Goal: Navigation & Orientation: Find specific page/section

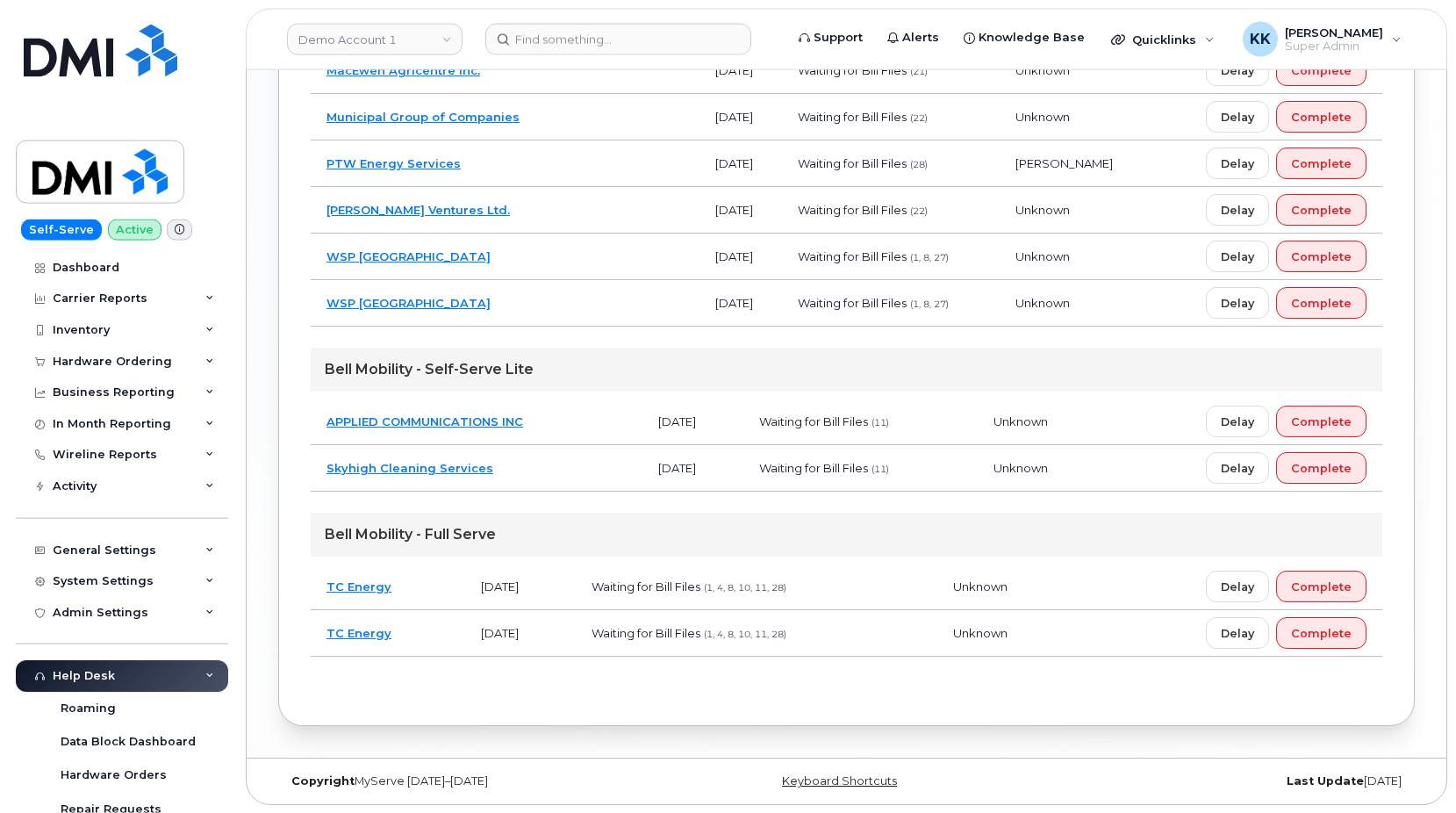
scroll to position [2030, 0]
click at [424, 573] on td "TC Energy" at bounding box center [387, 586] width 155 height 47
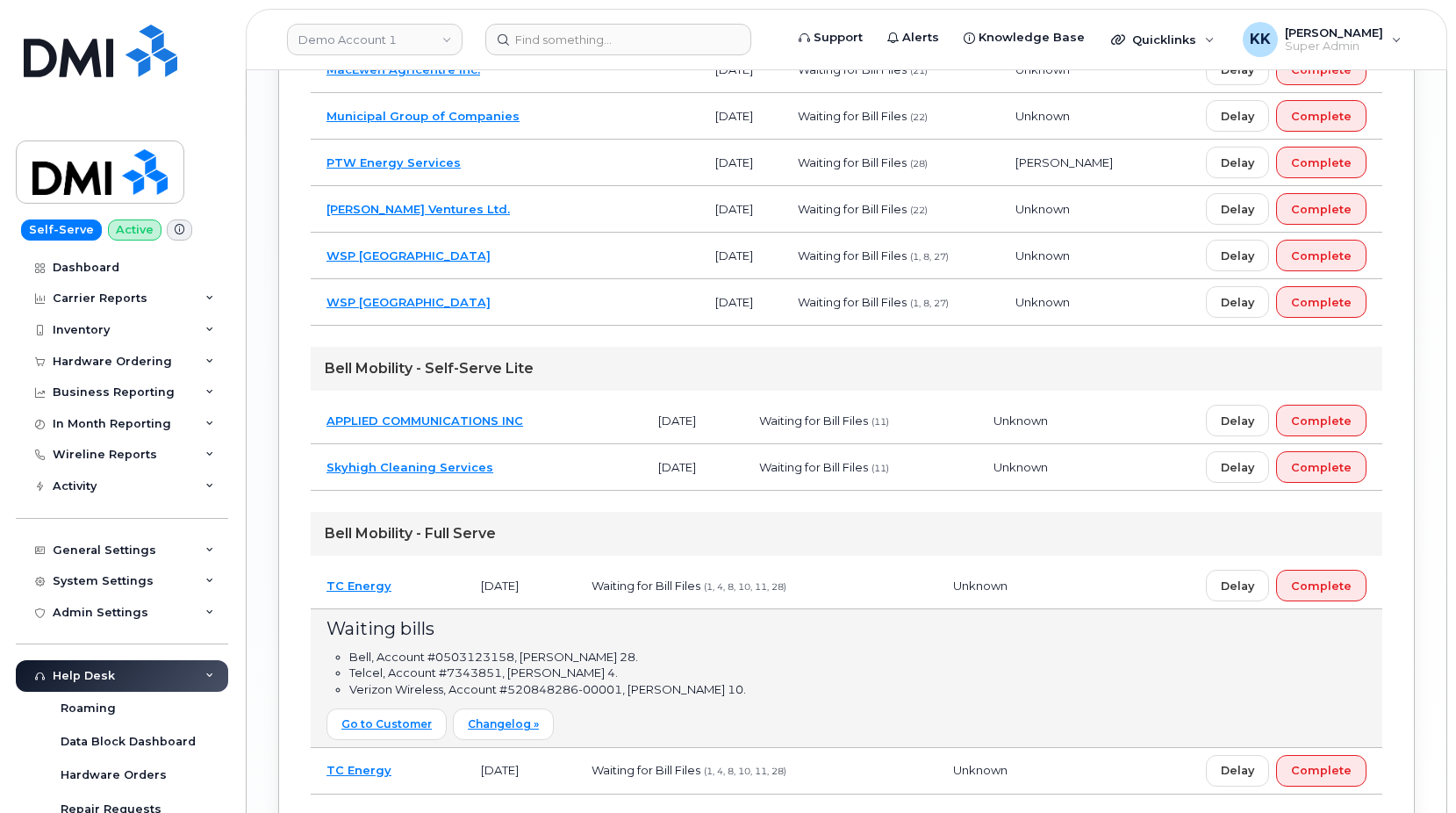
click at [435, 584] on td "TC Energy" at bounding box center [387, 586] width 155 height 47
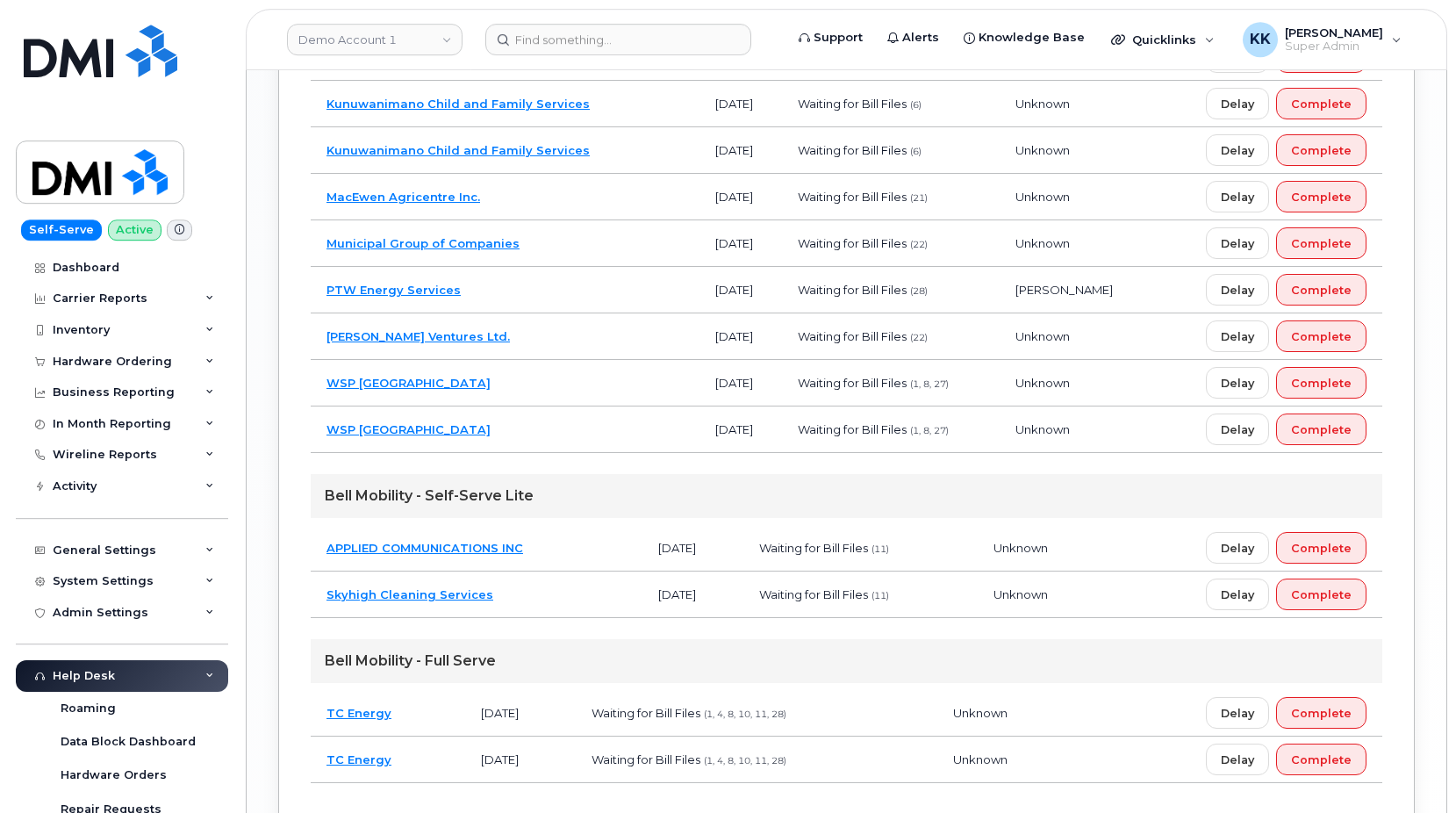
scroll to position [1851, 0]
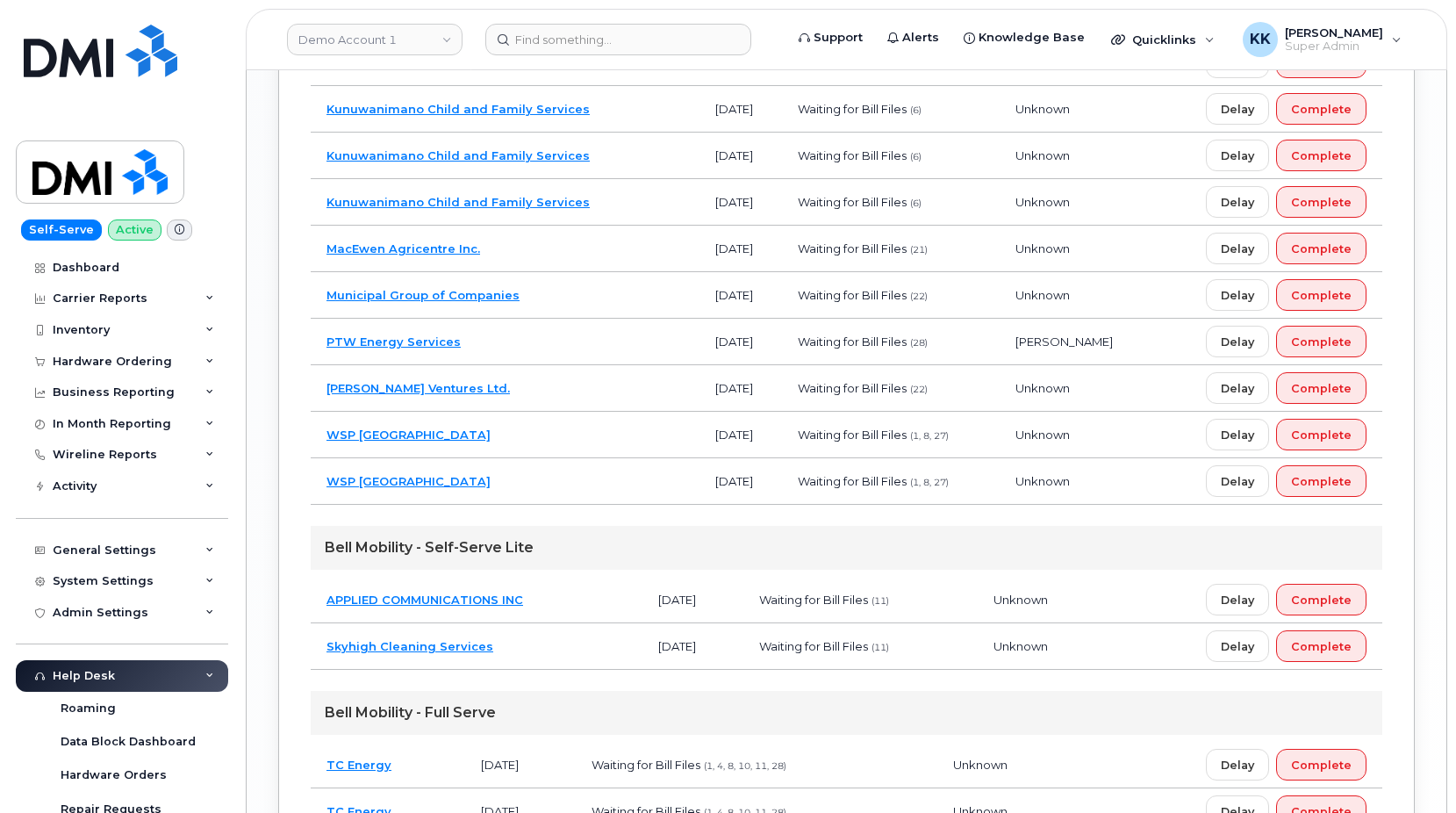
click at [598, 429] on td "WSP Canada" at bounding box center [504, 435] width 388 height 47
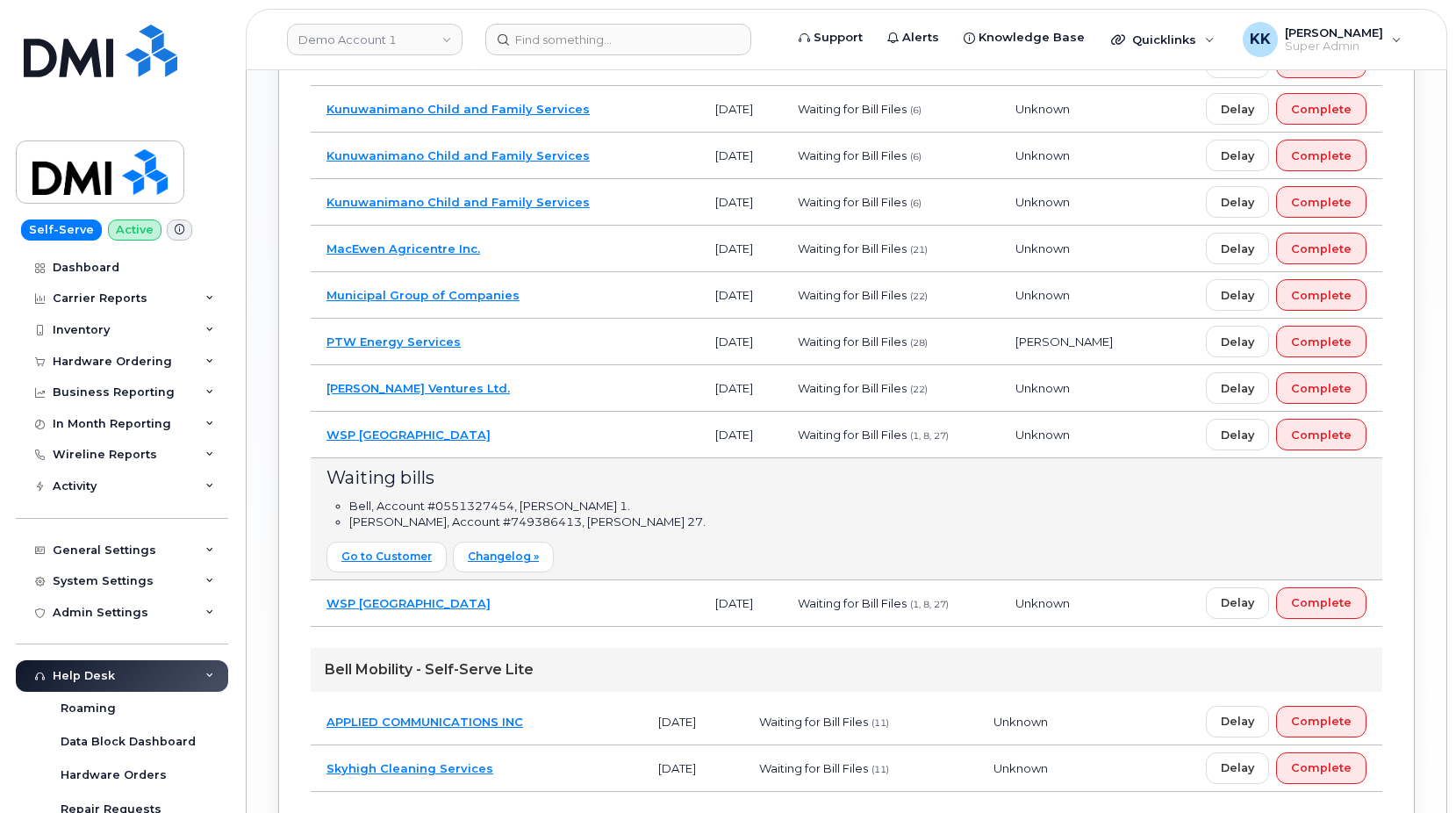
click at [566, 432] on td "WSP Canada" at bounding box center [504, 435] width 388 height 47
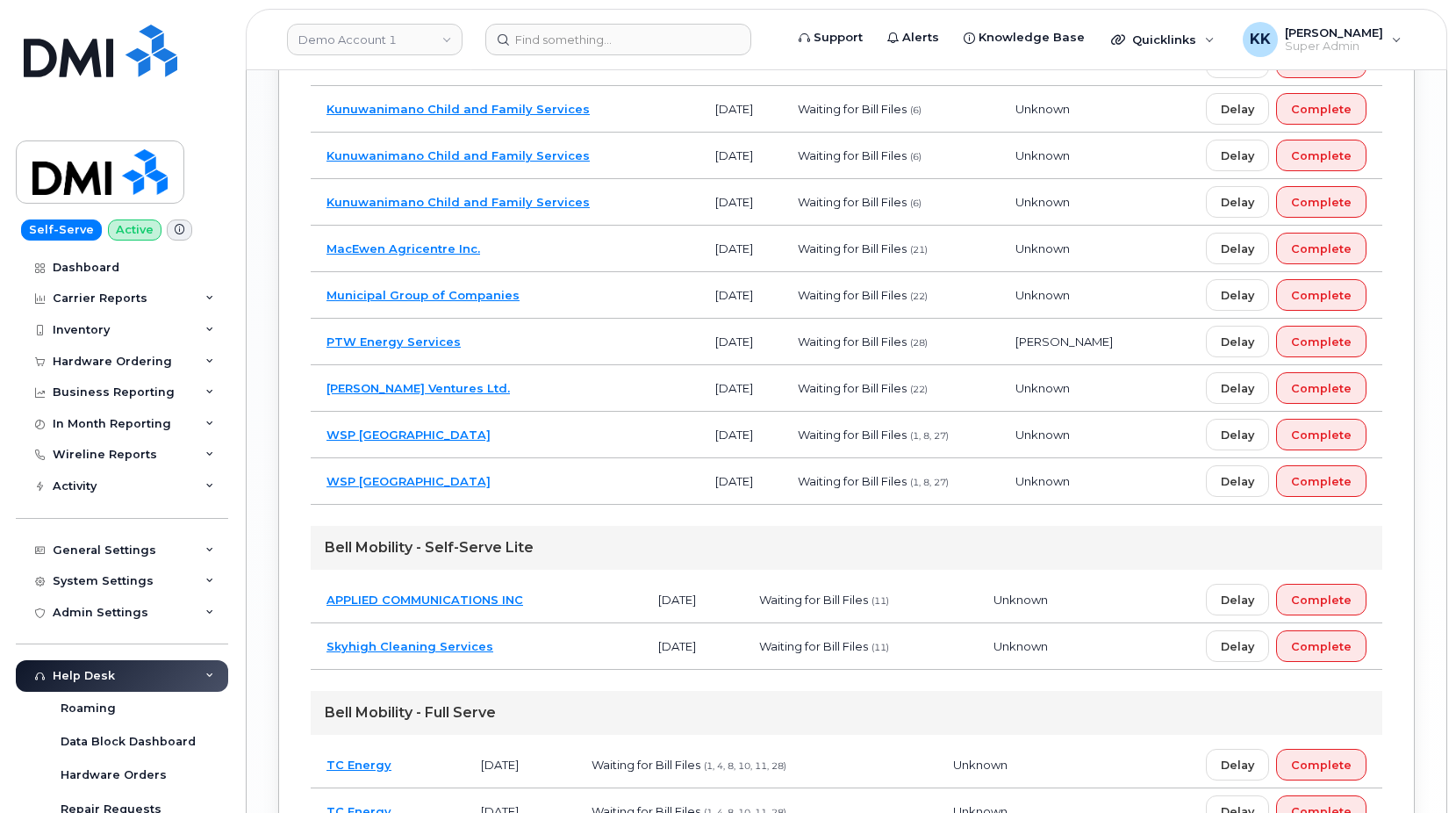
click at [571, 383] on td "Troyer Ventures Ltd." at bounding box center [504, 388] width 388 height 47
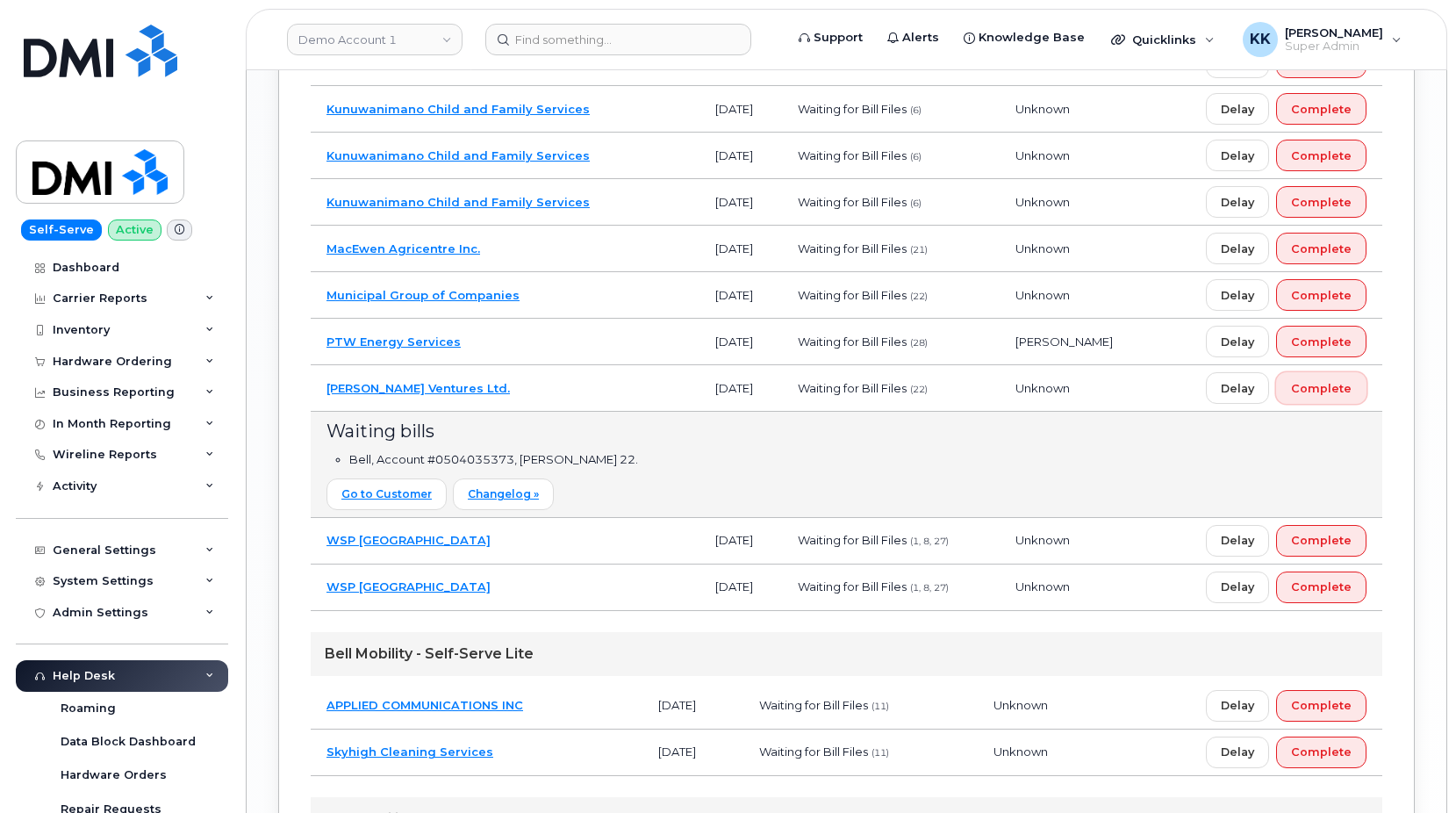
click at [1330, 398] on button "Complete" at bounding box center [1321, 388] width 91 height 31
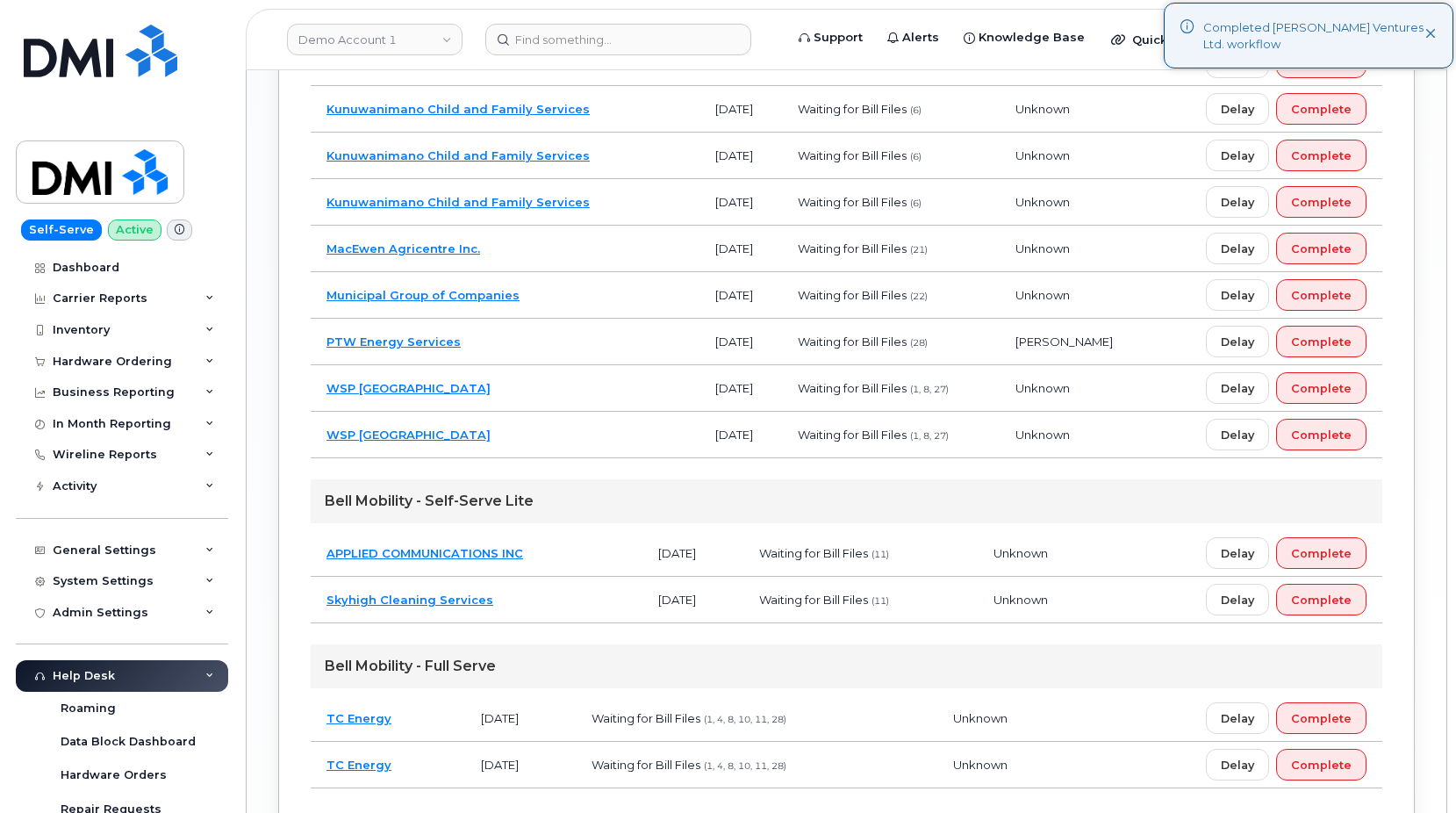
click at [549, 342] on td "PTW Energy Services" at bounding box center [504, 342] width 388 height 47
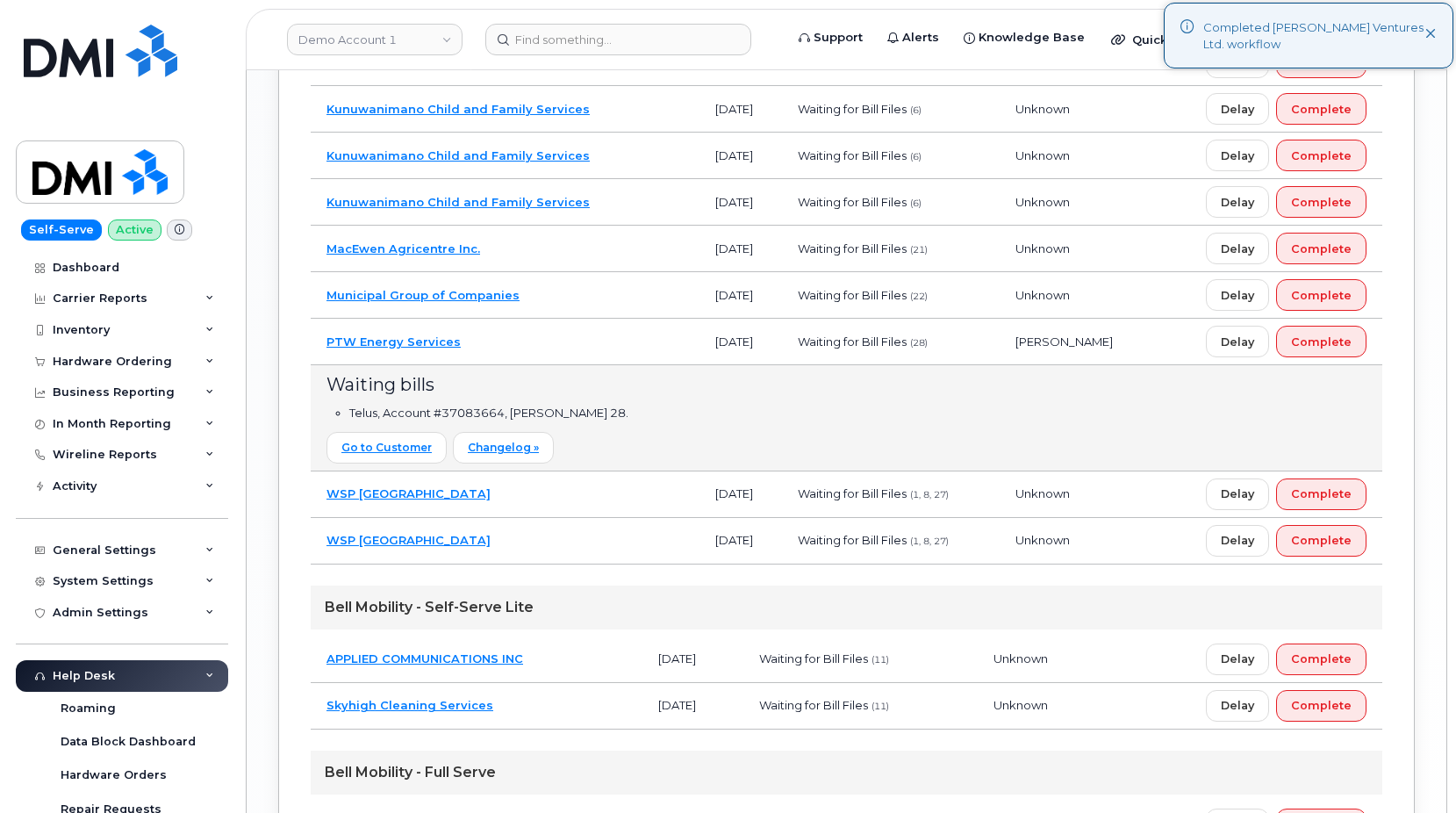
click at [550, 339] on td "PTW Energy Services" at bounding box center [504, 342] width 388 height 47
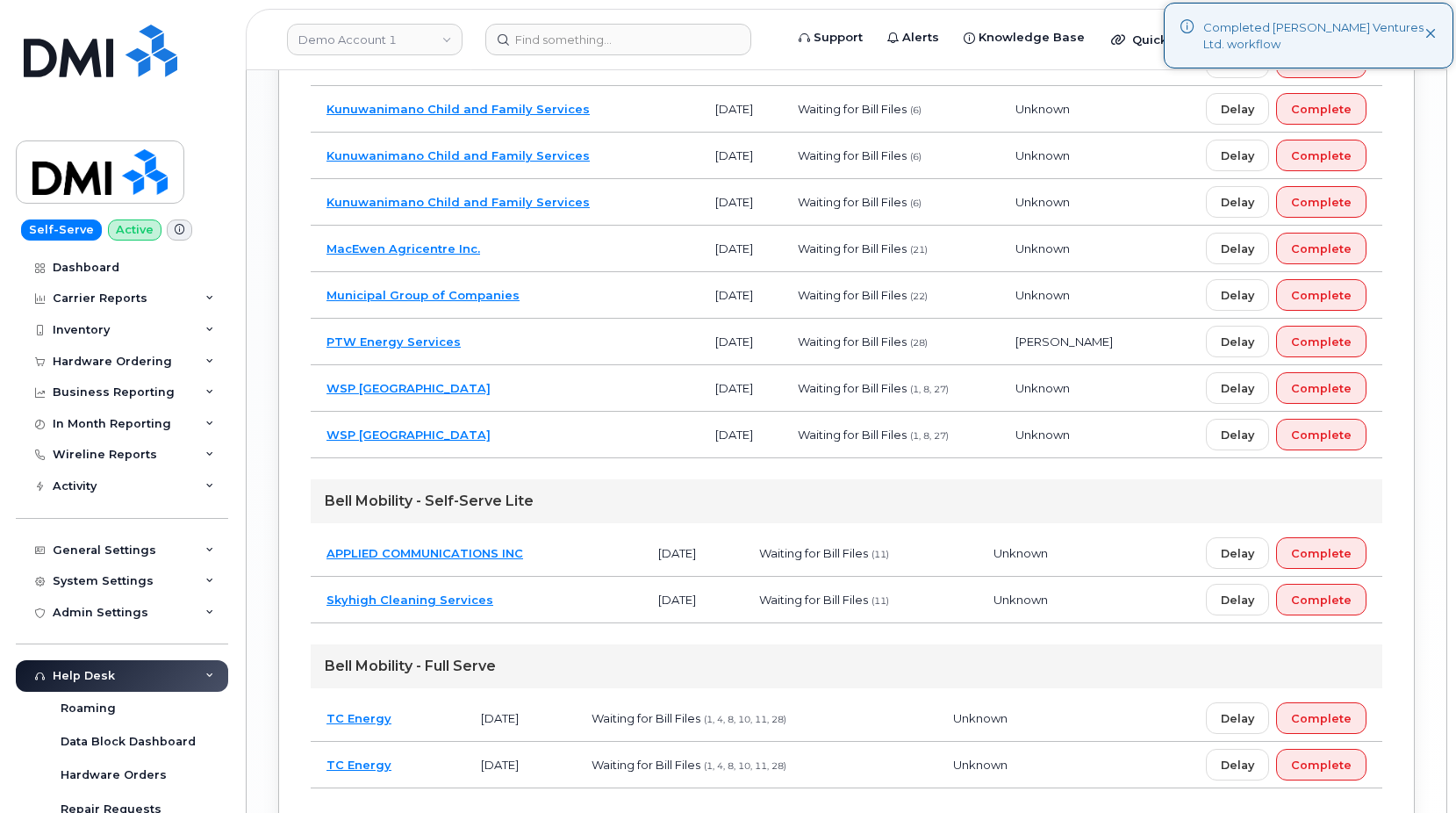
click at [588, 292] on td "Municipal Group of Companies" at bounding box center [504, 295] width 388 height 47
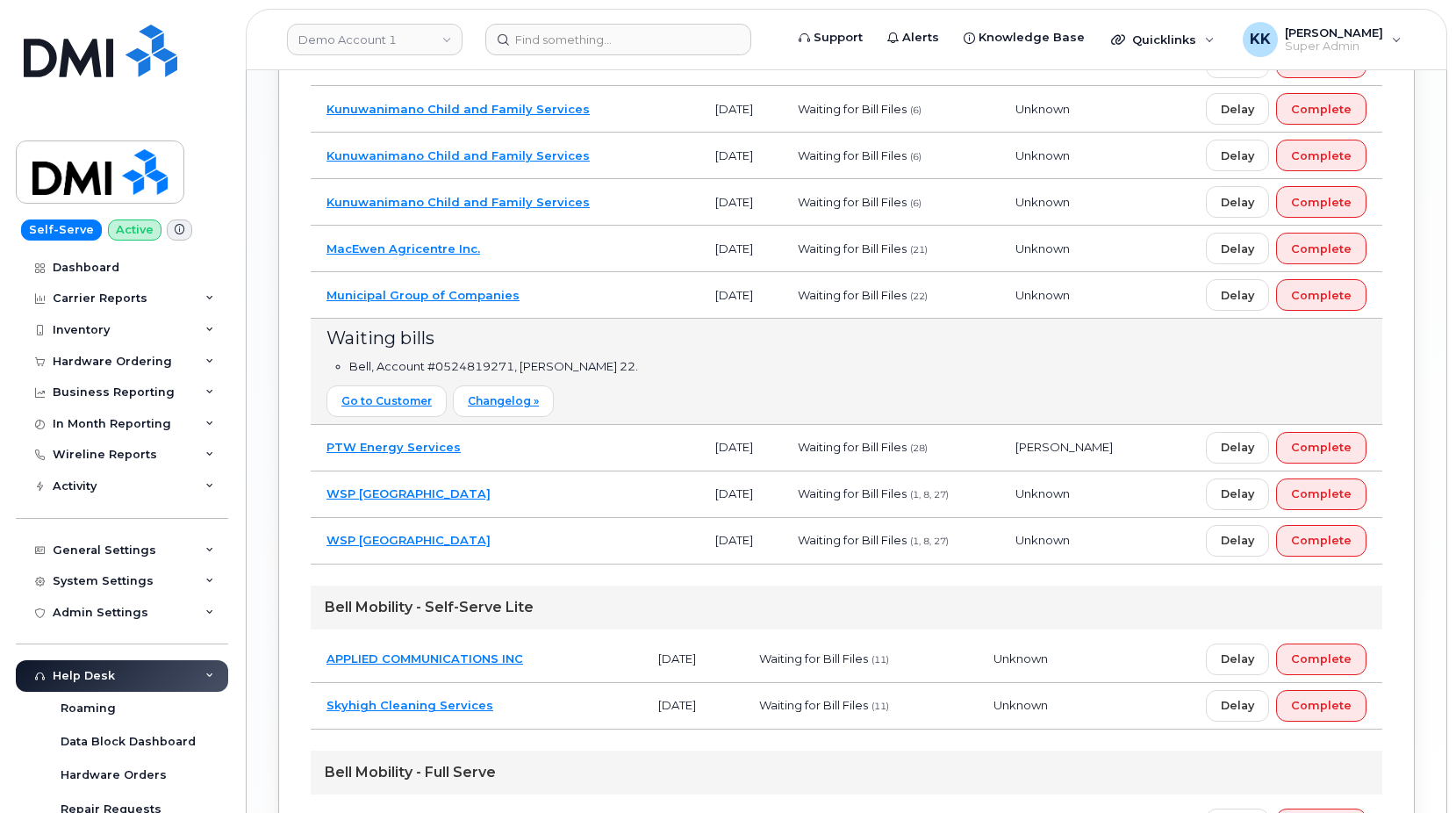
click at [589, 308] on td "Municipal Group of Companies" at bounding box center [504, 295] width 388 height 47
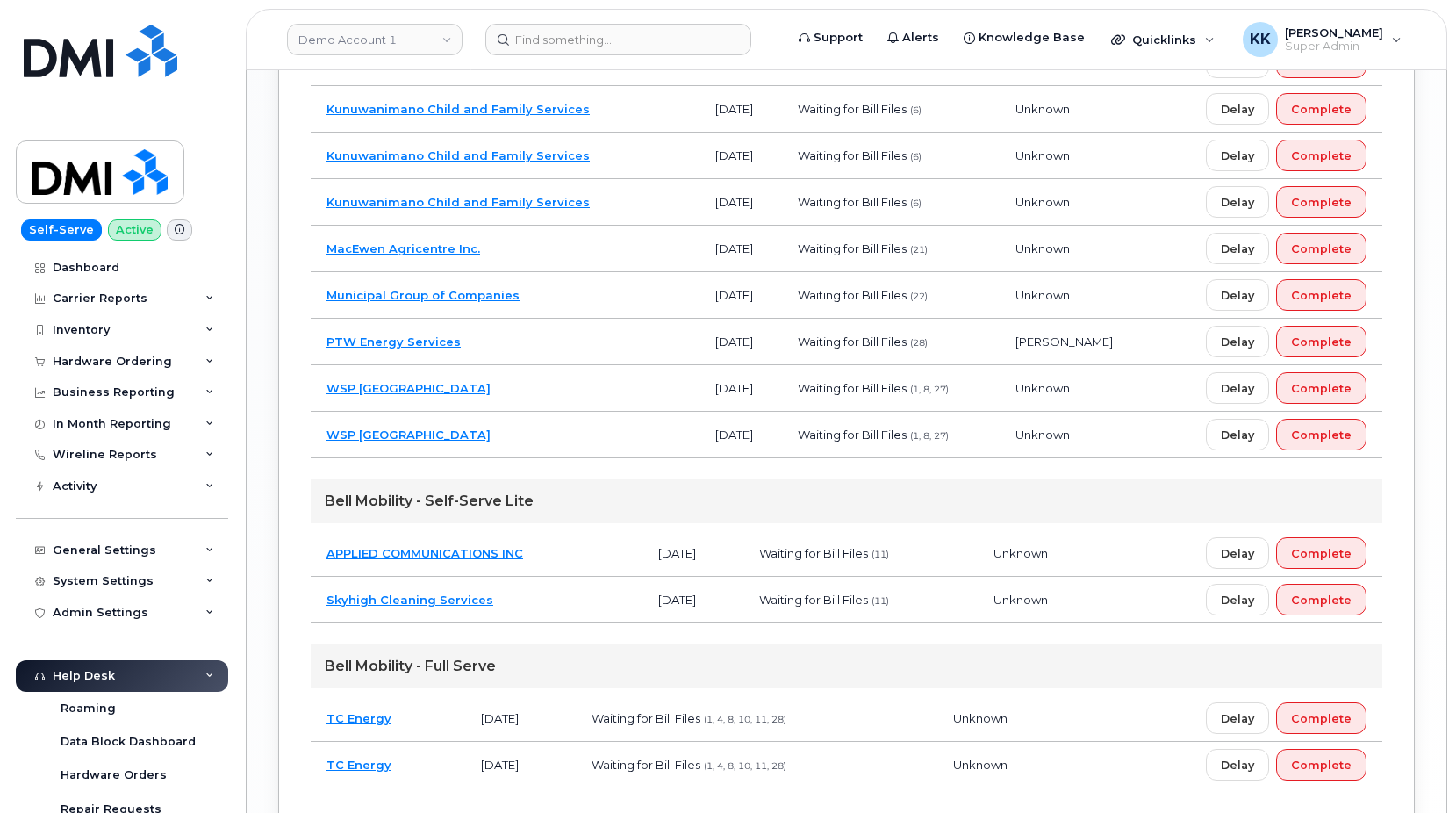
click at [550, 254] on td "MacEwen Agricentre Inc." at bounding box center [504, 249] width 388 height 47
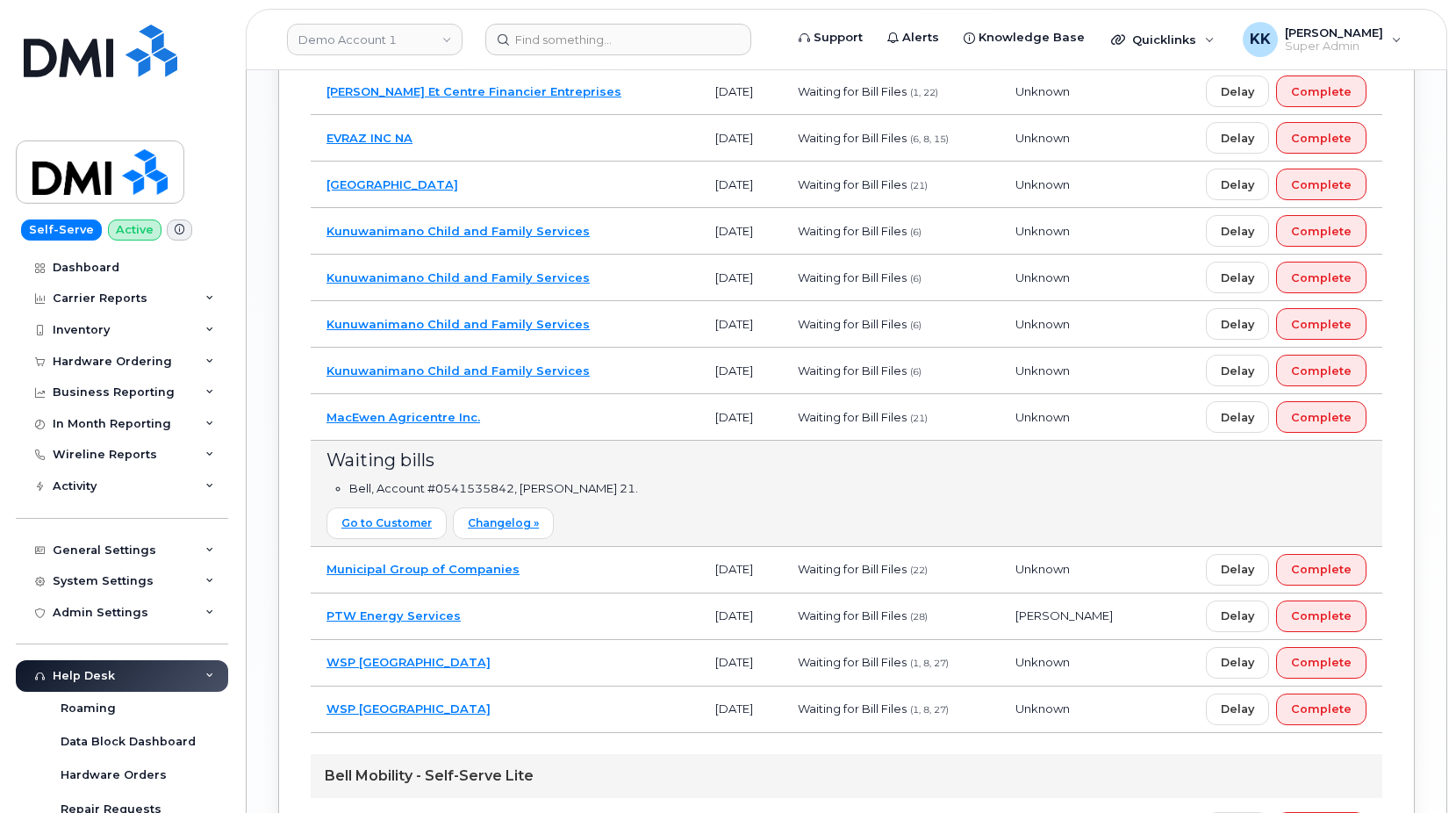
scroll to position [1672, 0]
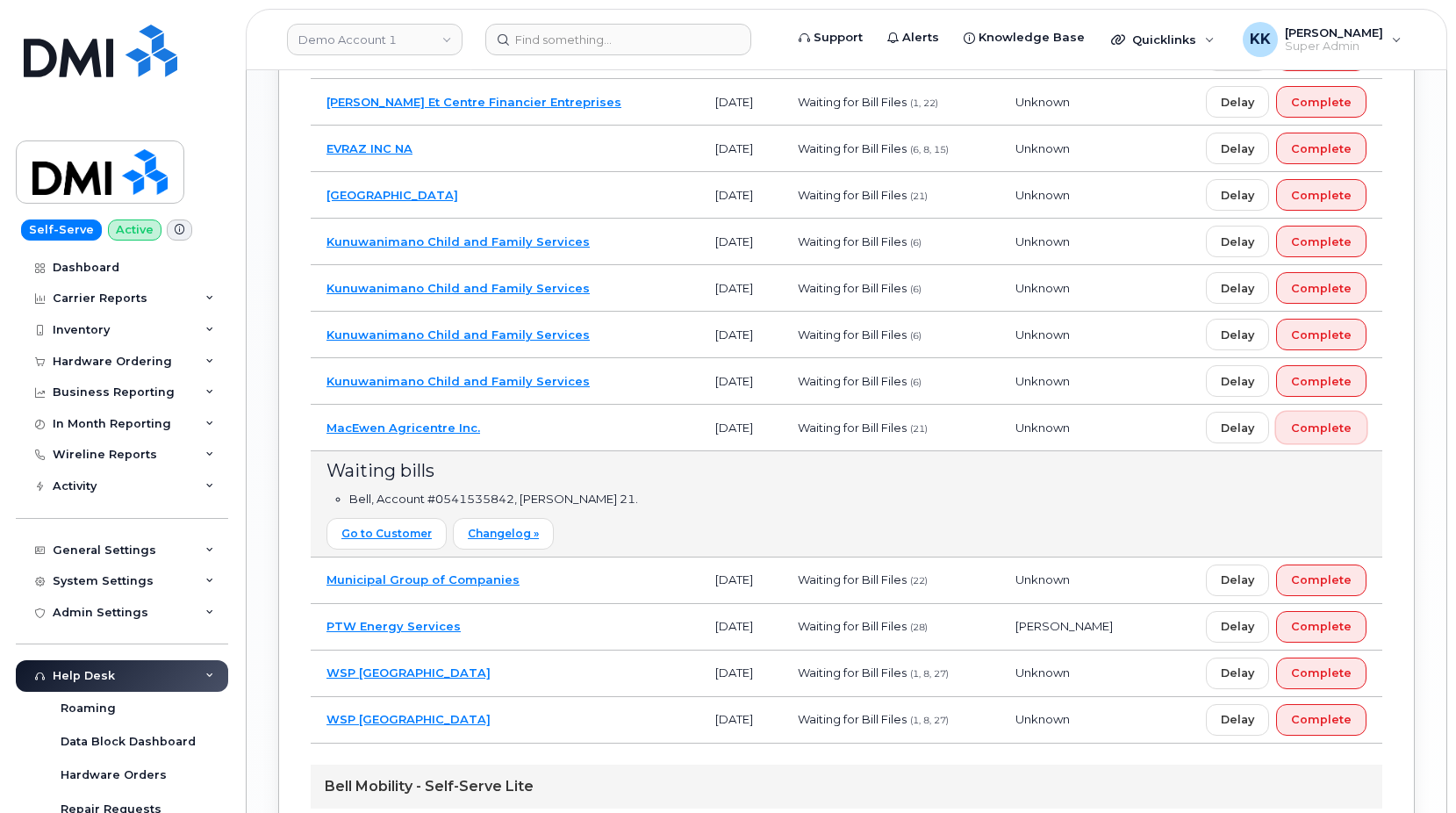
click at [1340, 439] on button "Complete" at bounding box center [1321, 427] width 91 height 31
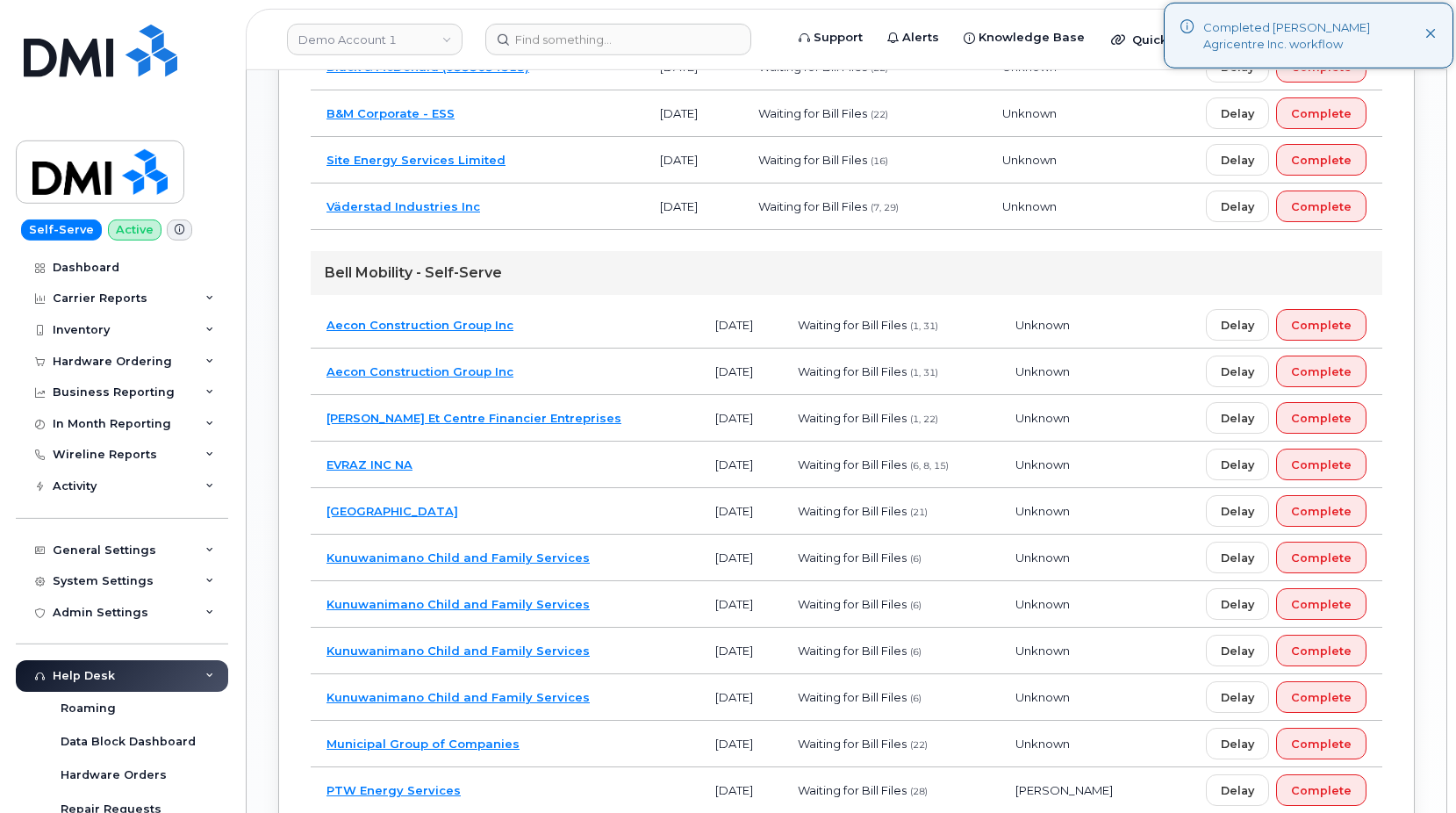
scroll to position [1314, 0]
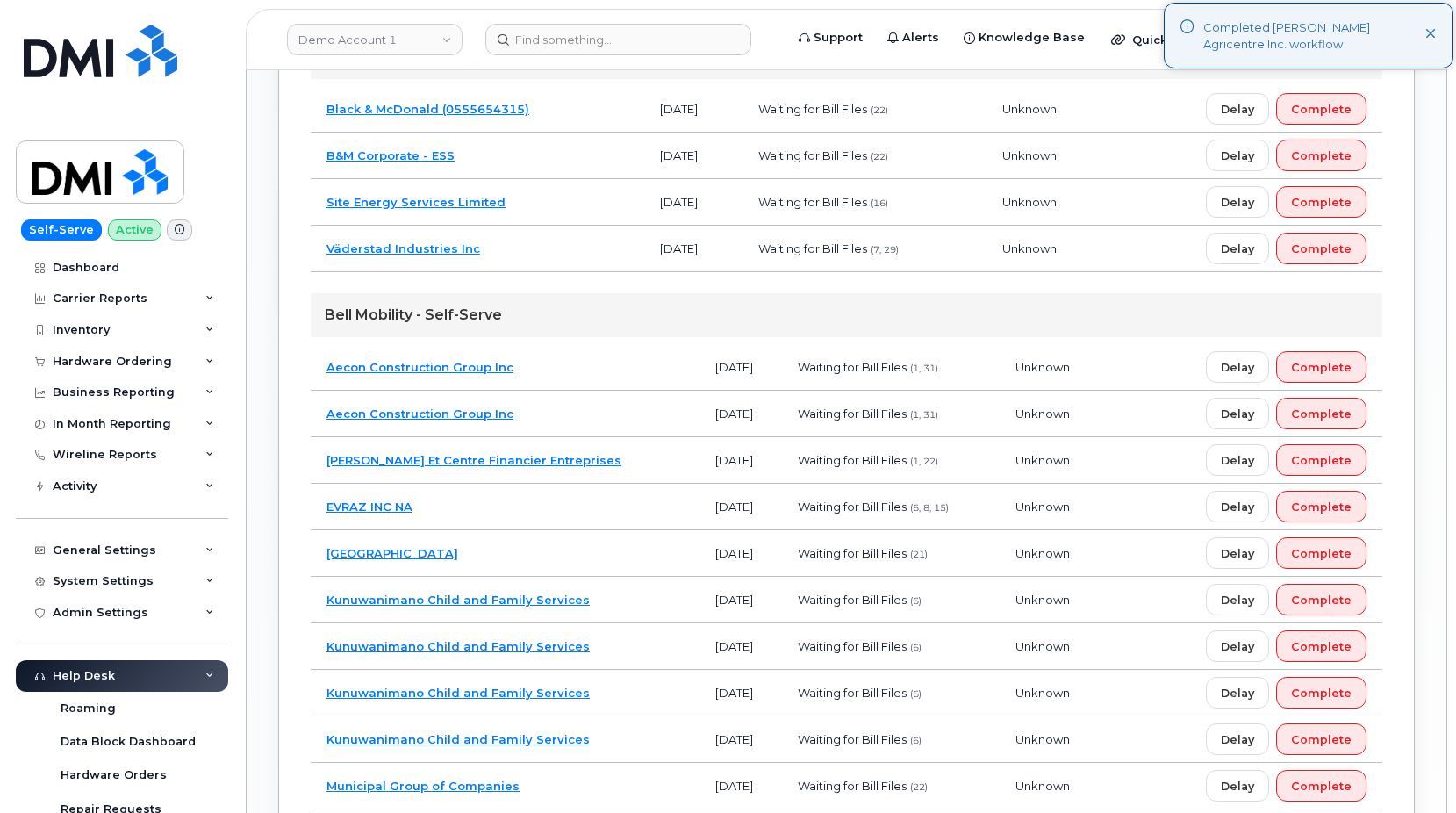
click at [551, 556] on td "Halifax Regional Municipality" at bounding box center [504, 554] width 388 height 47
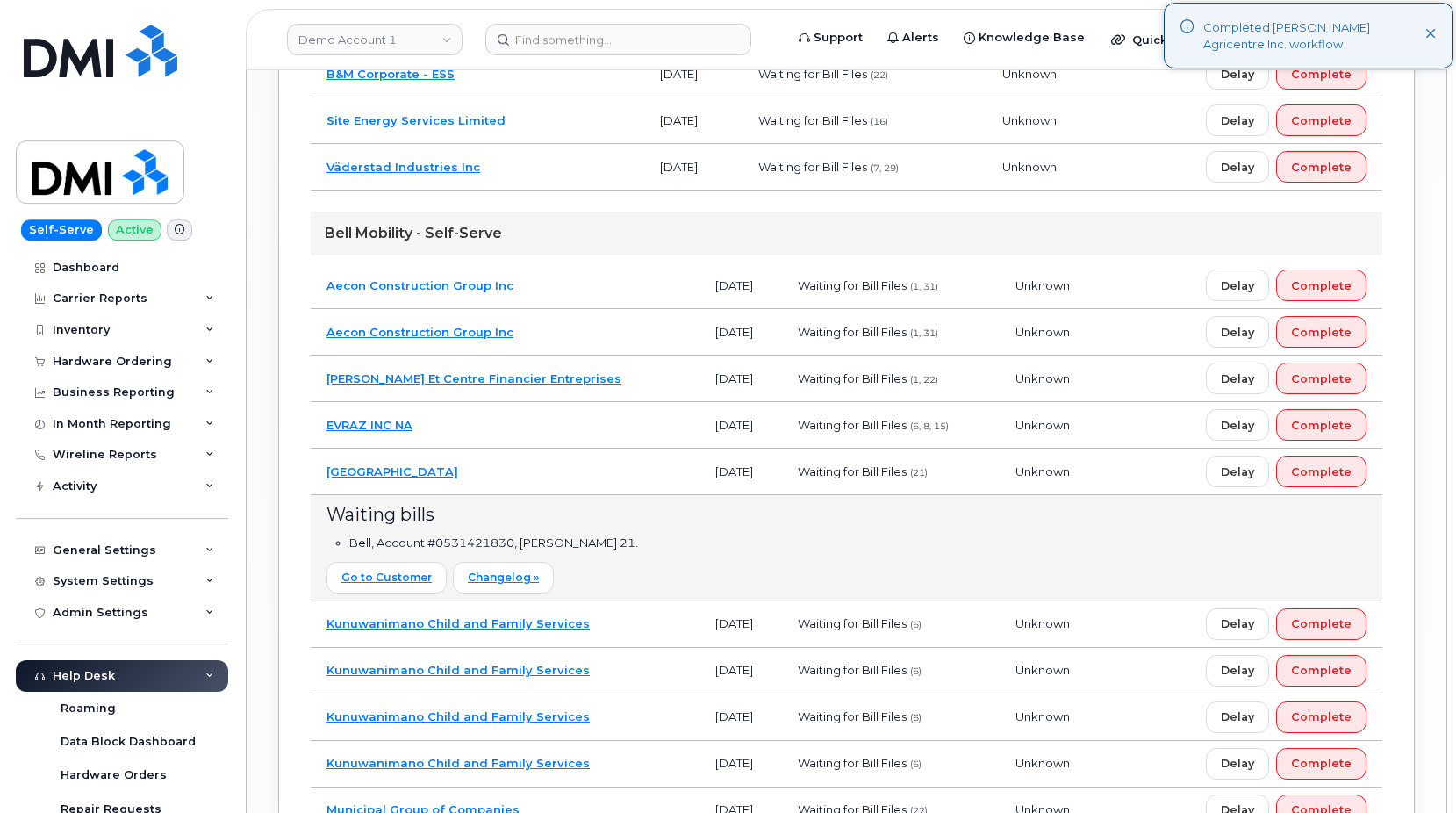
scroll to position [1404, 0]
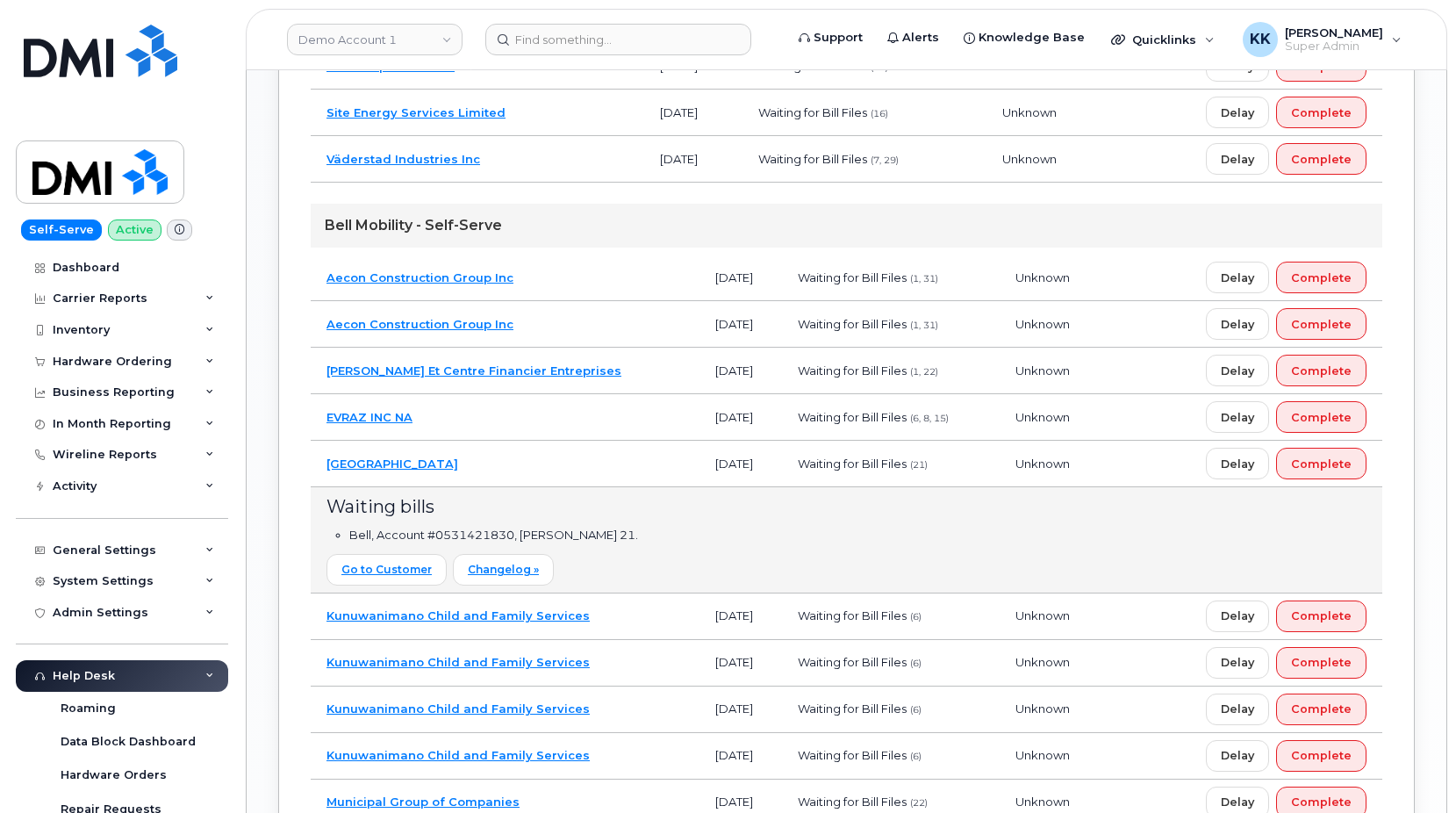
click at [573, 468] on td "Halifax Regional Municipality" at bounding box center [504, 464] width 388 height 47
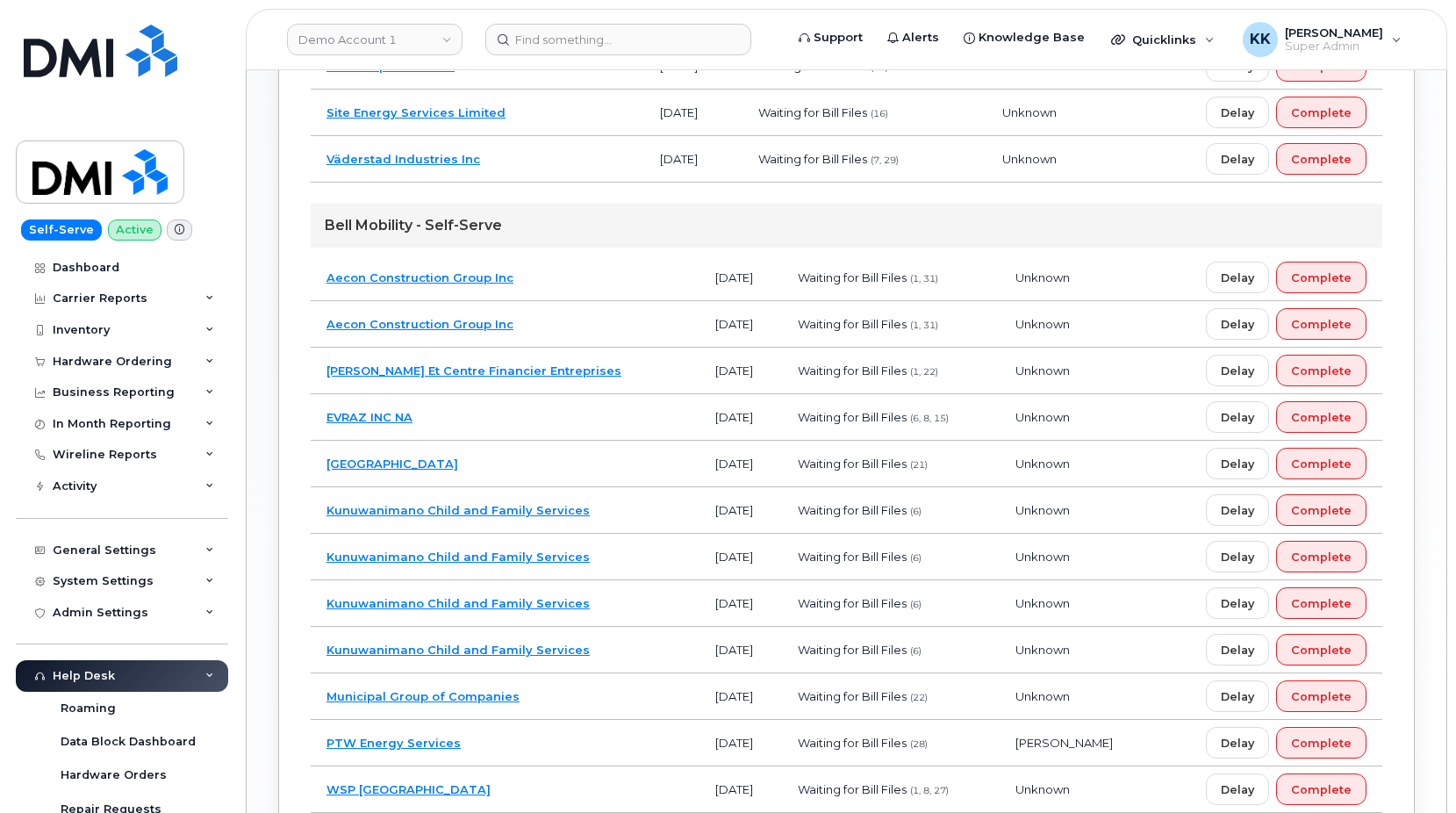
click at [546, 418] on td "EVRAZ INC NA" at bounding box center [504, 418] width 388 height 47
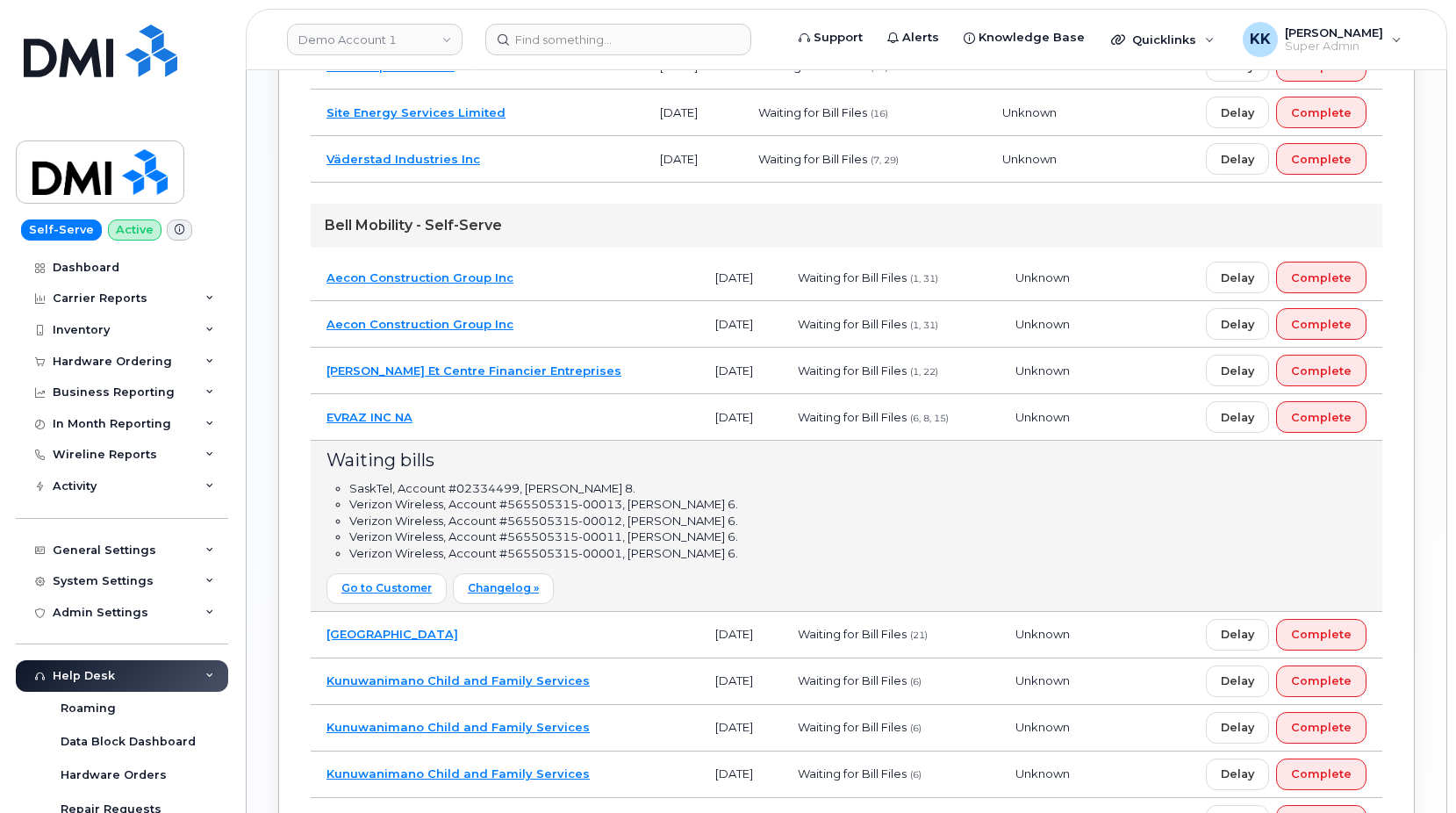
click at [466, 417] on td "EVRAZ INC NA" at bounding box center [504, 418] width 388 height 47
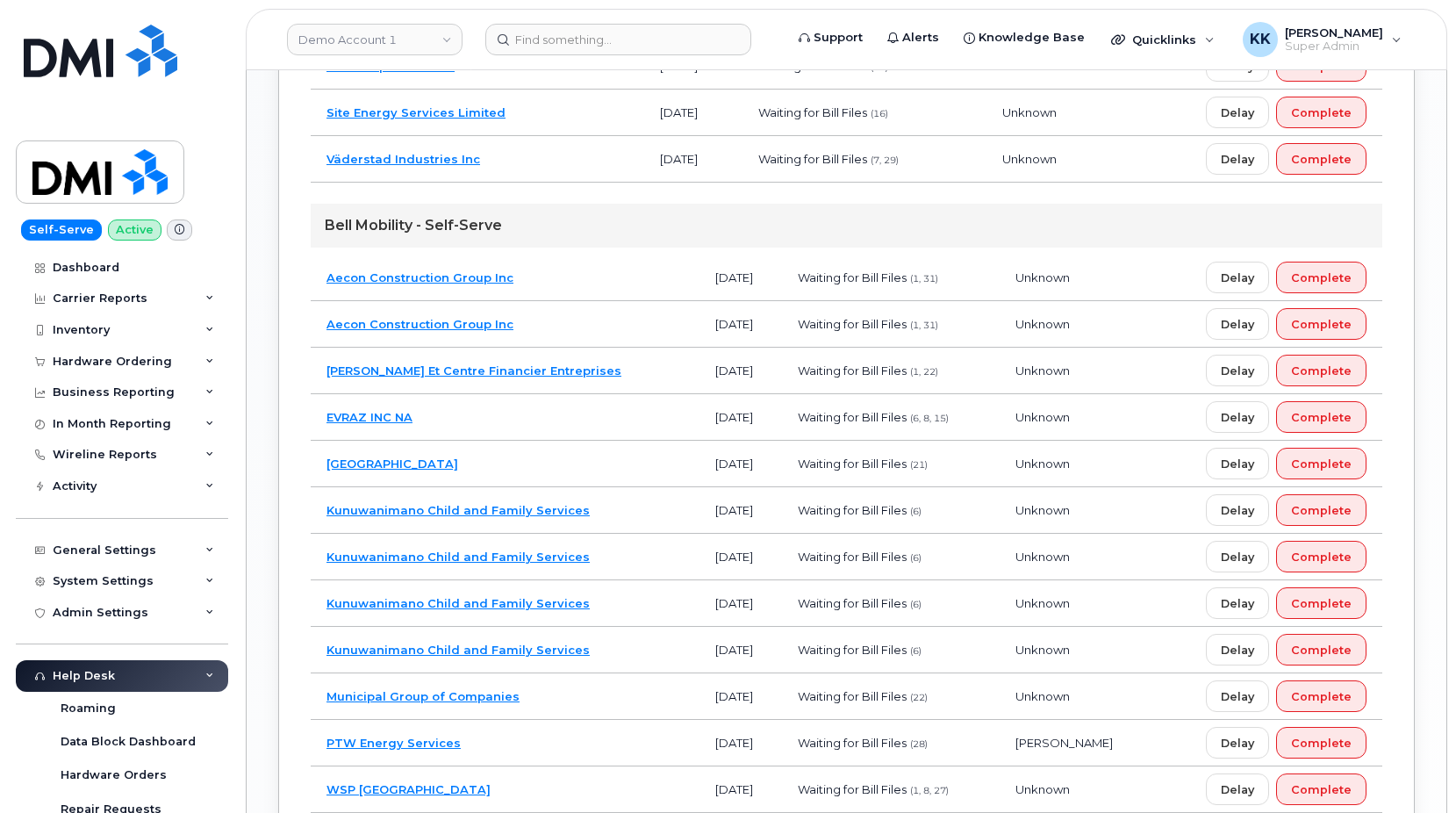
click at [661, 370] on td "Caisses Desjardins Et Centre Financier Entreprises" at bounding box center [504, 371] width 388 height 47
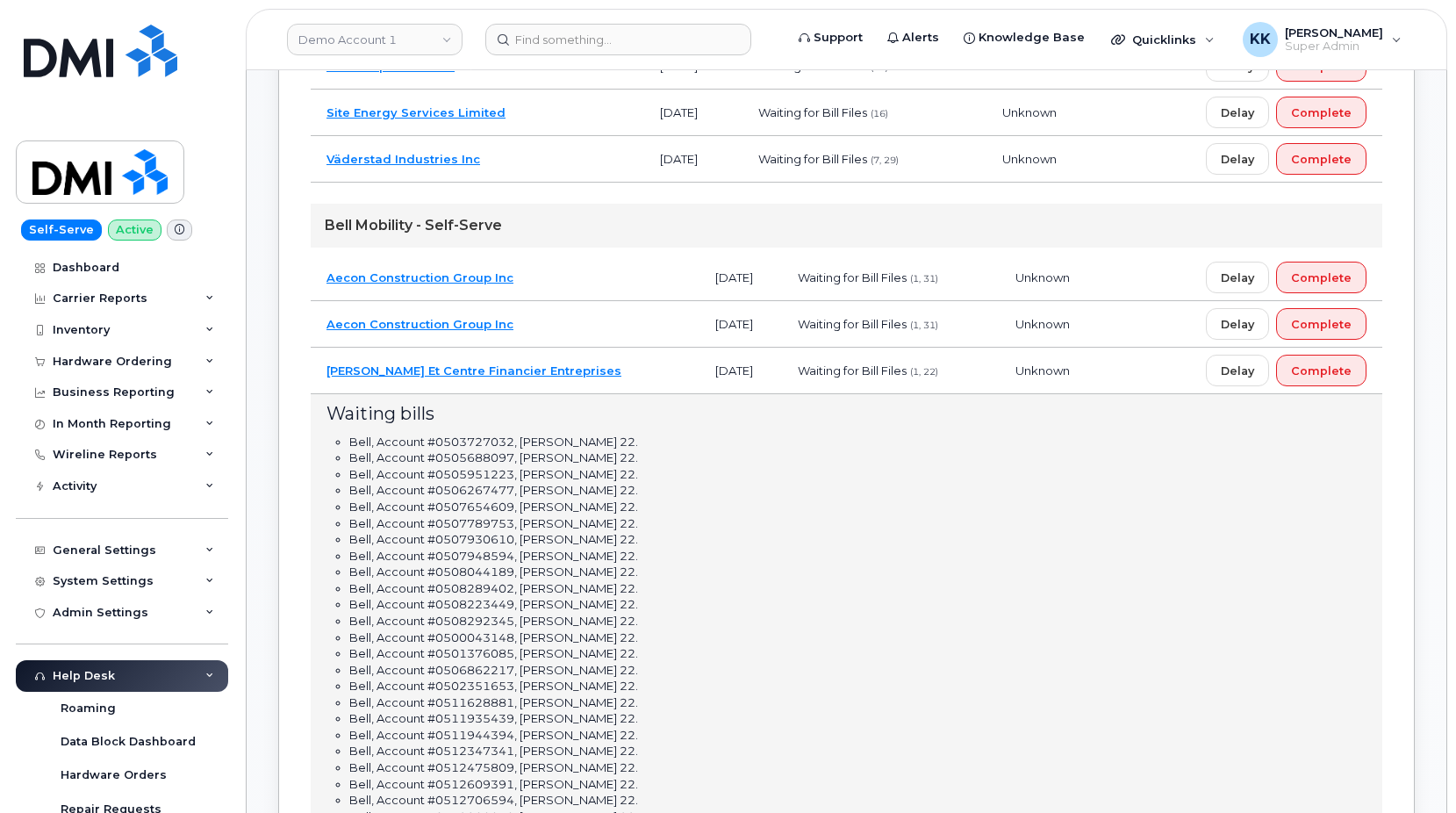
click at [661, 368] on td "Caisses Desjardins Et Centre Financier Entreprises" at bounding box center [504, 371] width 388 height 47
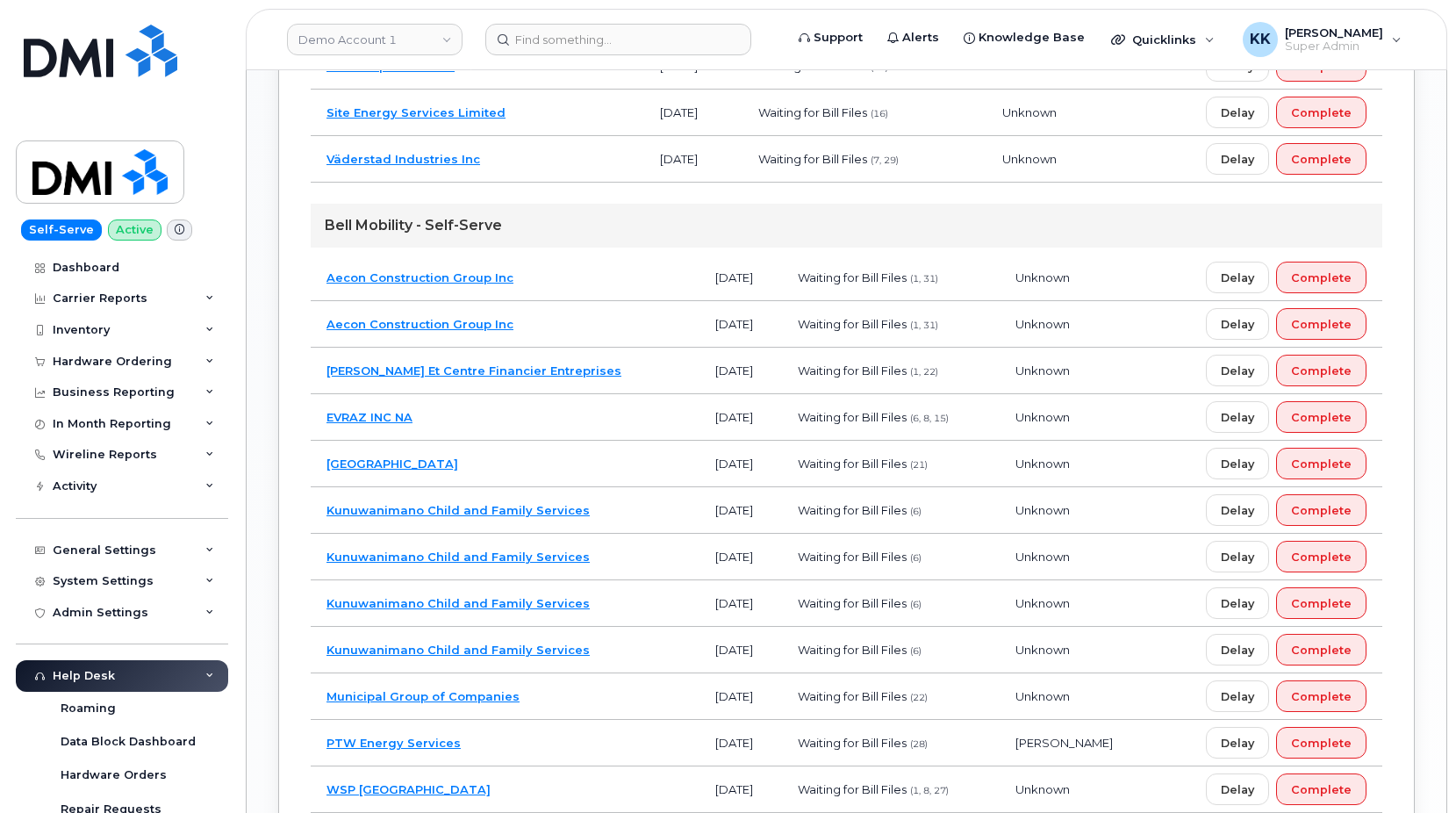
click at [573, 315] on td "Aecon Construction Group Inc" at bounding box center [504, 324] width 388 height 47
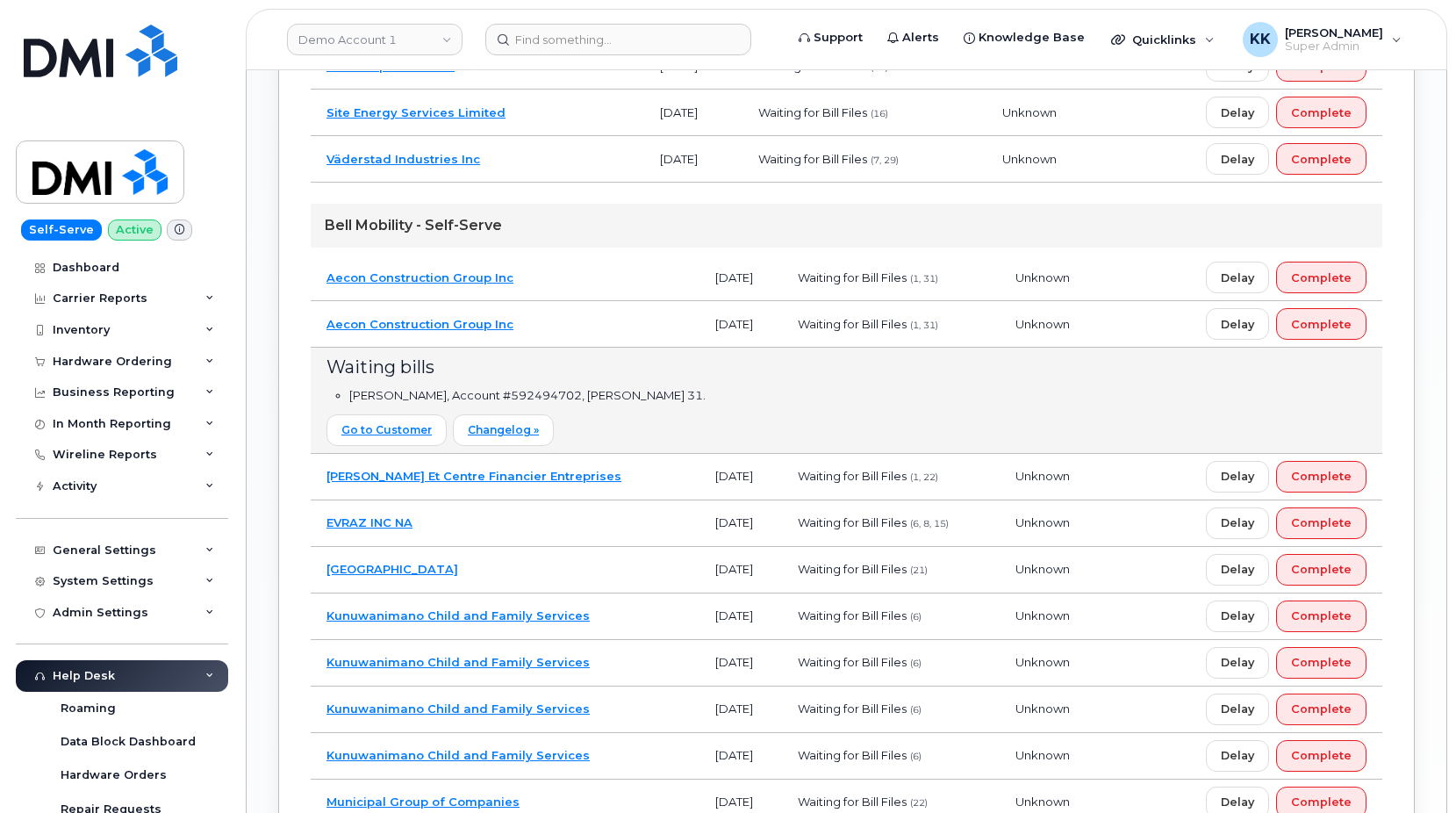
click at [573, 315] on td "Aecon Construction Group Inc" at bounding box center [504, 324] width 388 height 47
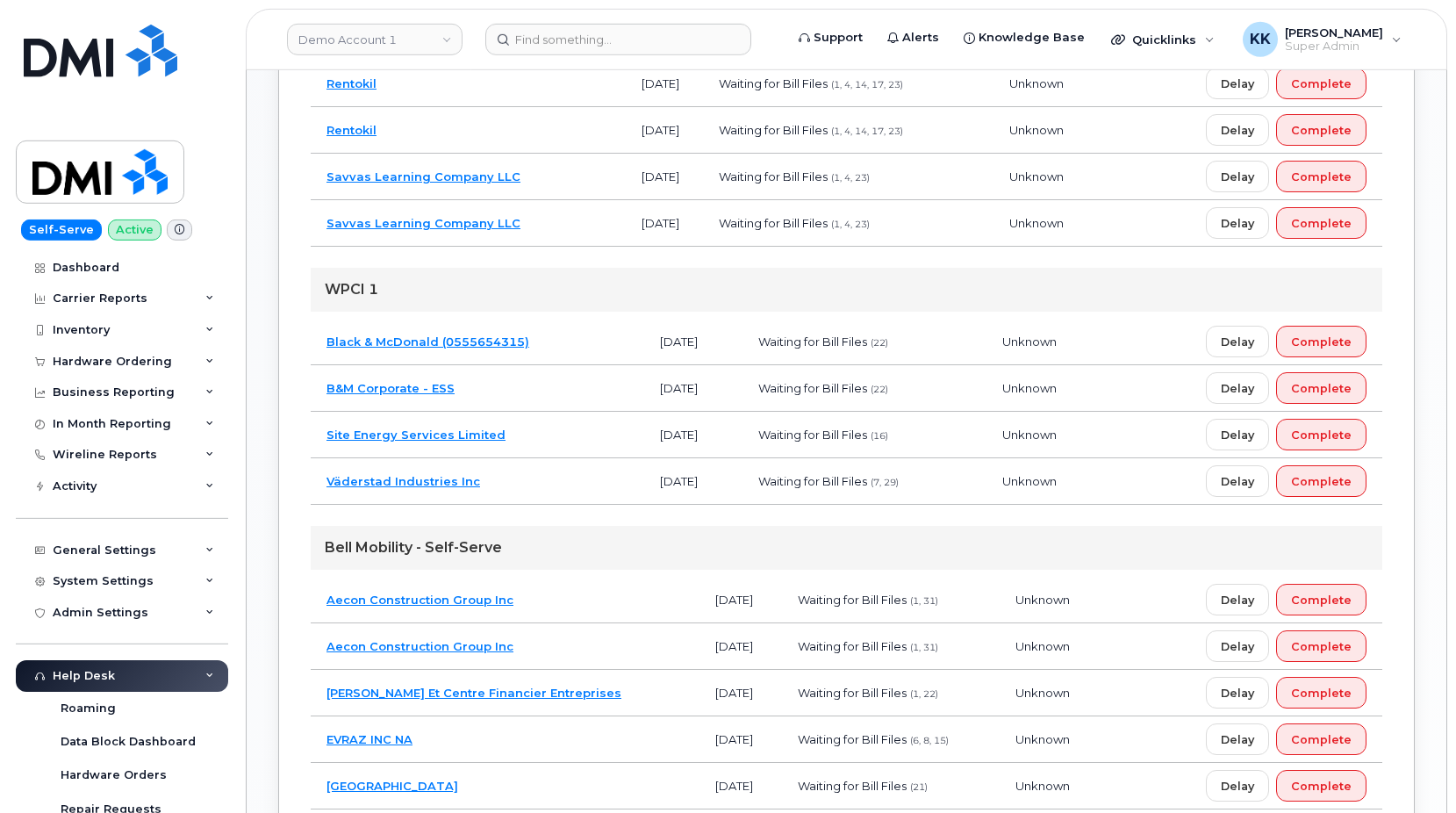
scroll to position [1046, 0]
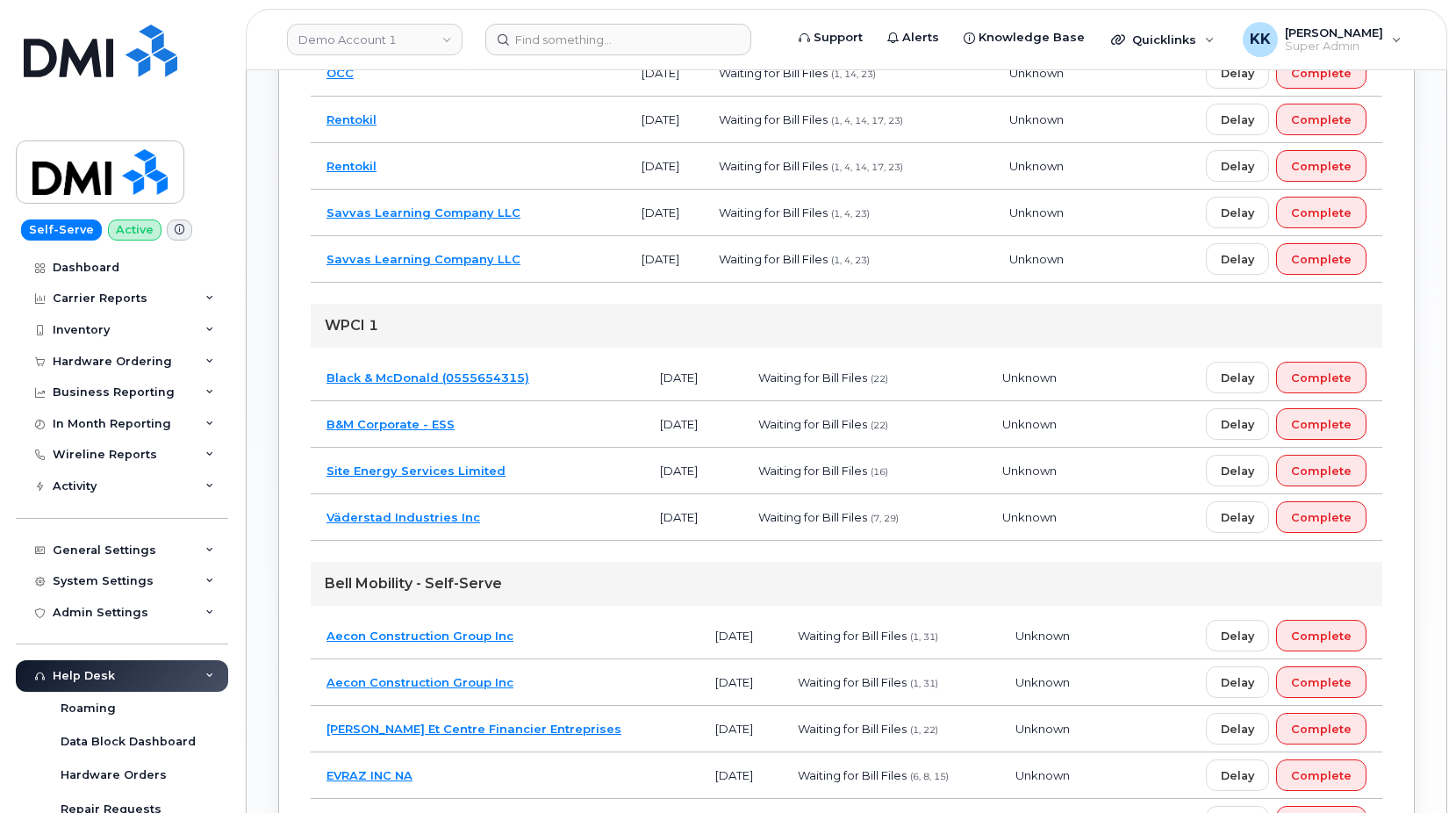
click at [556, 472] on td "Site Energy Services Limited" at bounding box center [477, 471] width 334 height 47
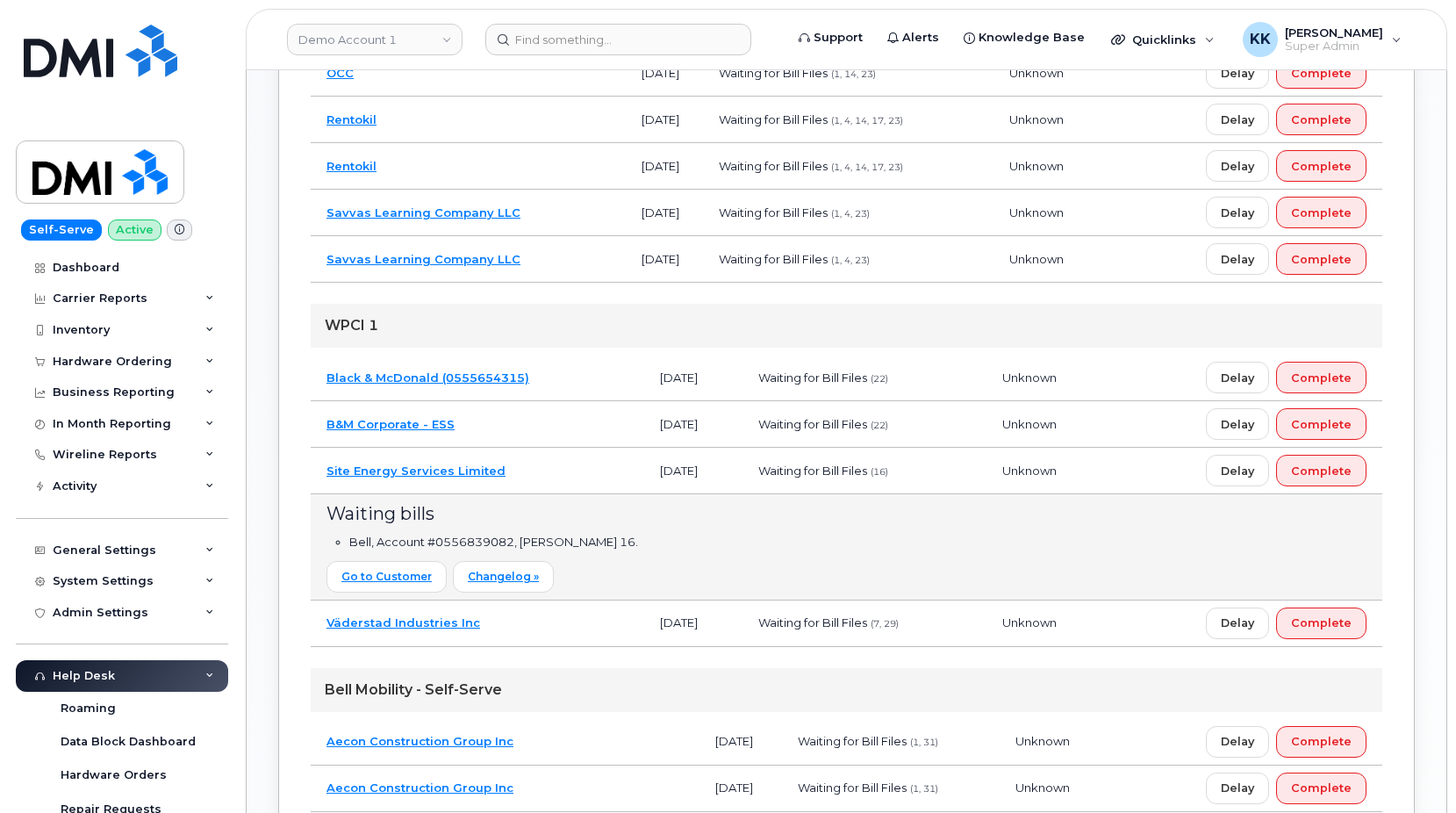
click at [553, 432] on td "B&M Corporate - ESS" at bounding box center [477, 425] width 334 height 47
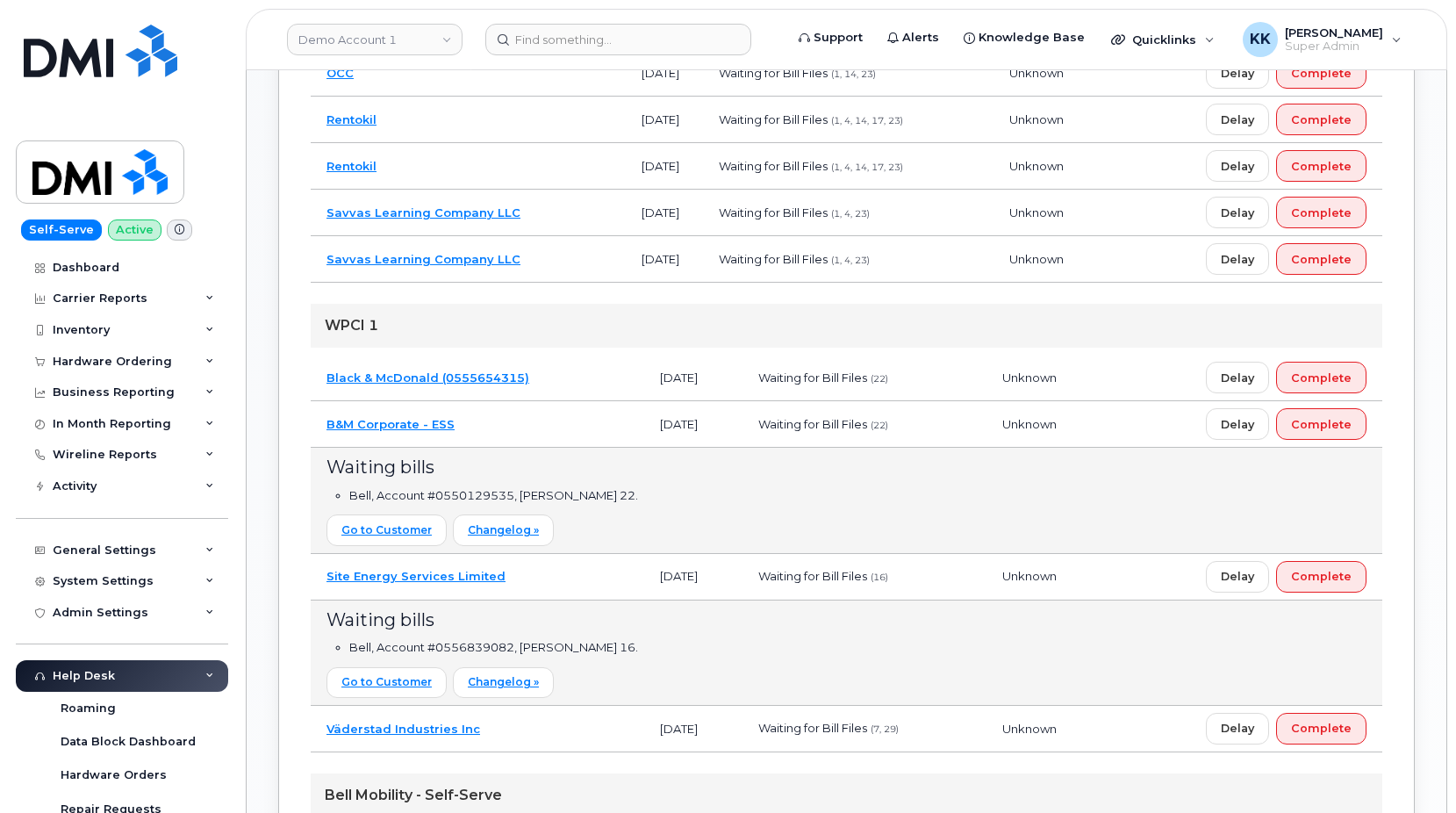
click at [597, 388] on td "Black & McDonald (0555654315)" at bounding box center [477, 378] width 334 height 47
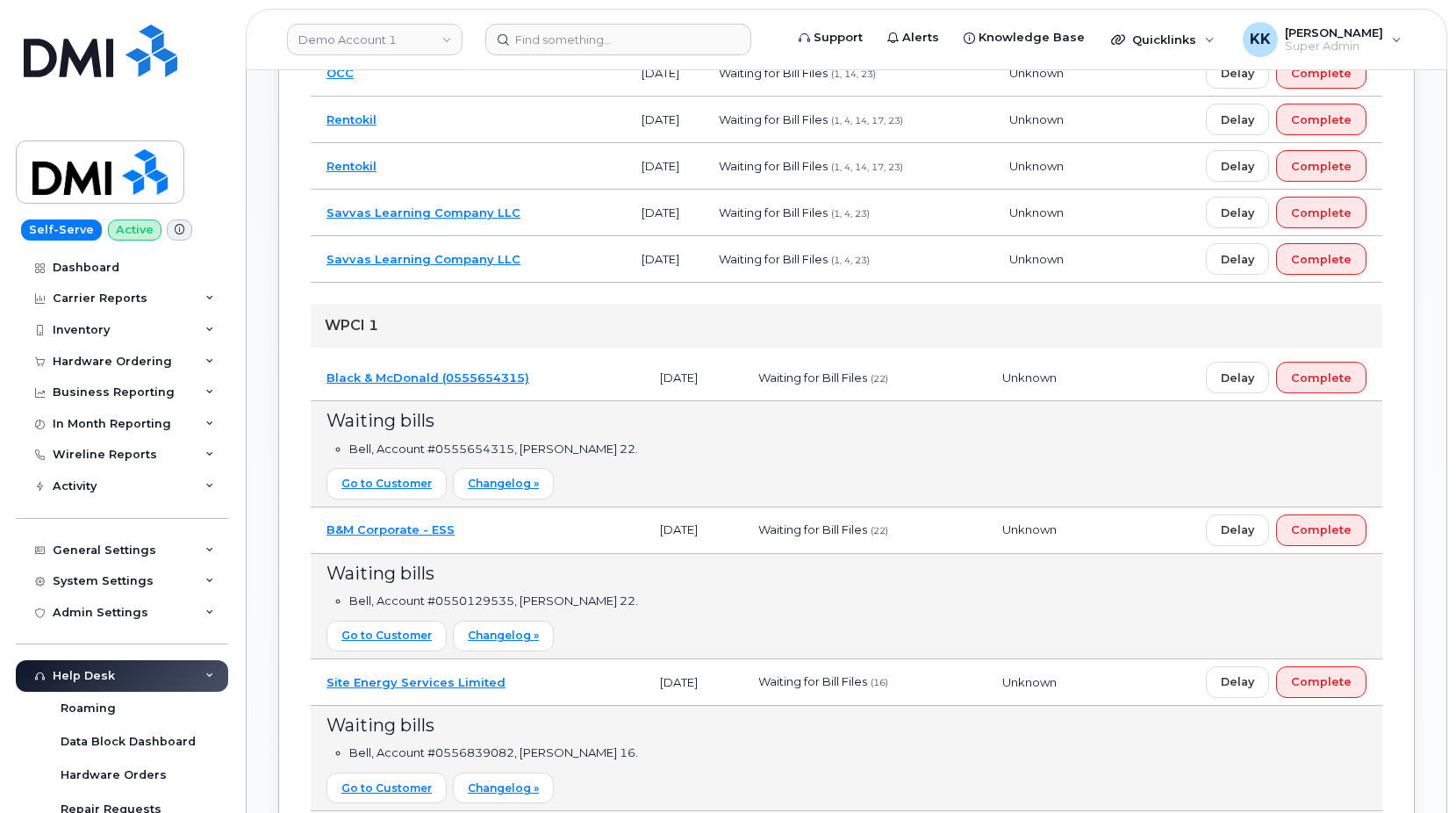
click at [565, 372] on td "Black & McDonald (0555654315)" at bounding box center [477, 378] width 334 height 47
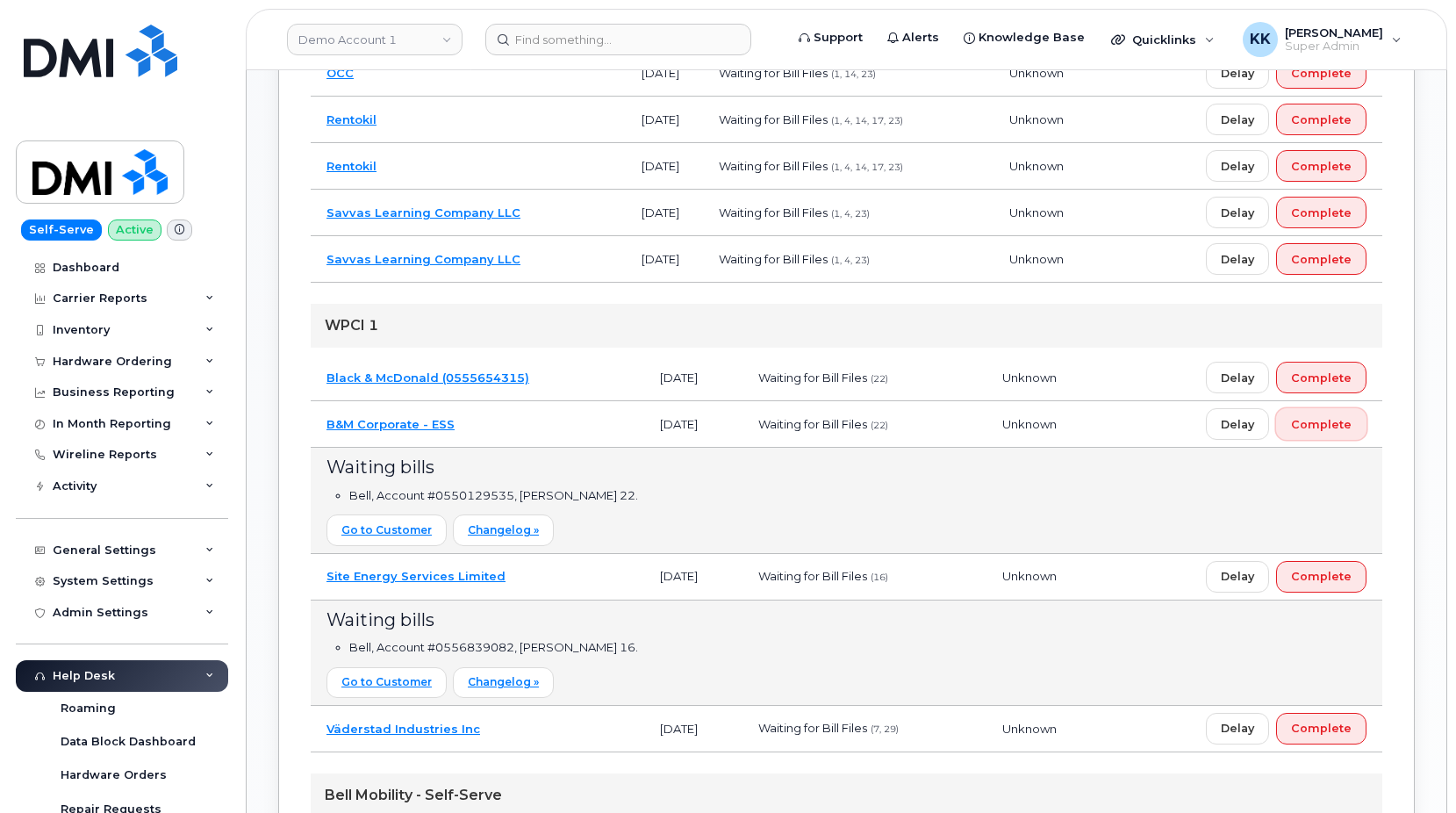
click at [1324, 421] on span "Complete" at bounding box center [1321, 424] width 60 height 17
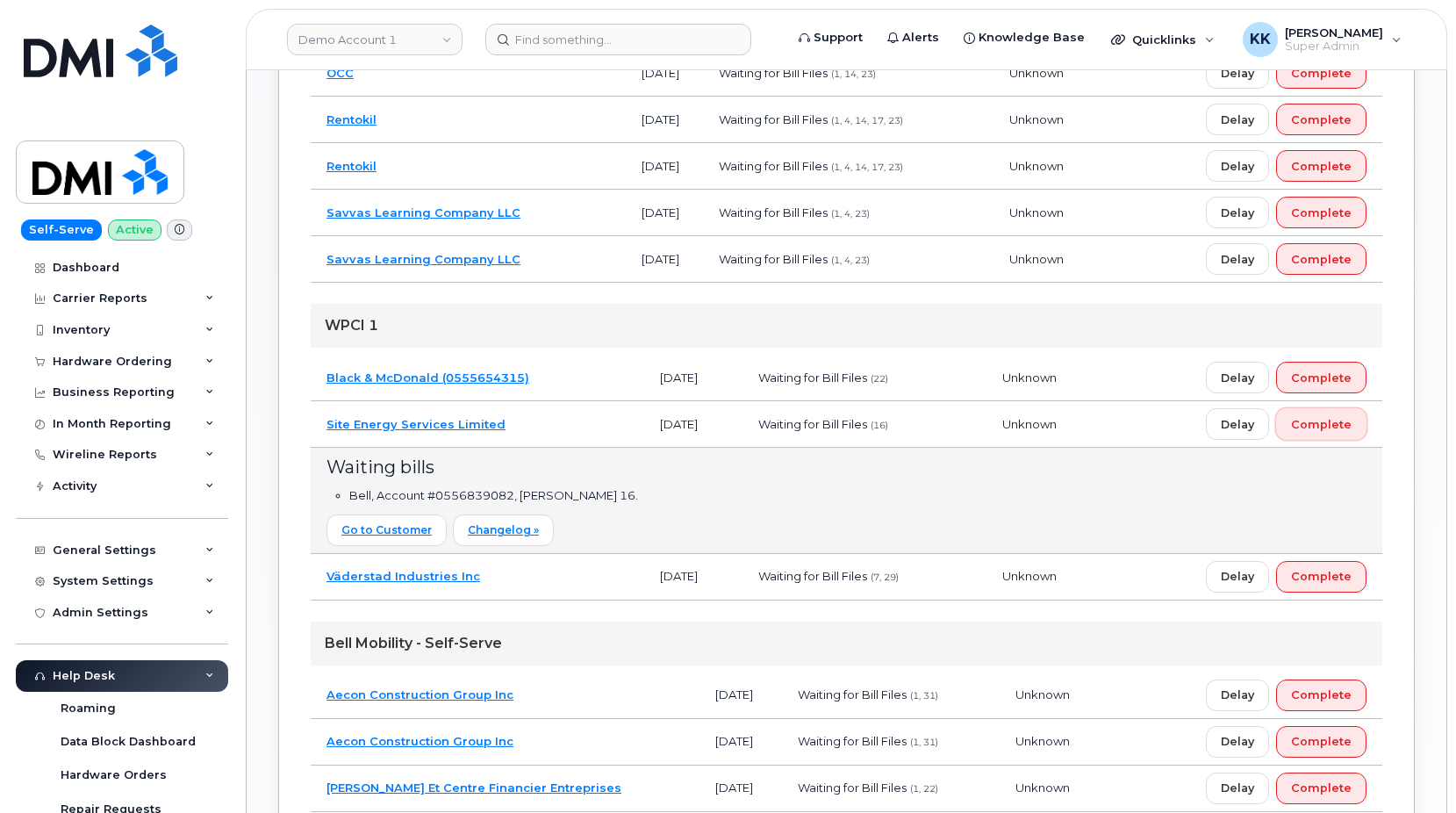
click at [1310, 428] on span "Complete" at bounding box center [1321, 424] width 60 height 17
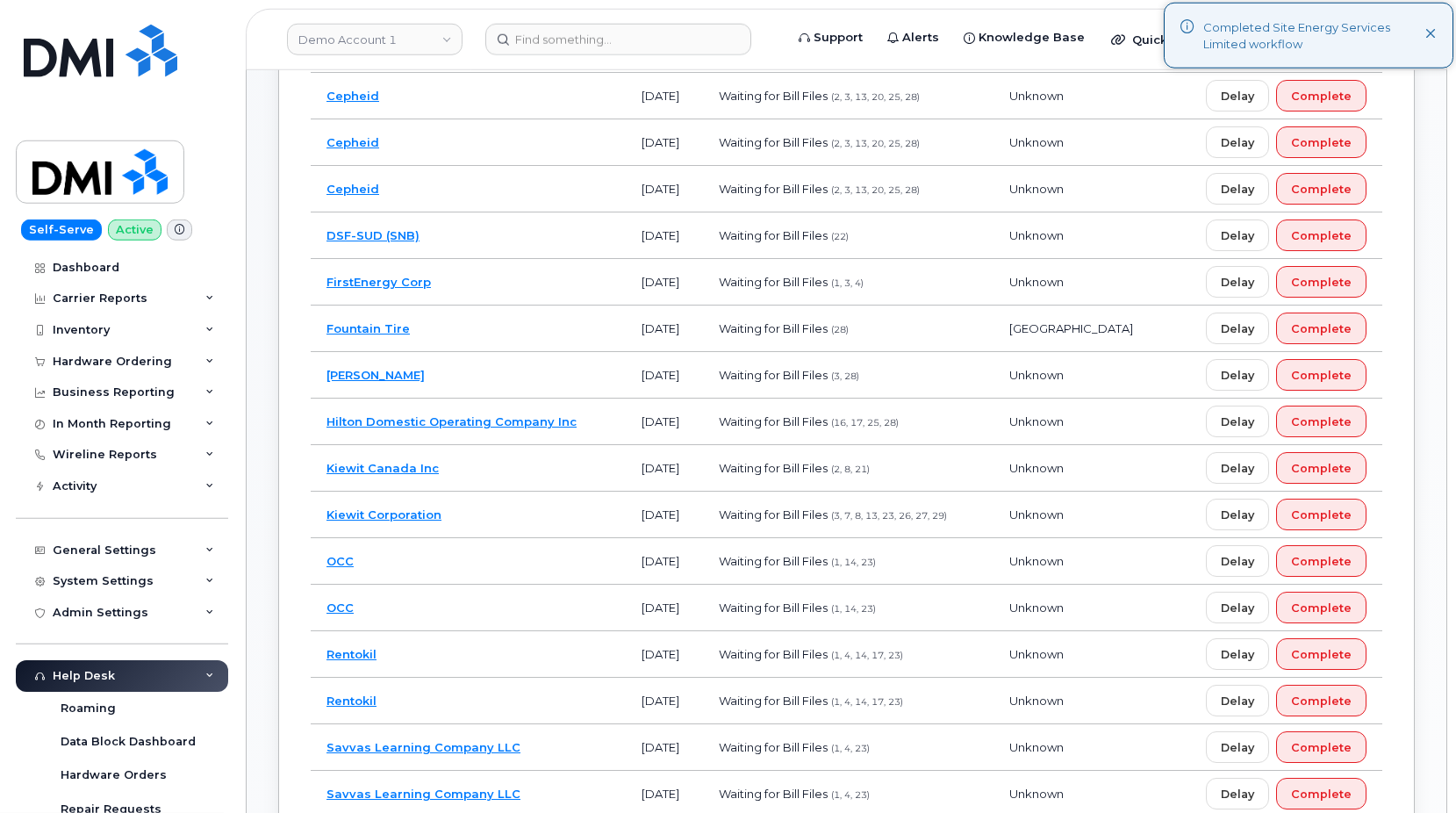
scroll to position [508, 0]
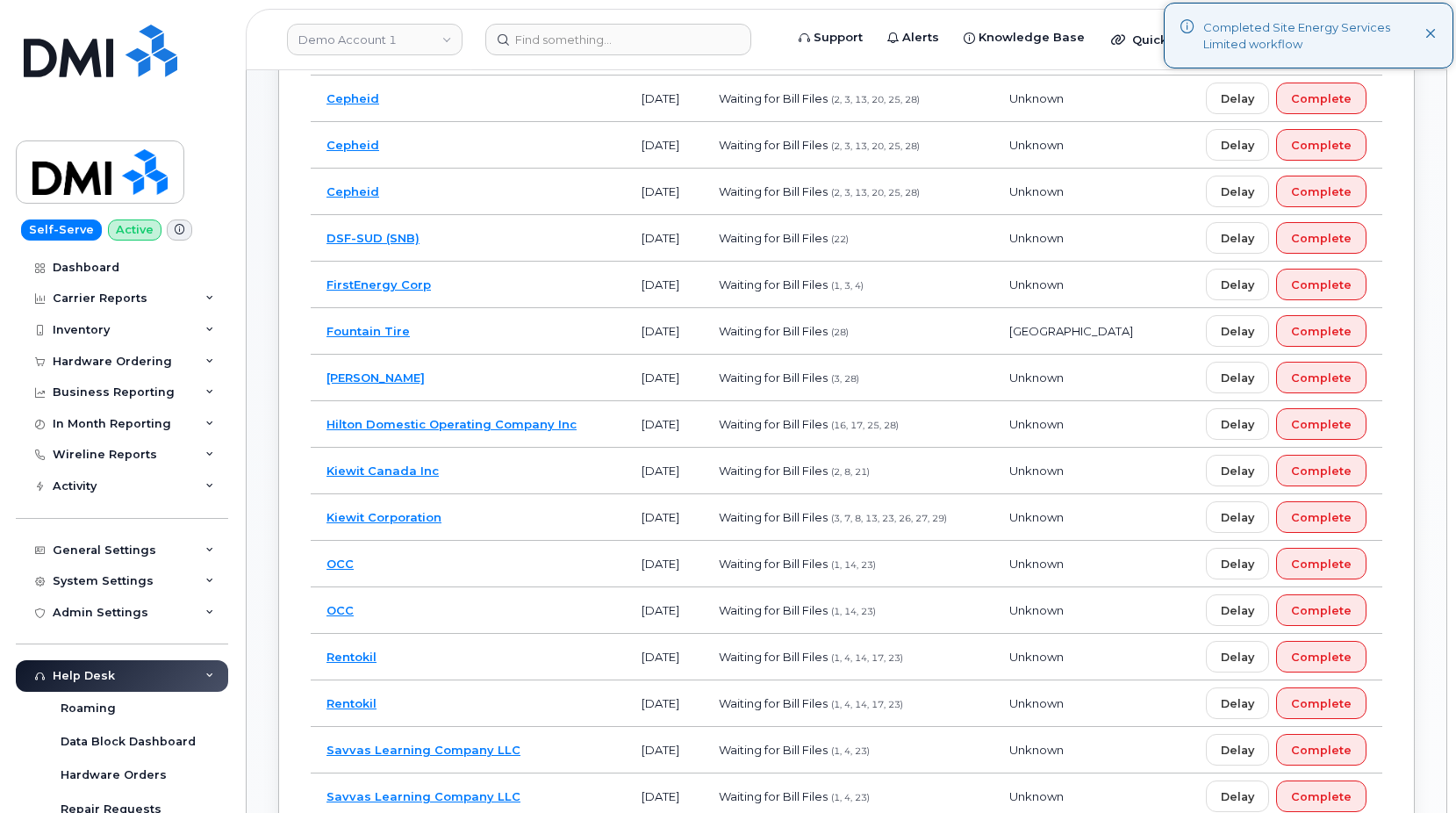
click at [522, 468] on td "Kiewit Canada Inc" at bounding box center [468, 471] width 315 height 47
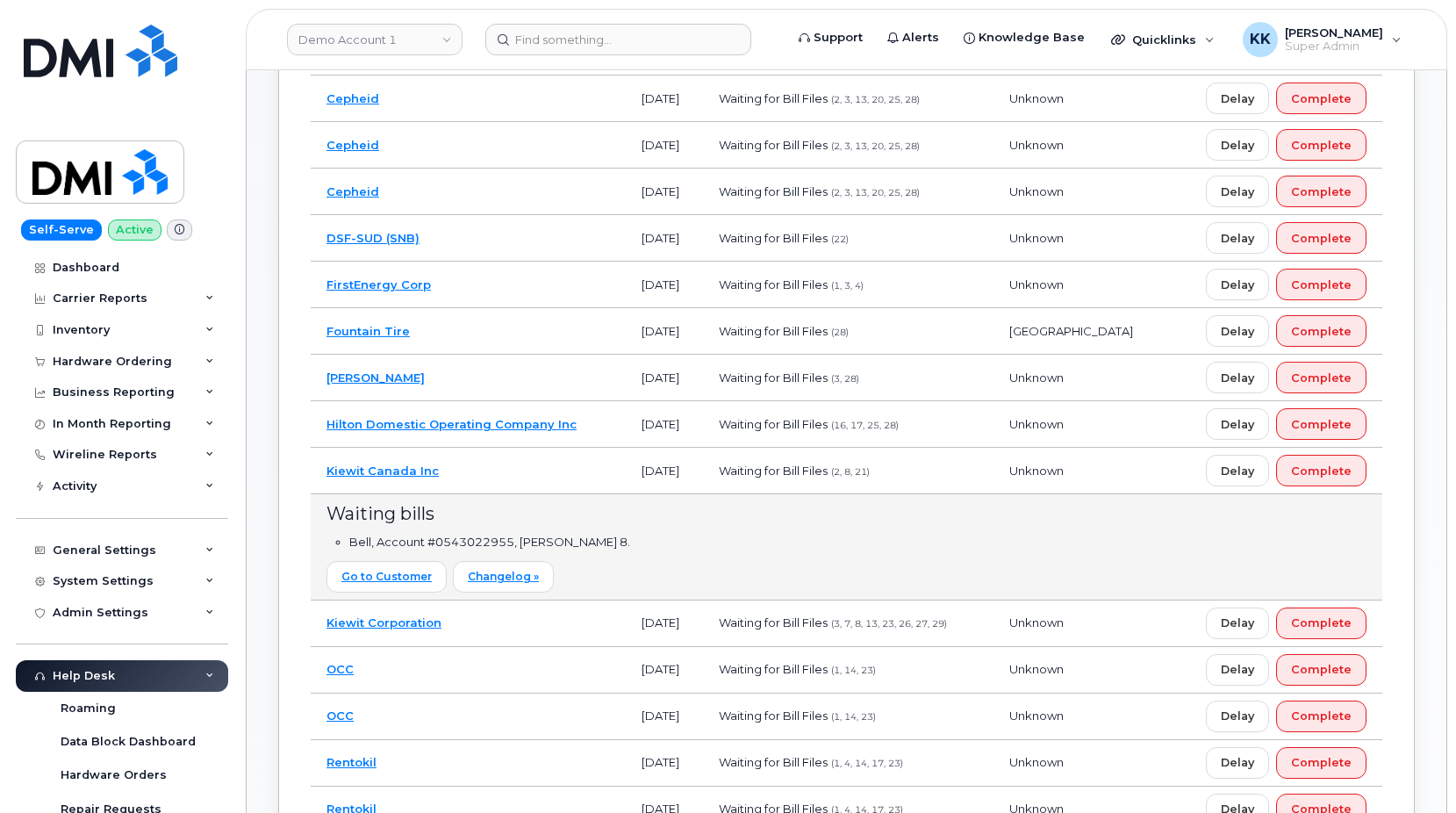
click at [513, 468] on td "Kiewit Canada Inc" at bounding box center [468, 471] width 315 height 47
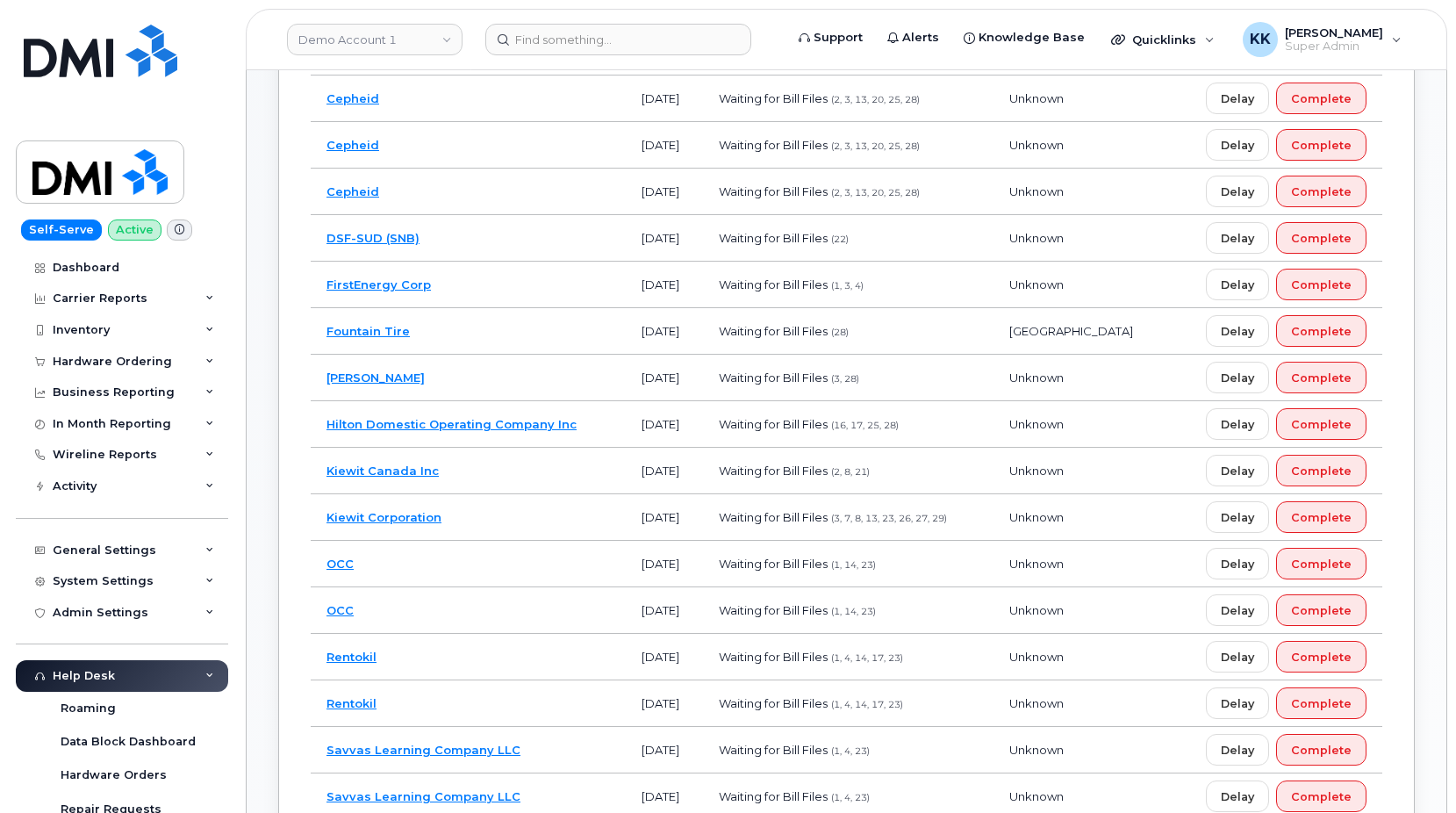
click at [492, 336] on td "Fountain Tire" at bounding box center [468, 331] width 315 height 47
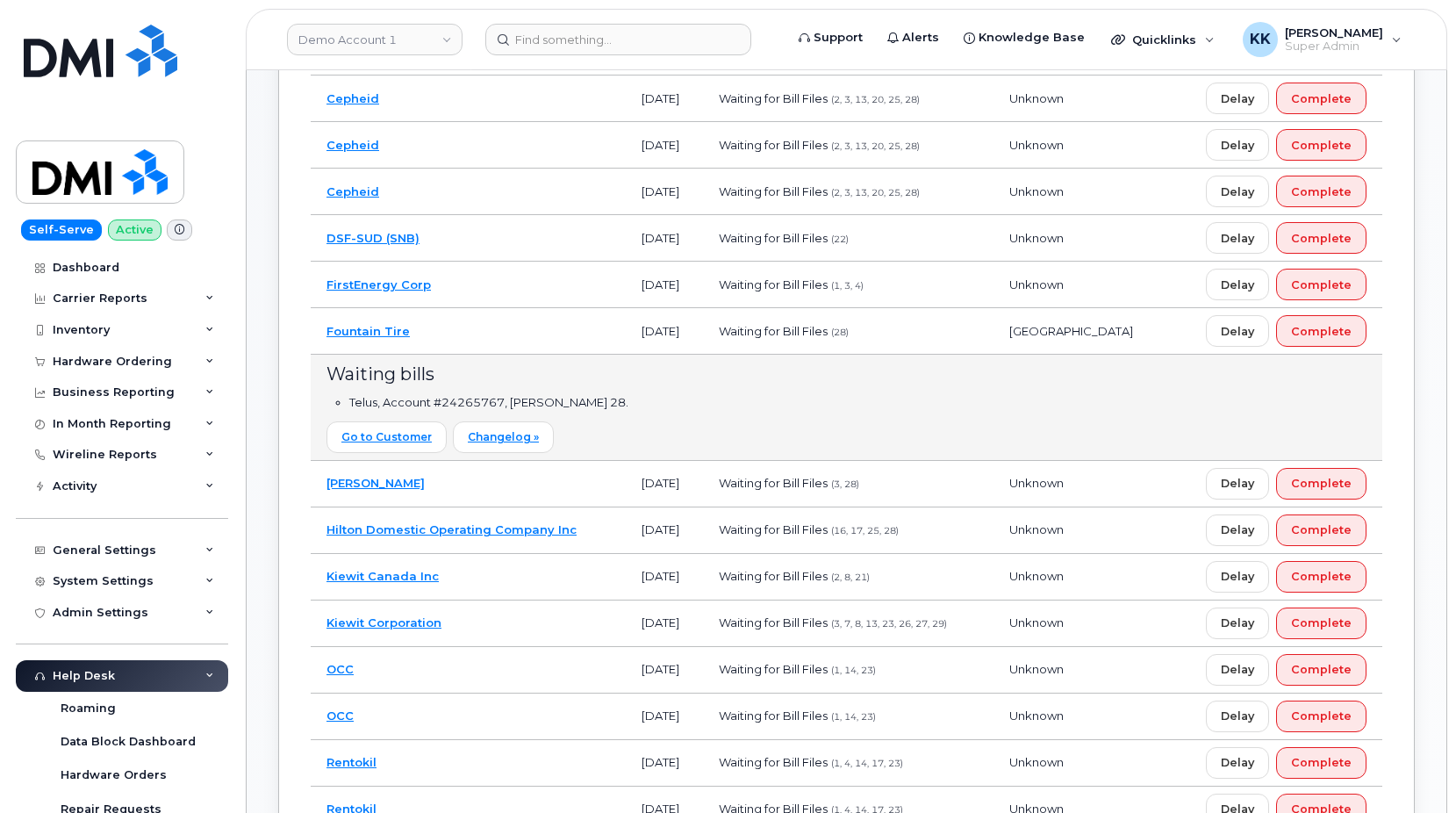
click at [492, 336] on td "Fountain Tire" at bounding box center [468, 331] width 315 height 47
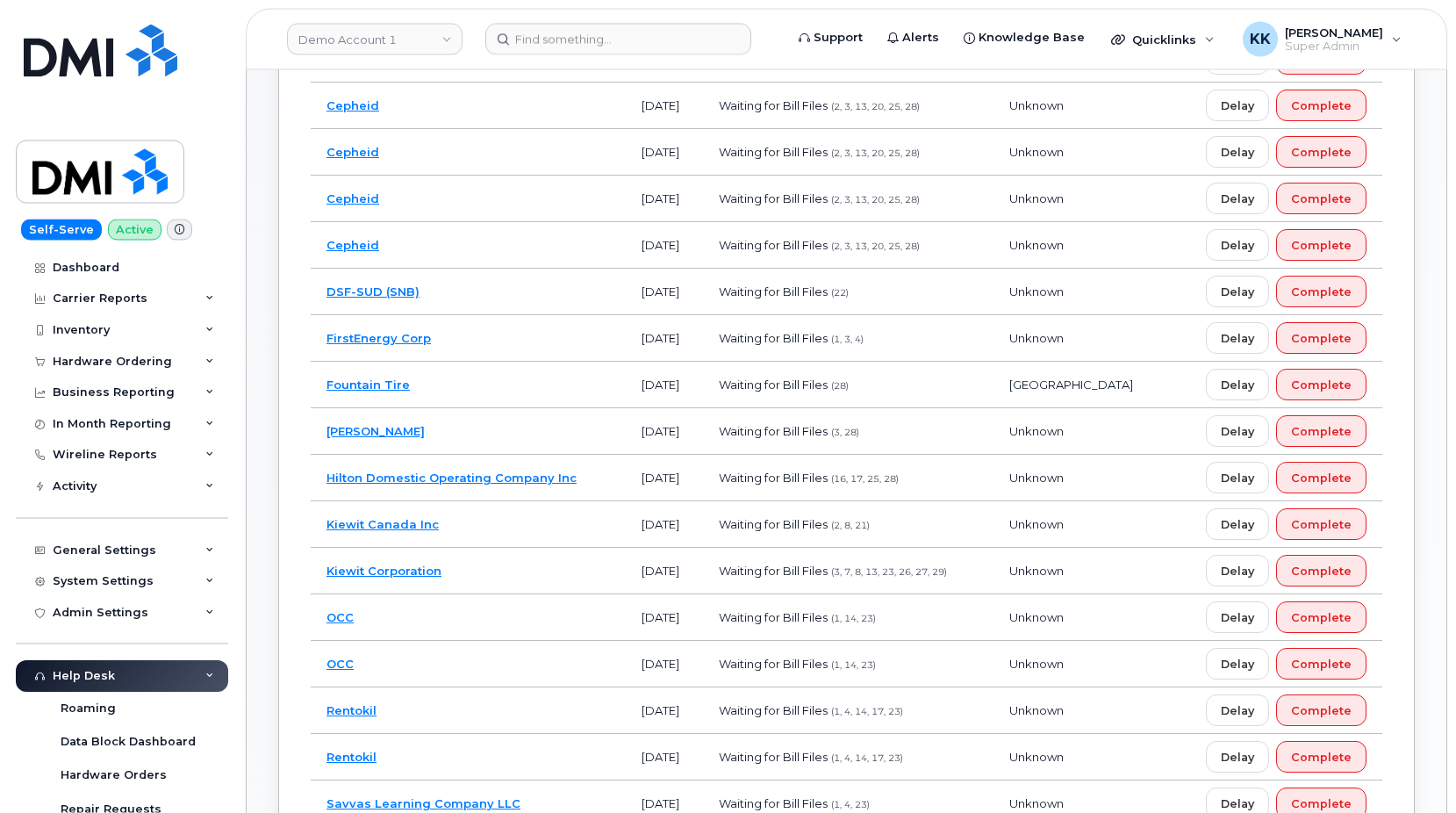
scroll to position [419, 0]
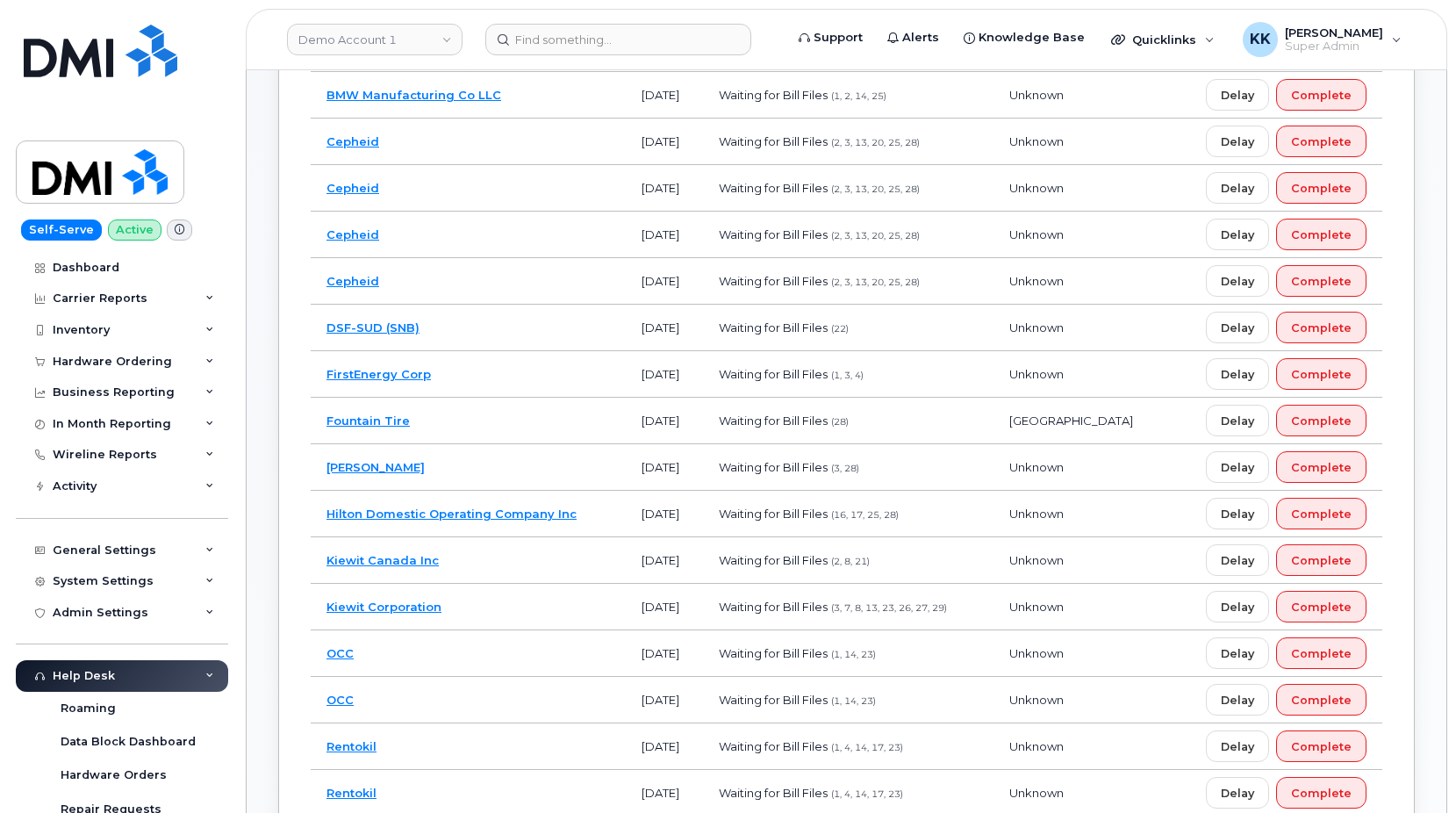
click at [491, 320] on td "DSF-SUD (SNB)" at bounding box center [468, 328] width 315 height 47
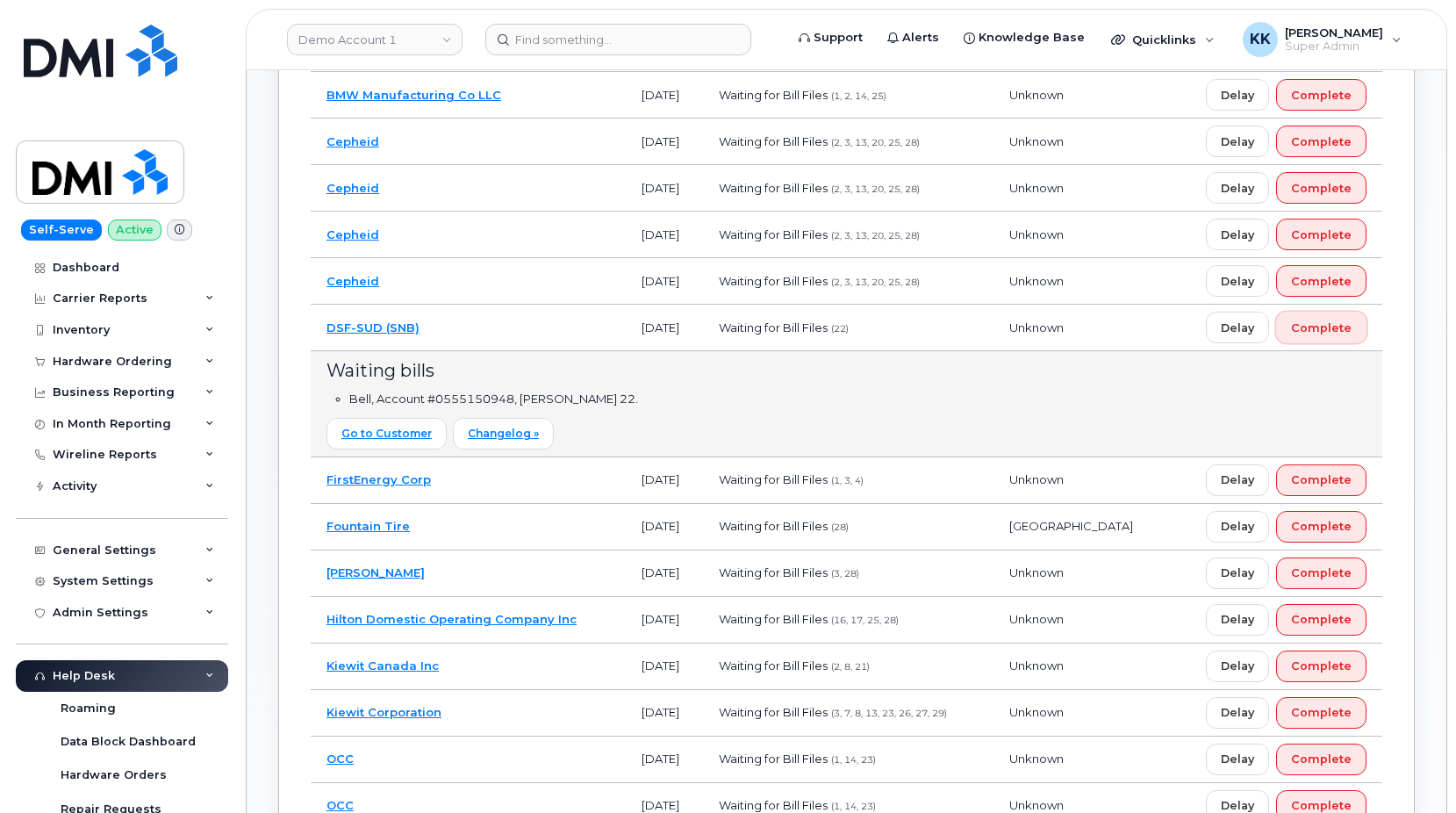
click at [1309, 334] on span "Complete" at bounding box center [1321, 327] width 60 height 17
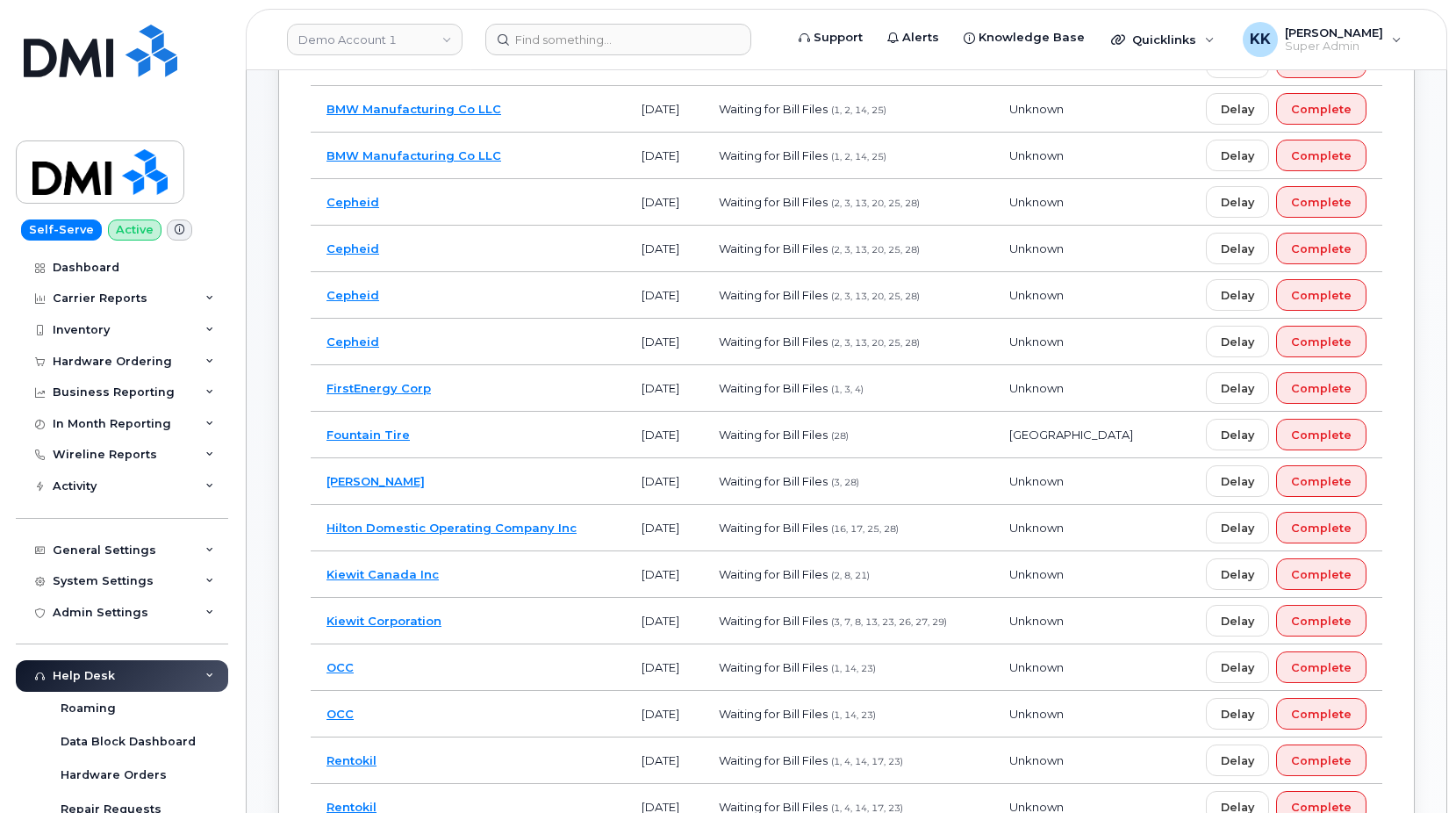
scroll to position [985, 0]
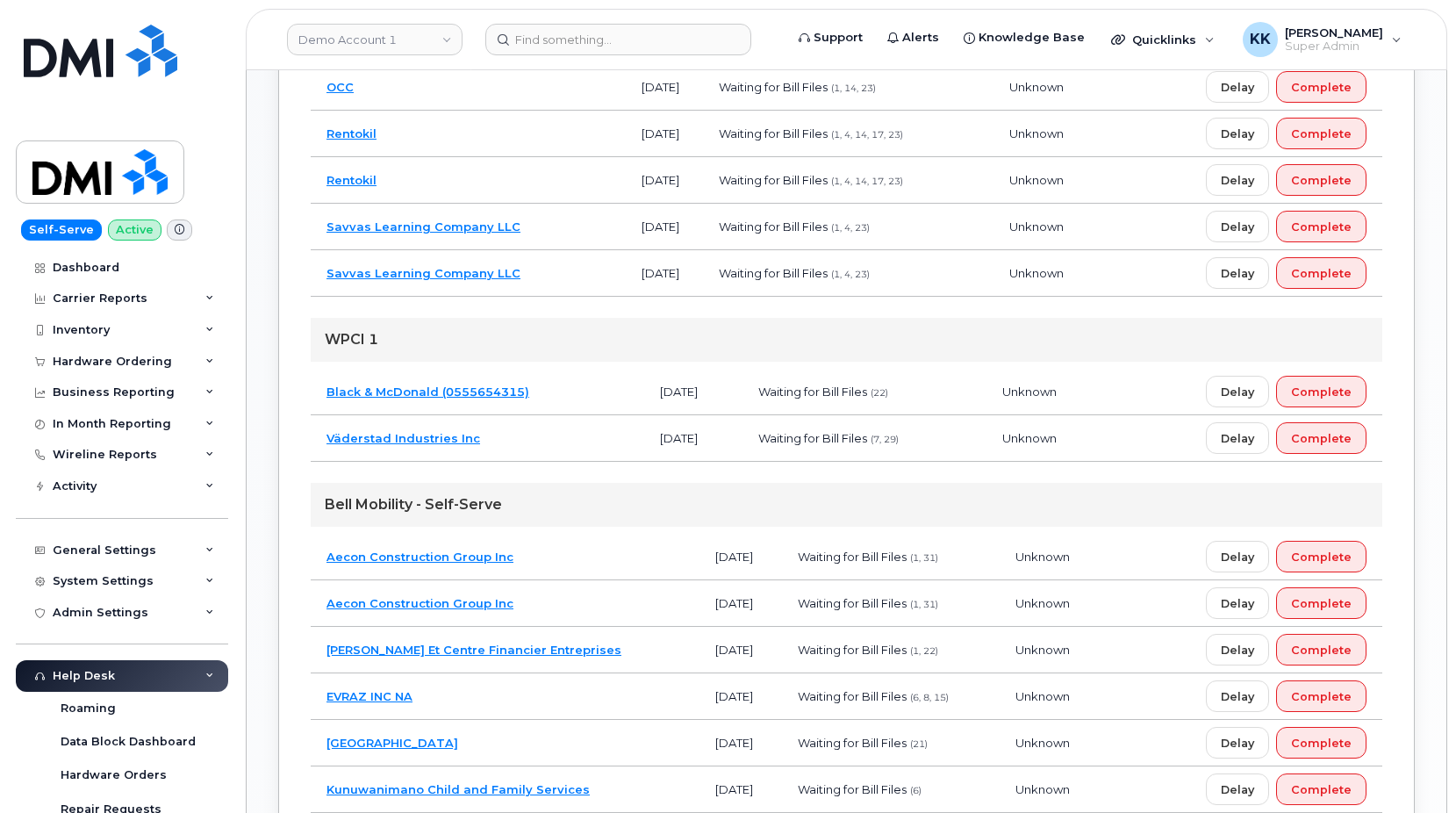
click at [488, 183] on td "Rentokil" at bounding box center [468, 180] width 315 height 47
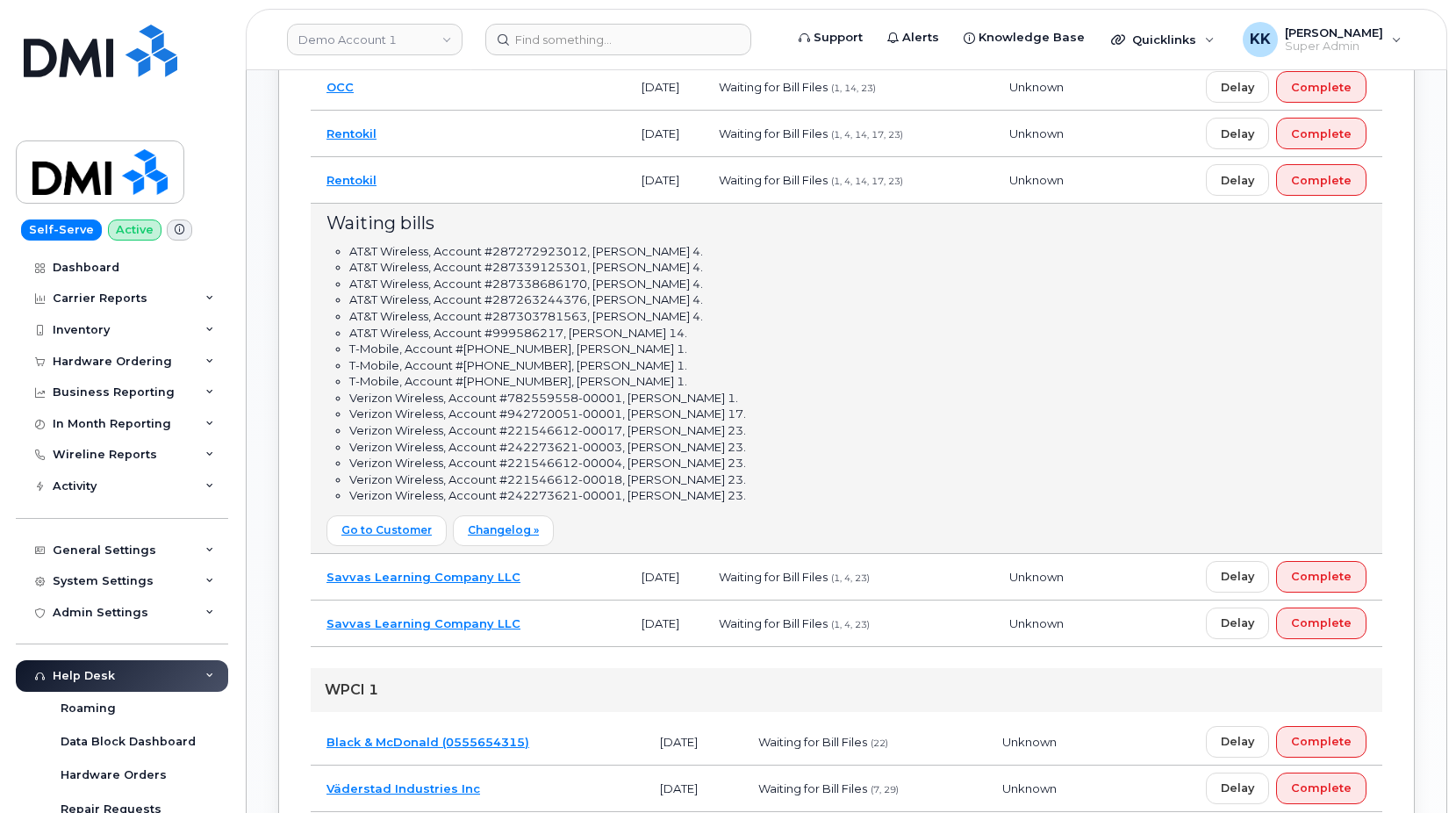
click at [513, 183] on td "Rentokil" at bounding box center [468, 180] width 315 height 47
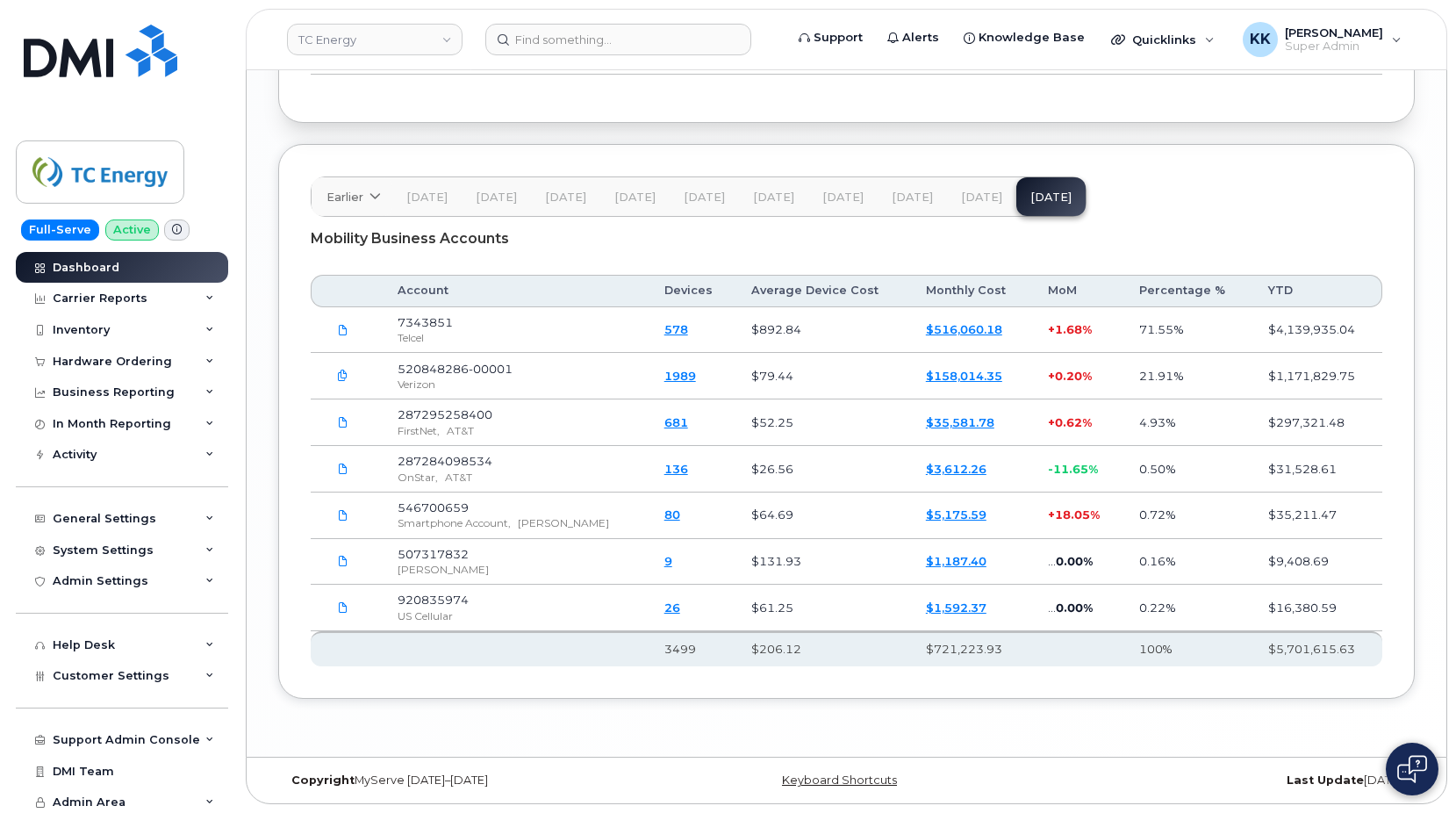
scroll to position [2563, 0]
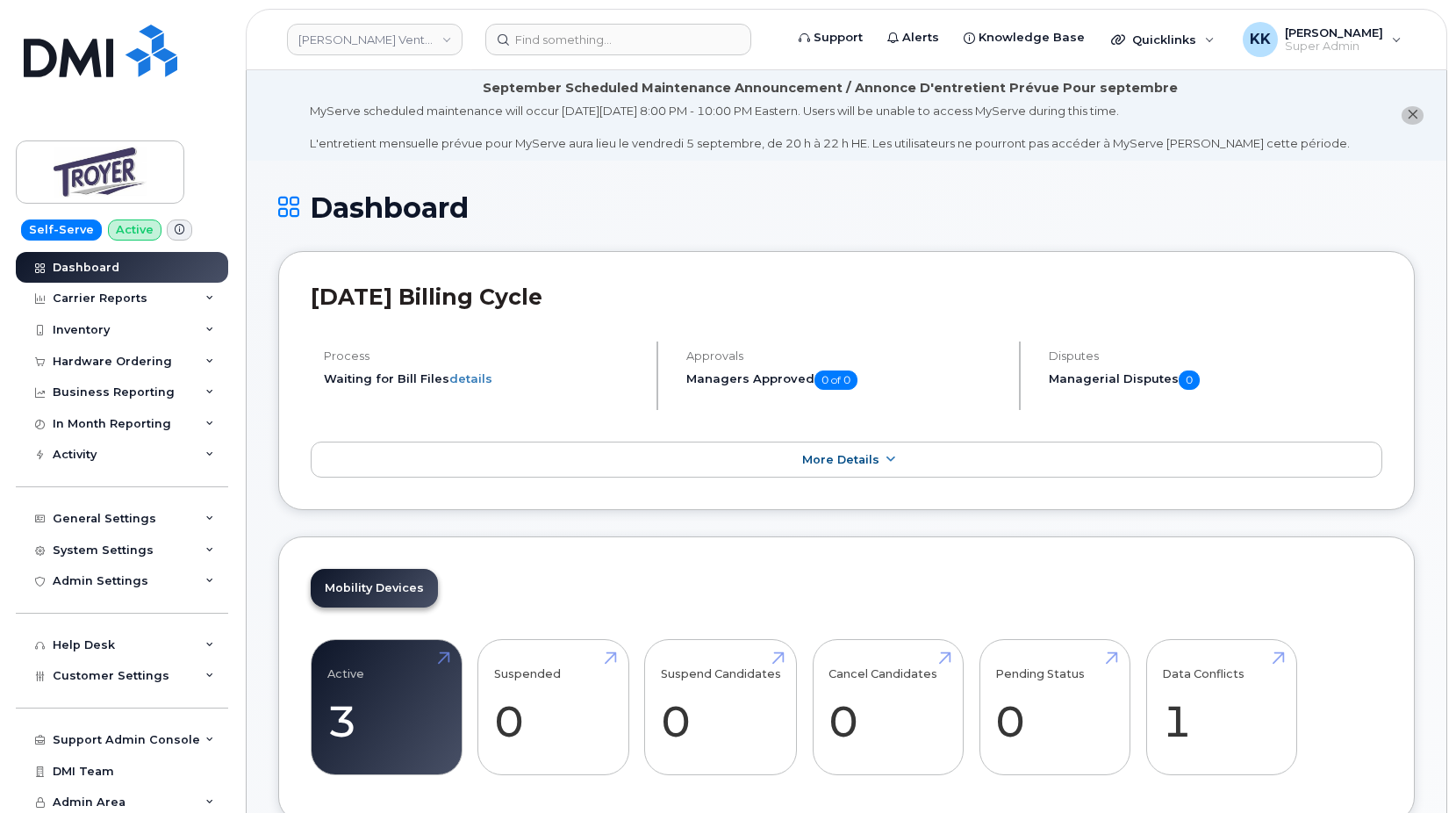
scroll to position [2066, 0]
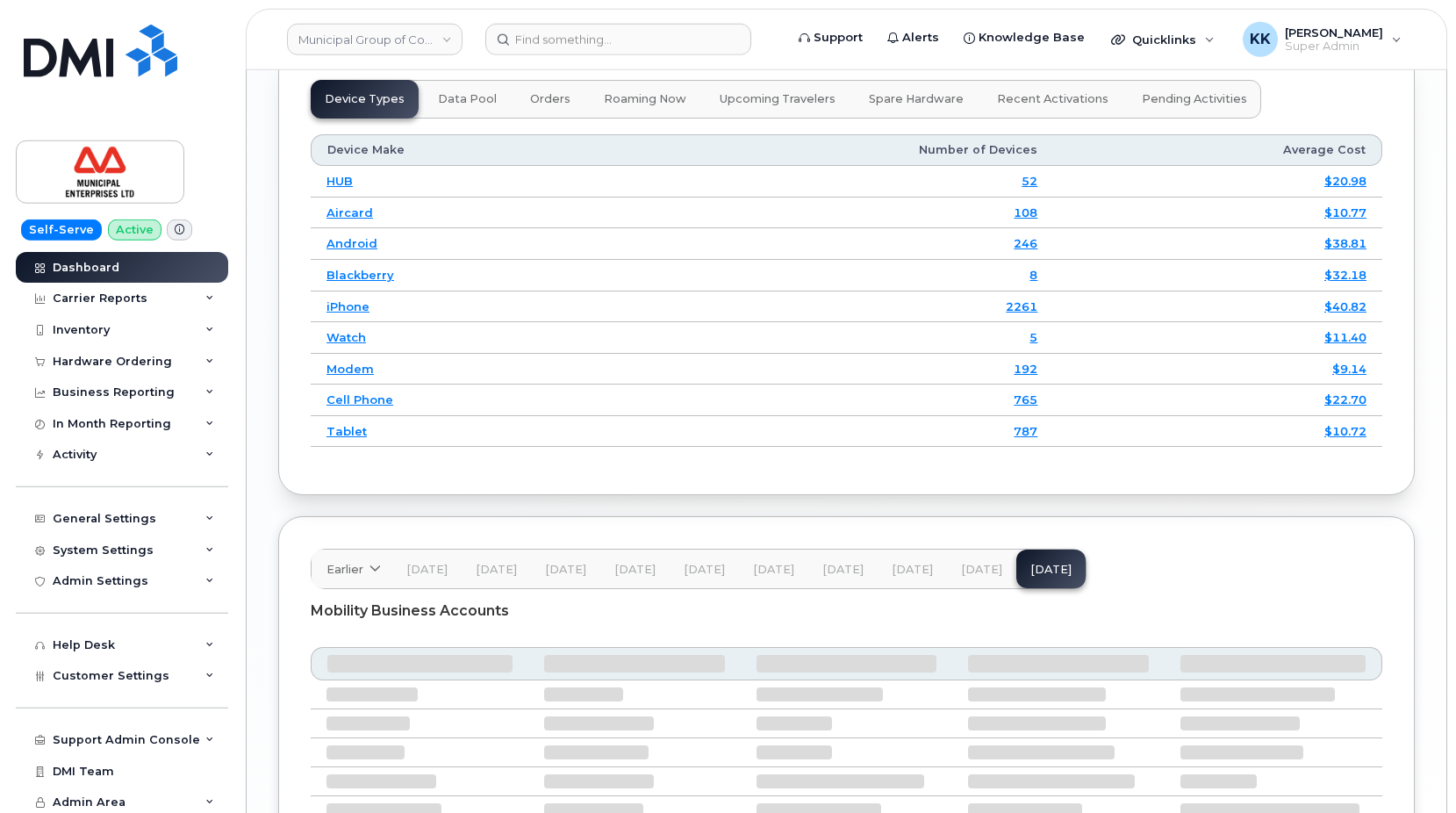
scroll to position [2544, 0]
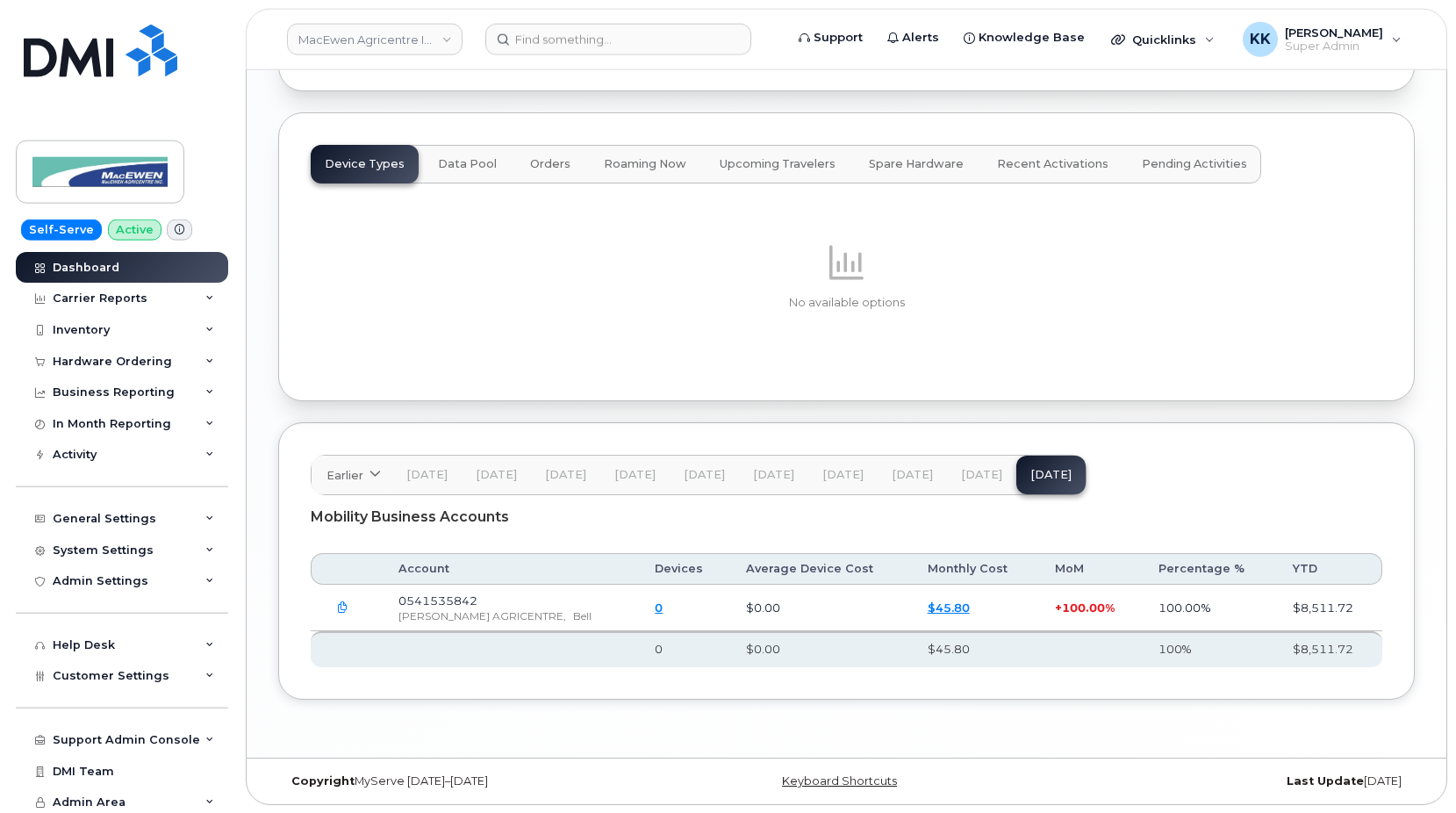
scroll to position [2267, 0]
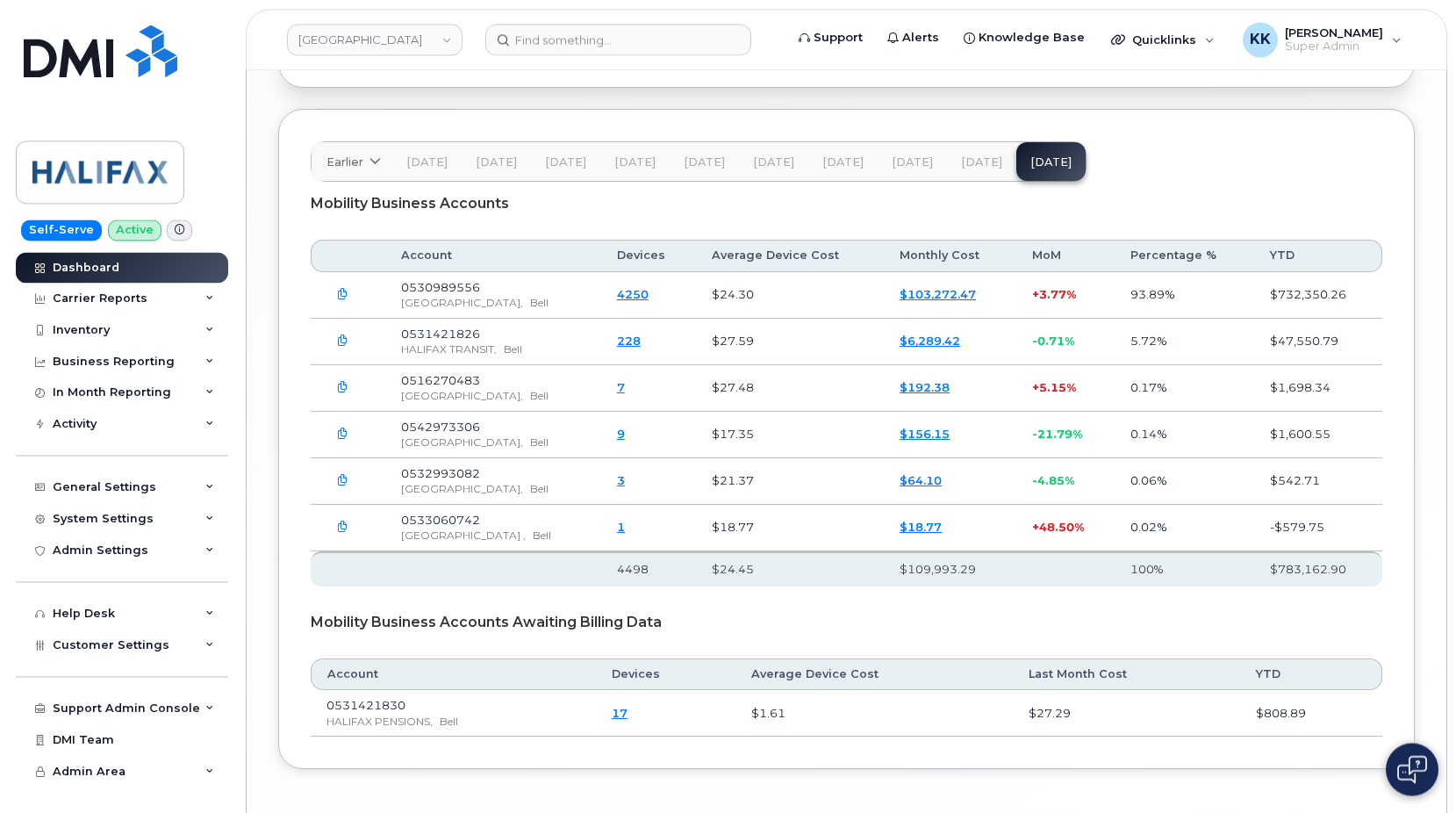
scroll to position [2642, 0]
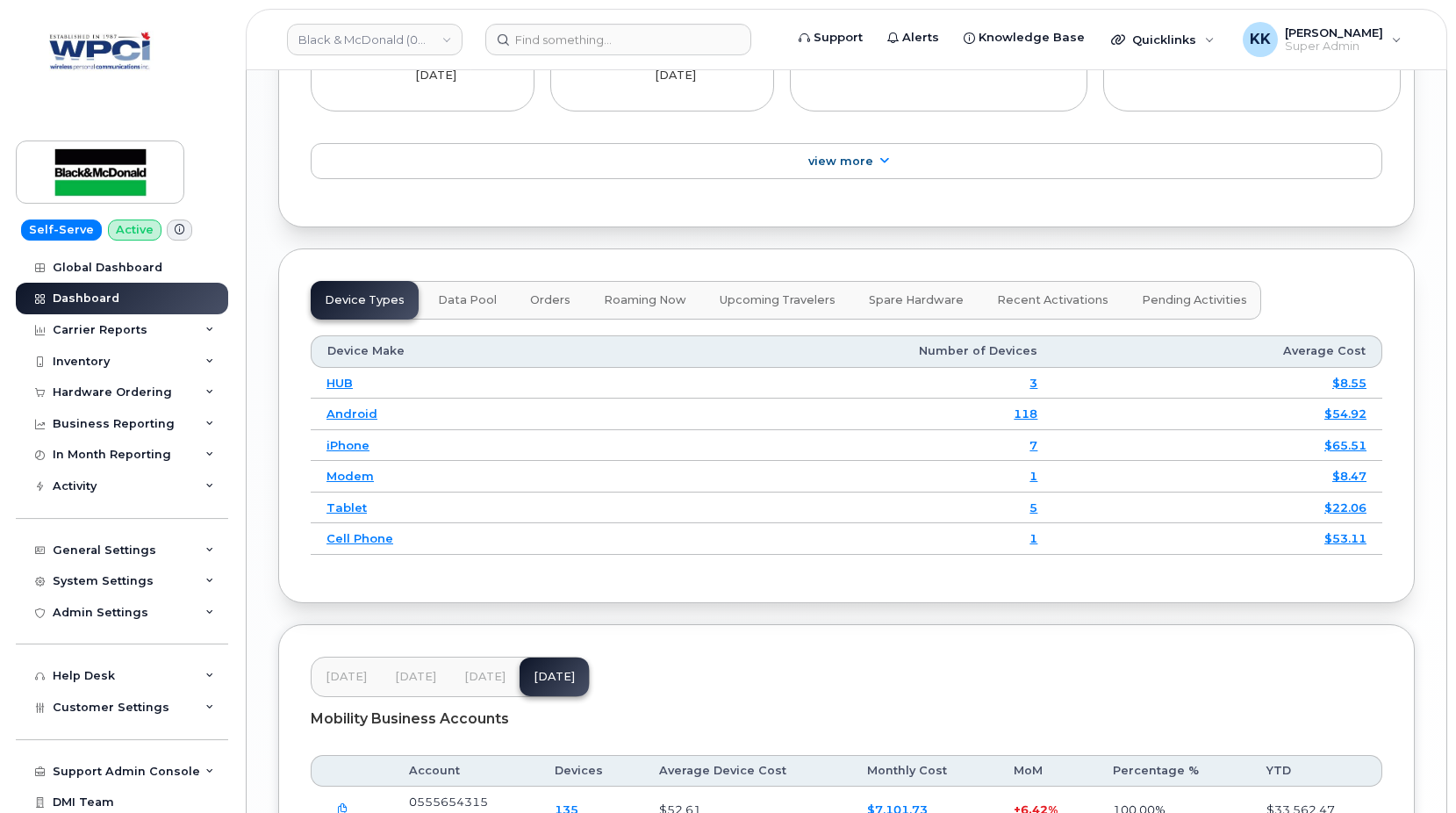
scroll to position [2270, 0]
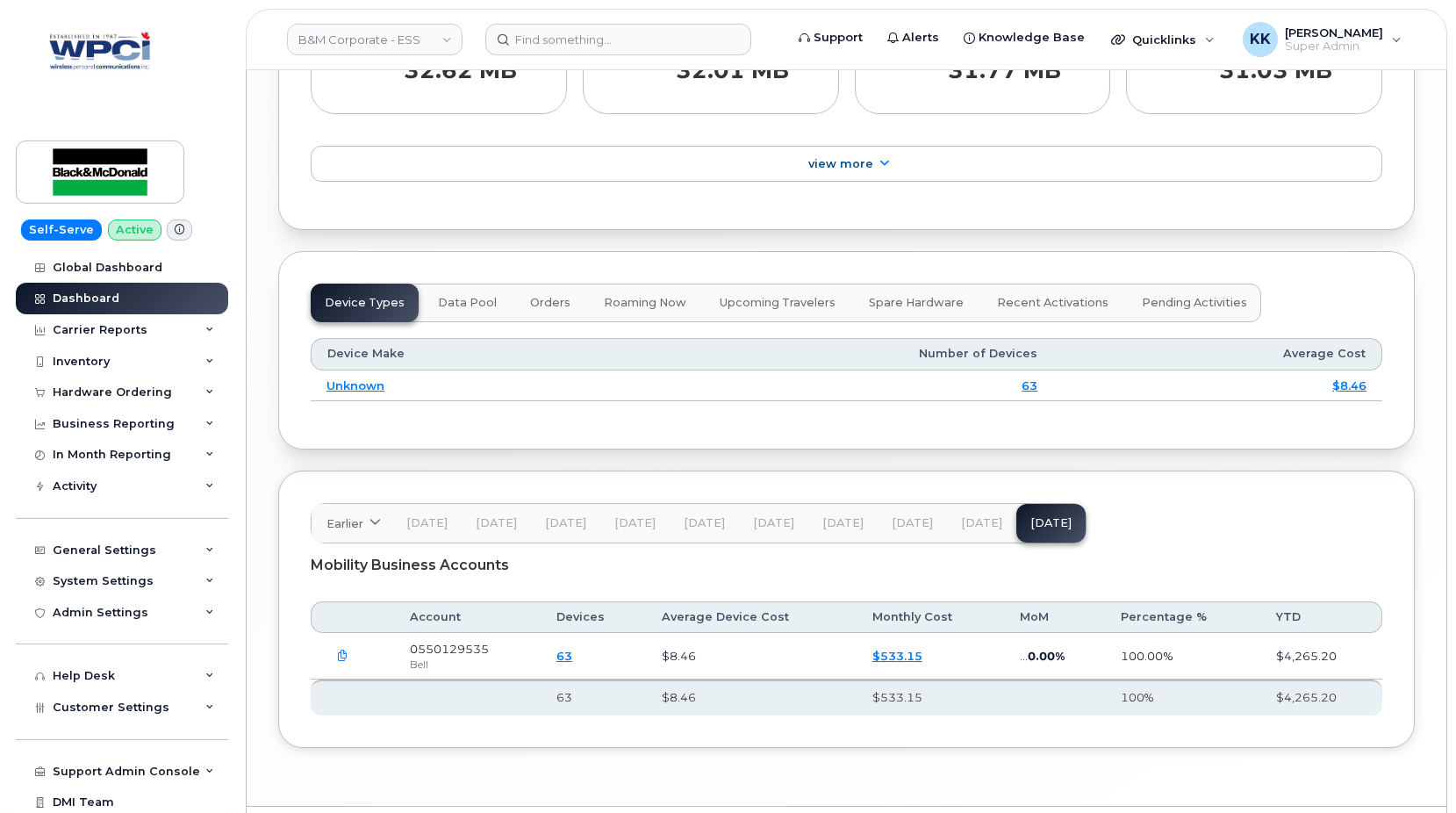
scroll to position [2066, 0]
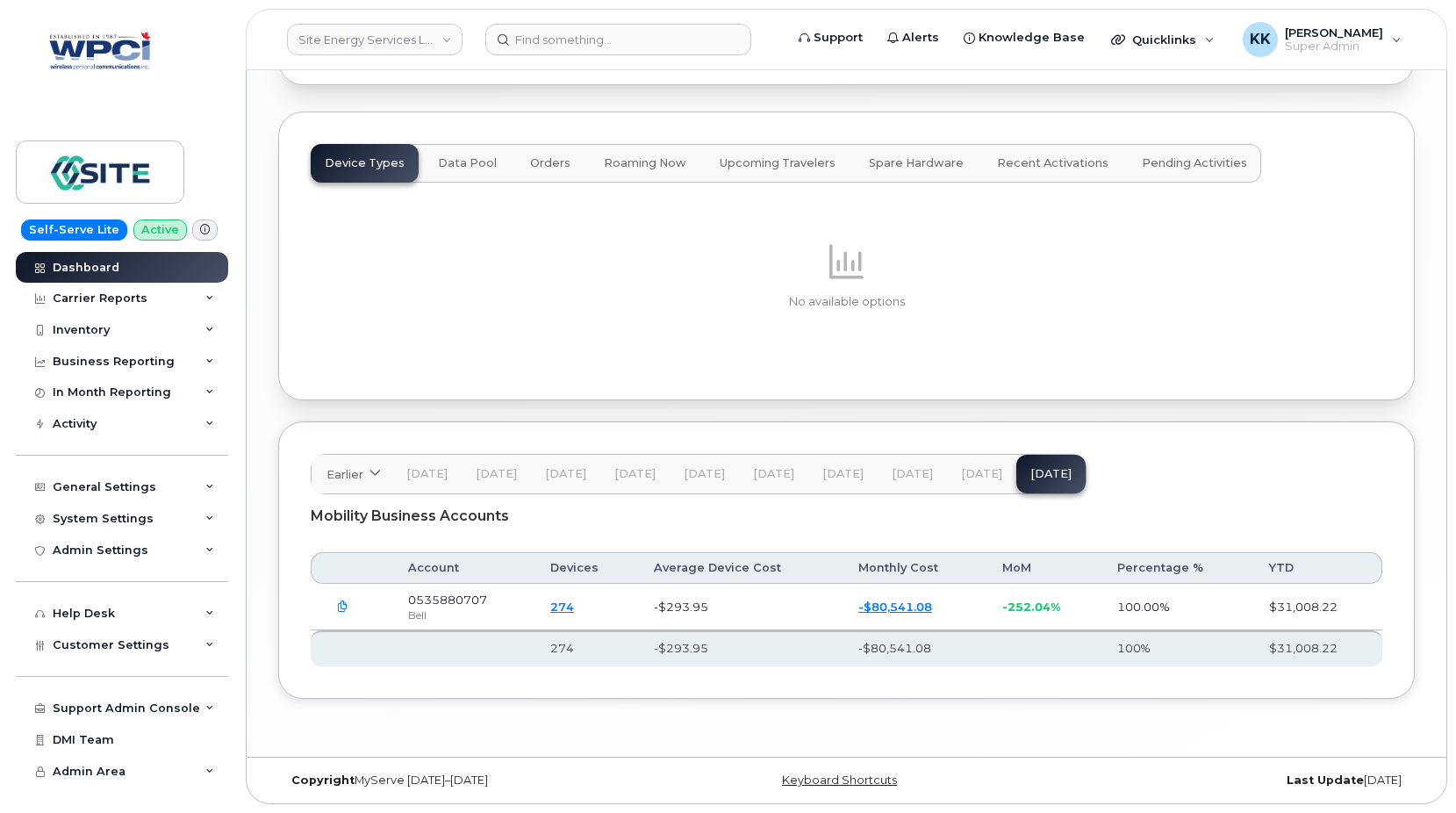
scroll to position [2164, 0]
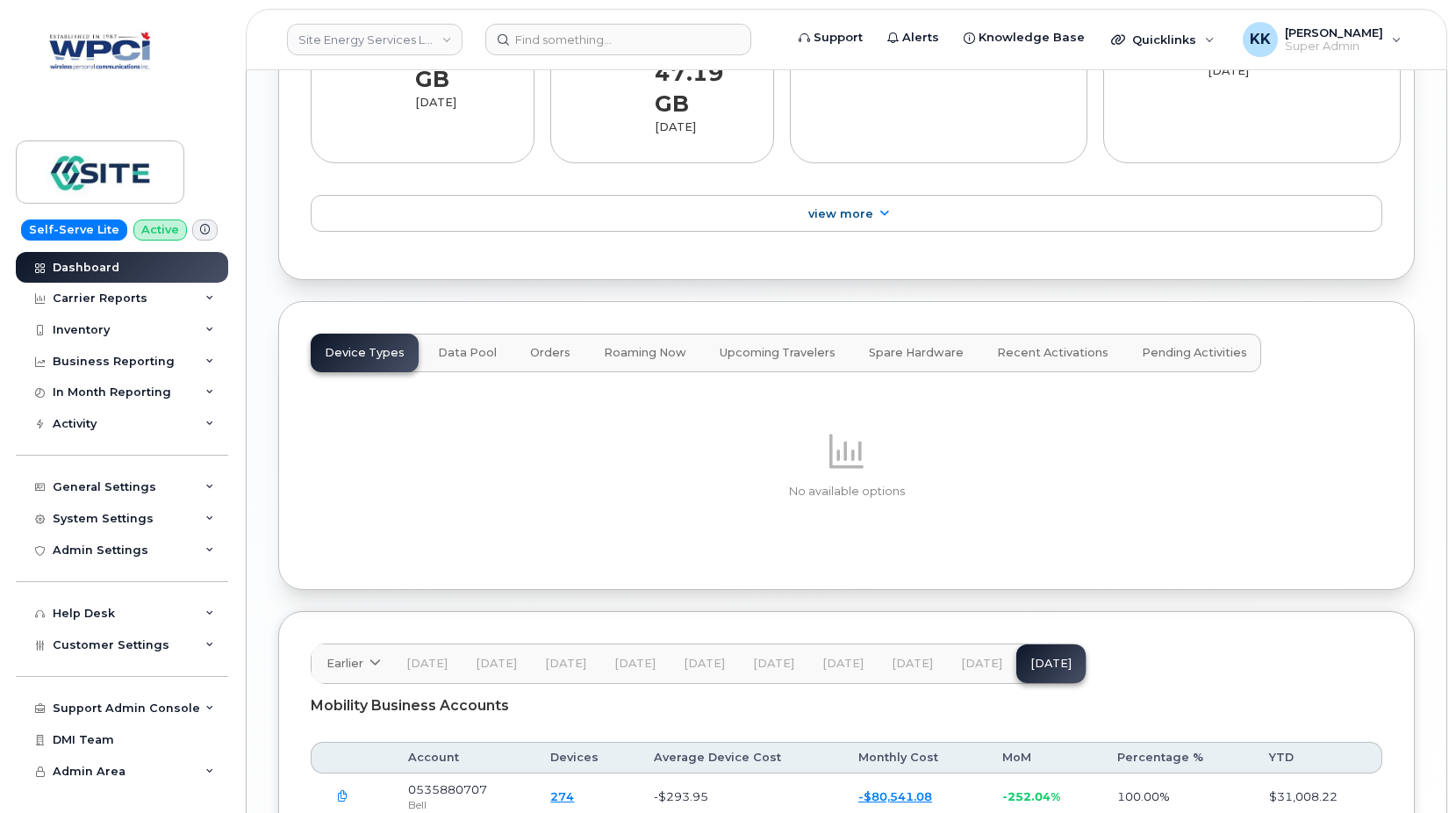
click at [969, 480] on div "No available options" at bounding box center [846, 464] width 1072 height 185
click at [983, 656] on span "[DATE]" at bounding box center [981, 663] width 41 height 14
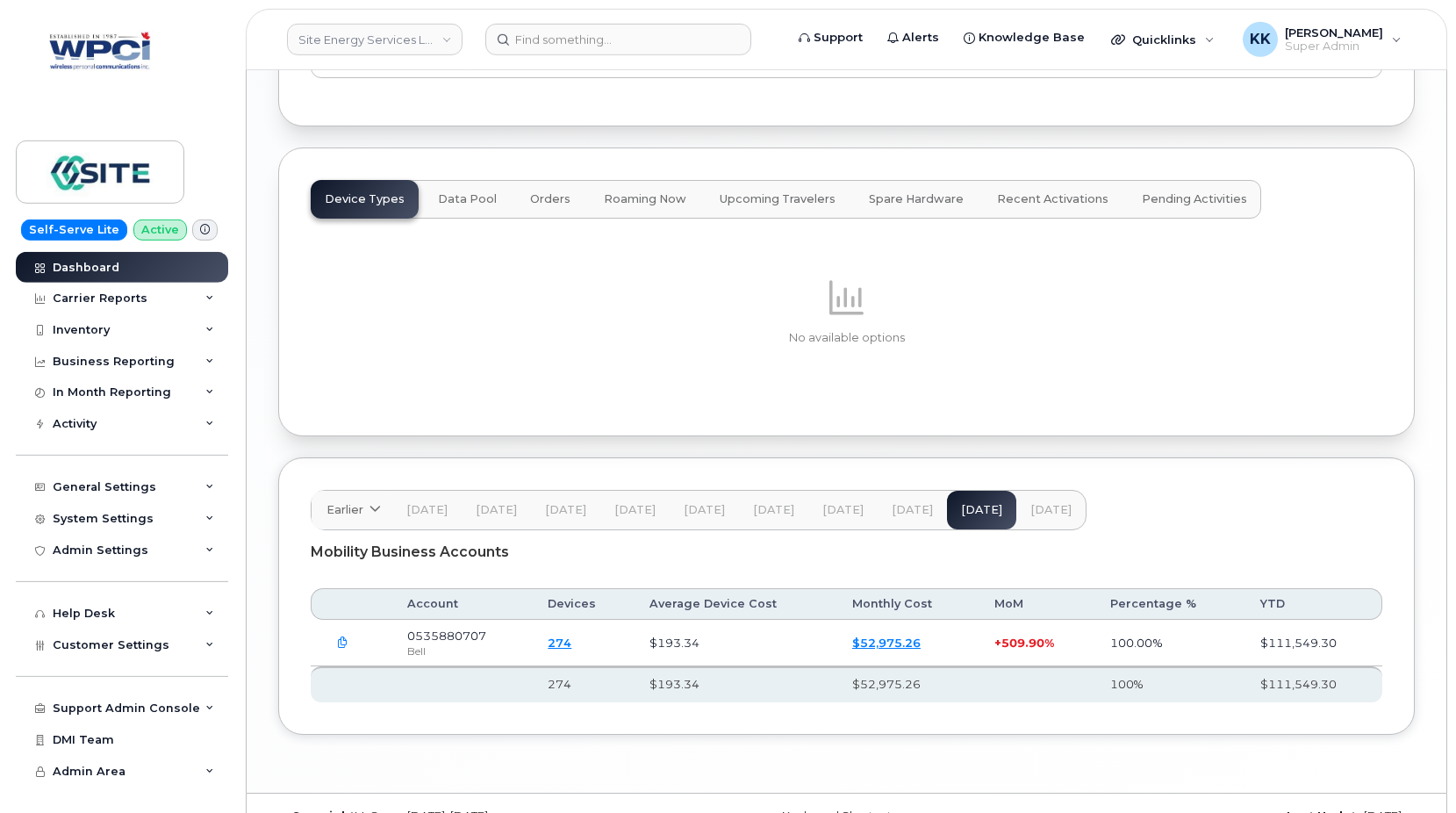
scroll to position [2323, 0]
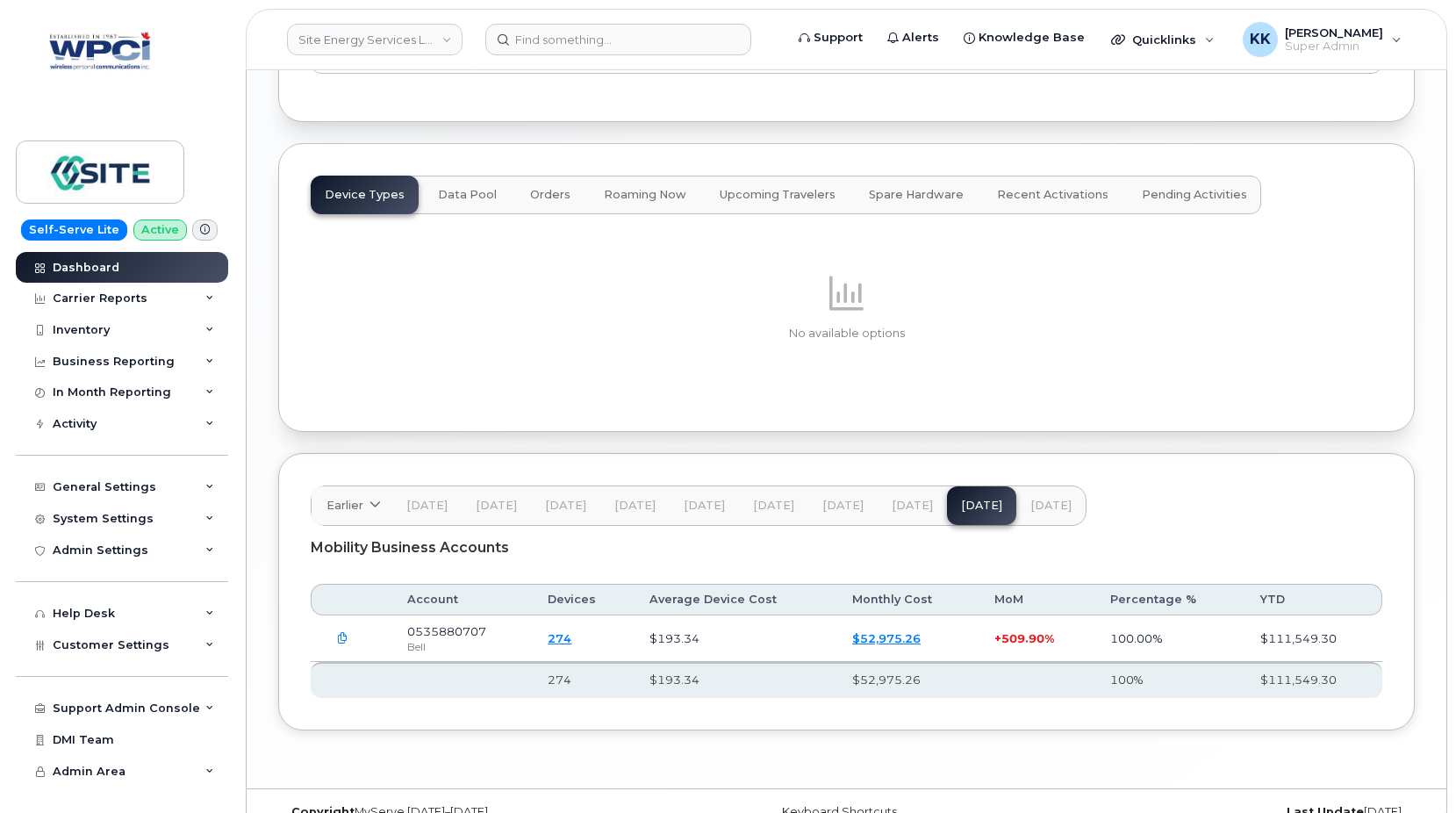
click at [906, 499] on span "[DATE]" at bounding box center [912, 505] width 41 height 14
click at [1016, 486] on button "[DATE]" at bounding box center [1050, 505] width 69 height 39
click at [965, 486] on button "[DATE]" at bounding box center [981, 505] width 69 height 39
click at [1016, 486] on button "[DATE]" at bounding box center [1050, 505] width 69 height 39
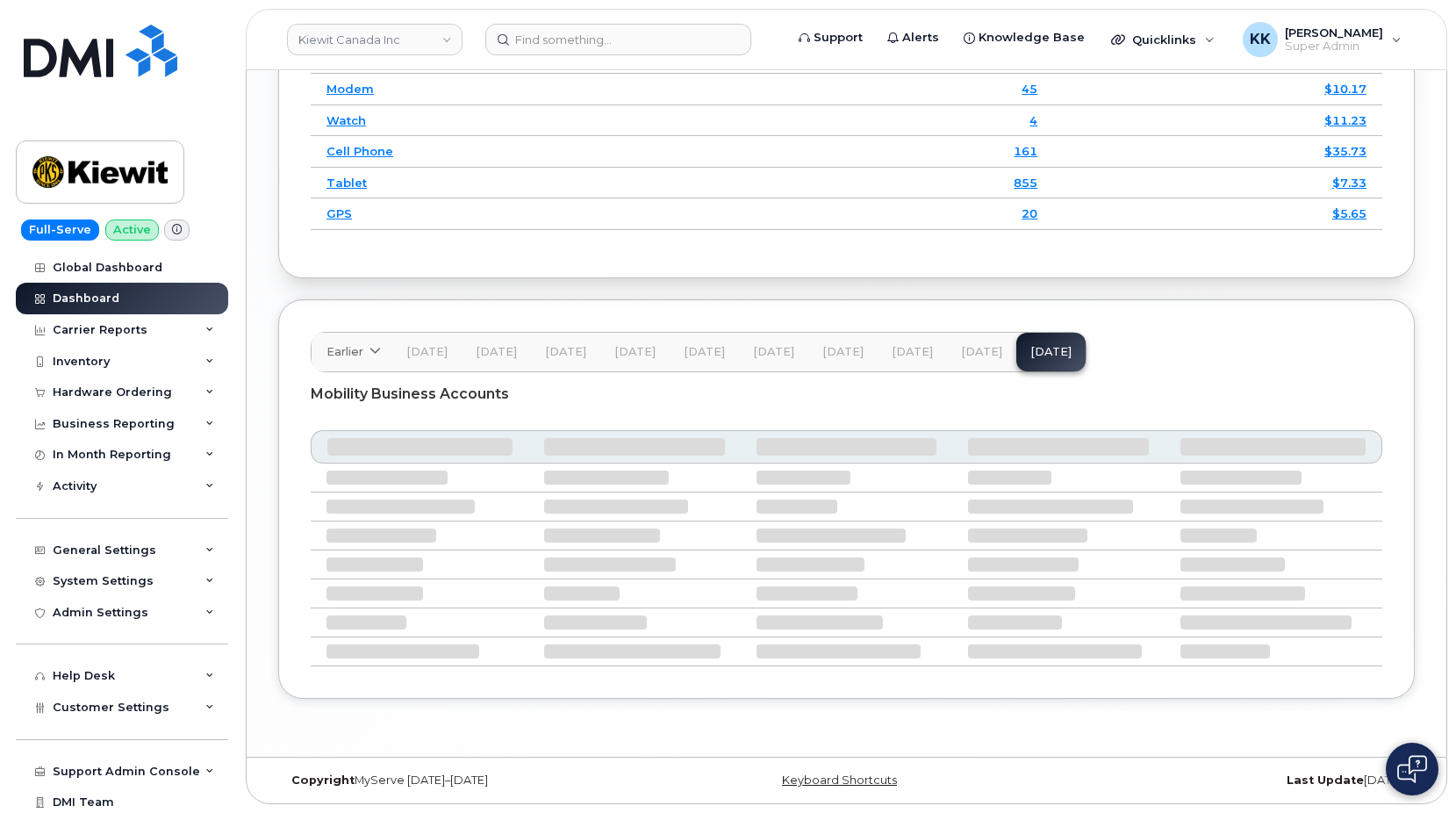
scroll to position [2651, 0]
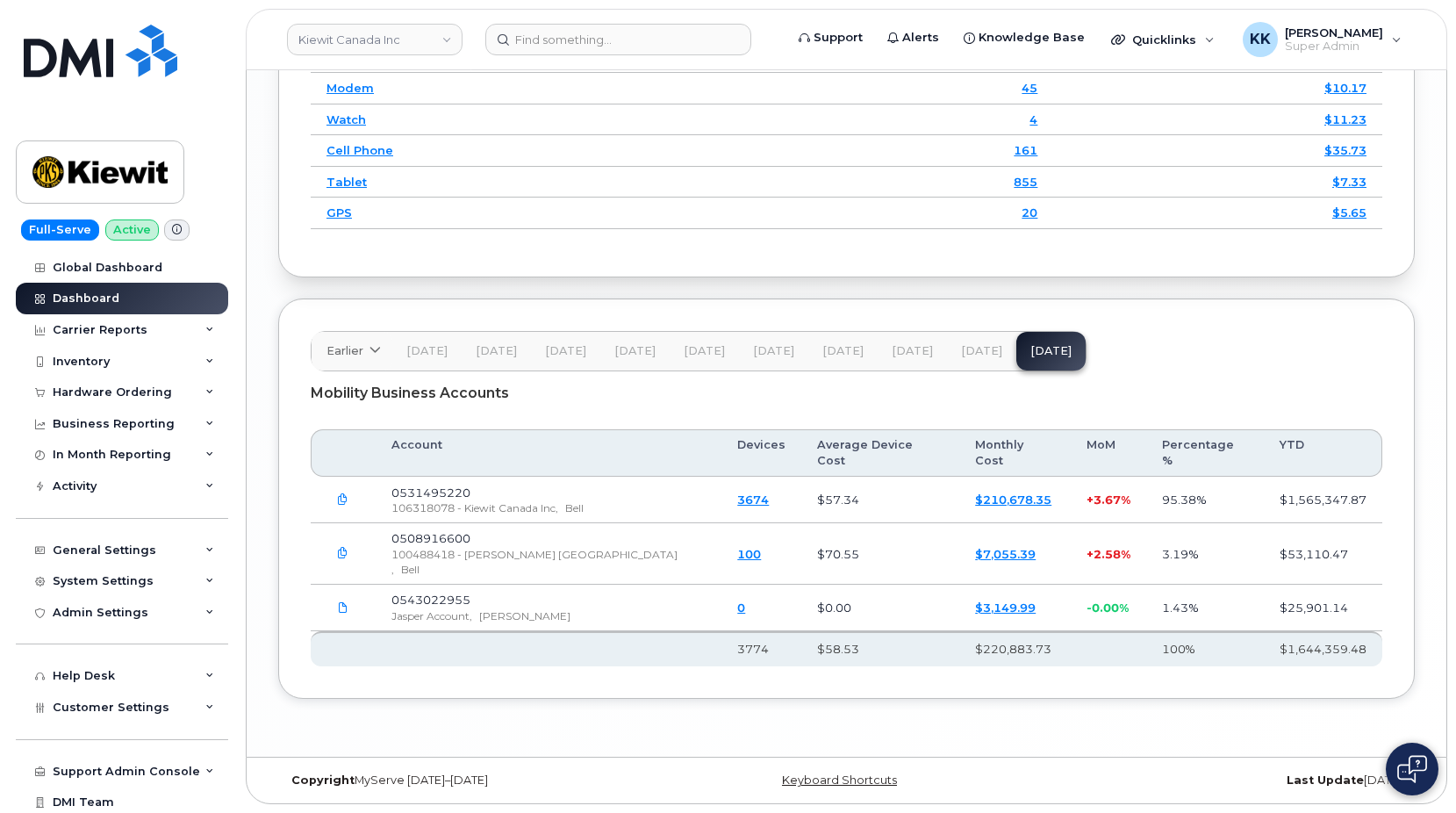
click at [976, 358] on span "[DATE]" at bounding box center [981, 351] width 41 height 14
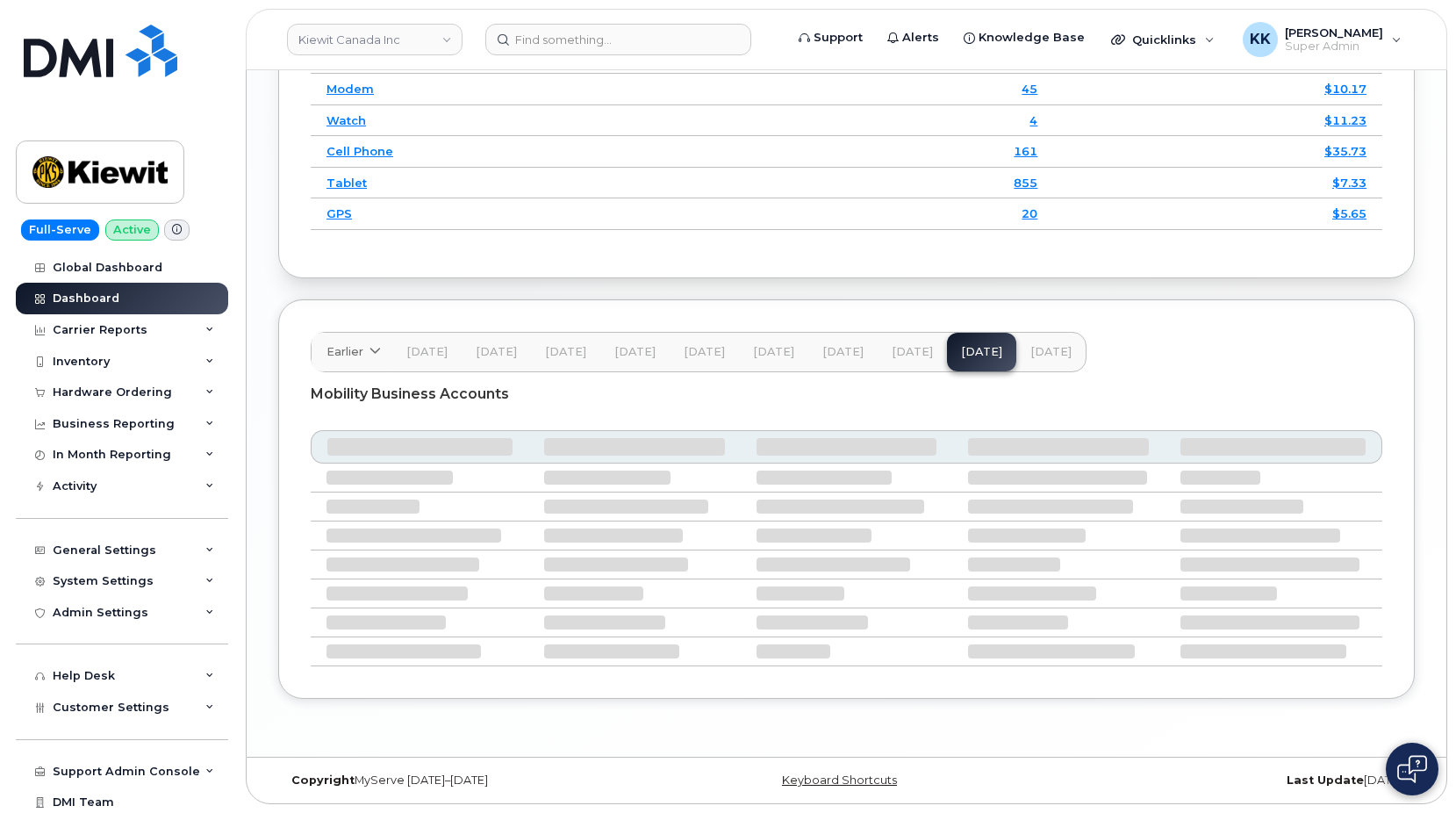
click at [1036, 359] on span "[DATE]" at bounding box center [1050, 351] width 41 height 14
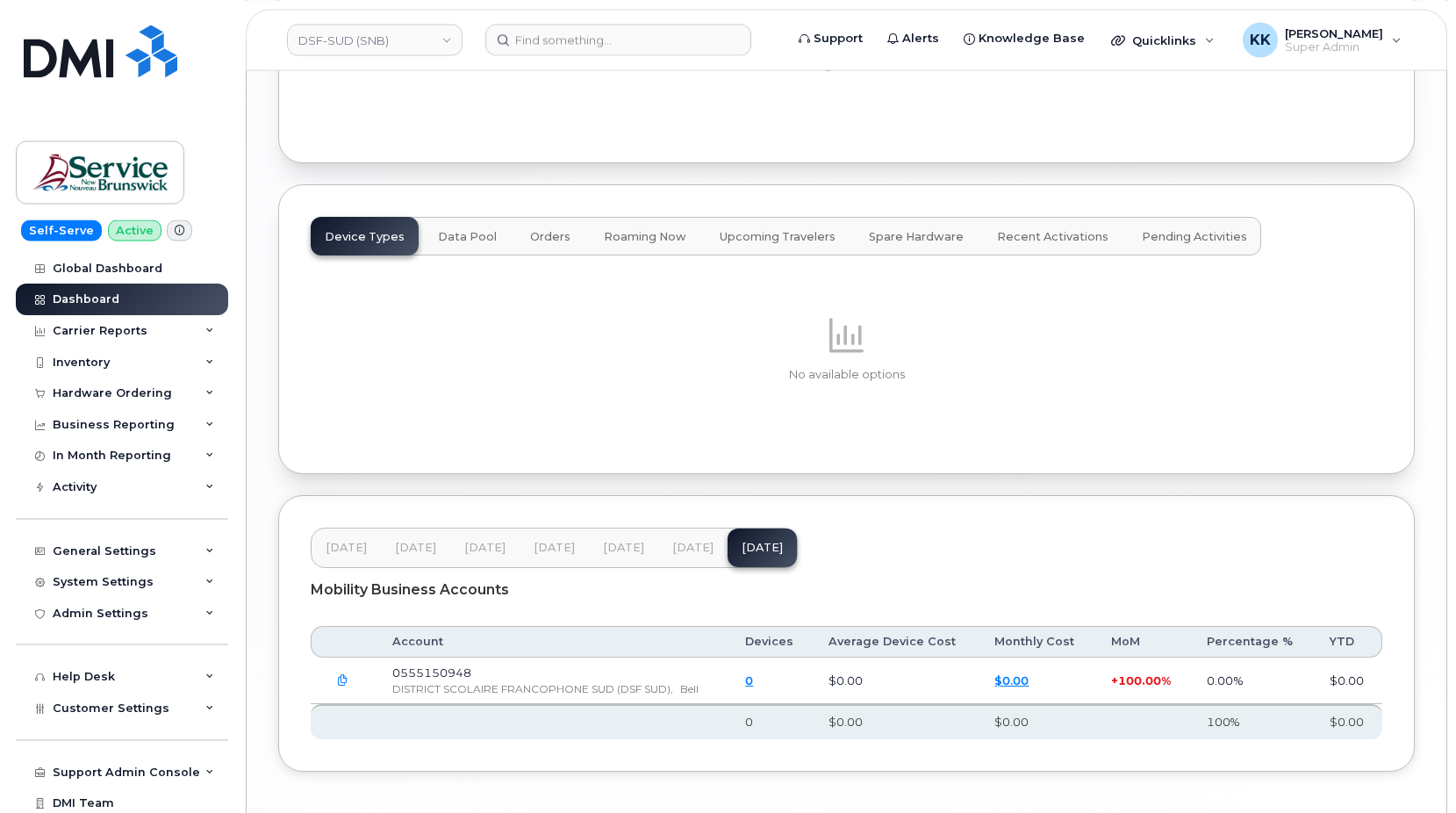
scroll to position [2073, 0]
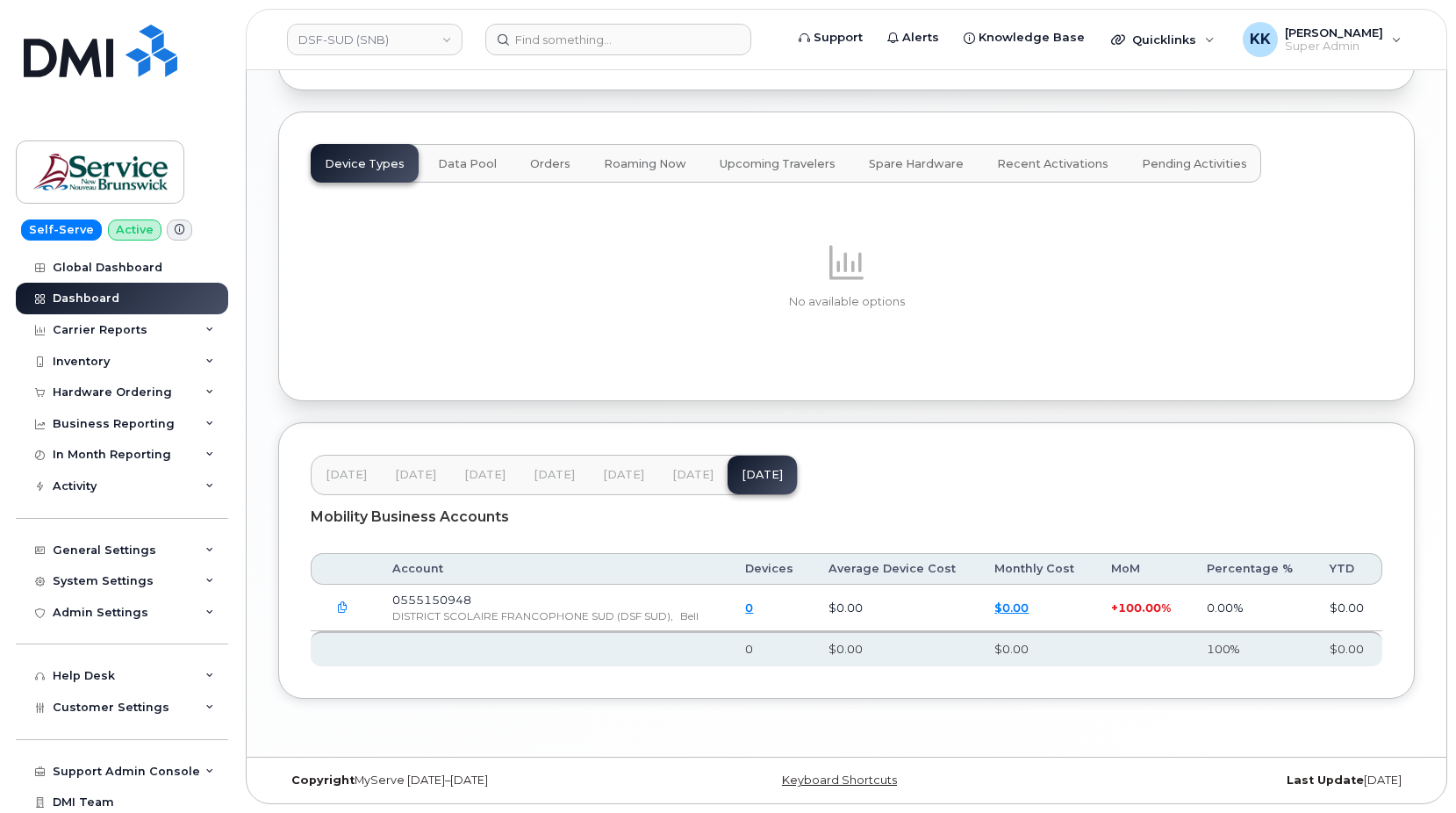
click at [341, 603] on icon "button" at bounding box center [343, 608] width 12 height 12
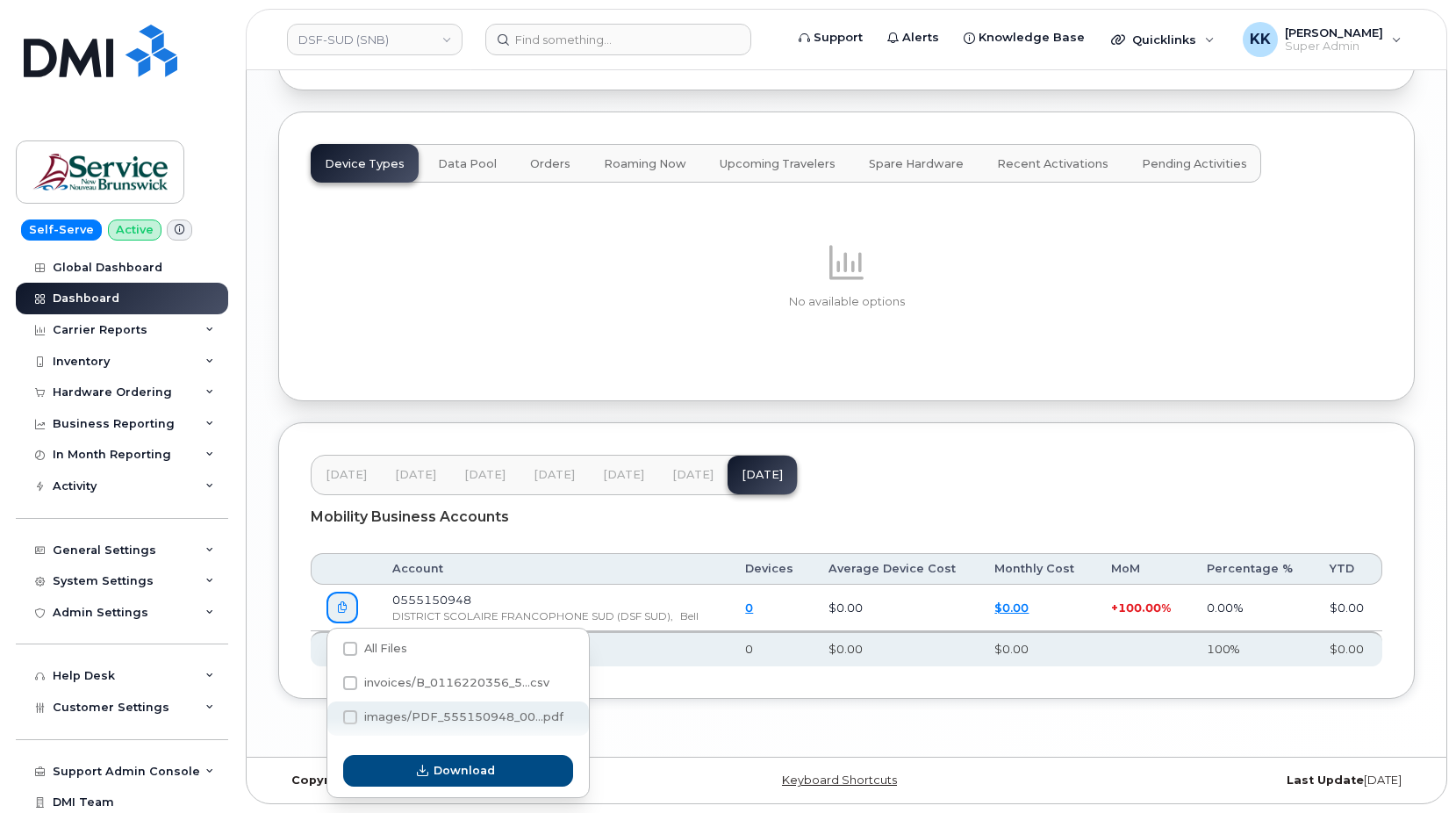
click at [401, 714] on span "images/PDF_555150948_00...pdf" at bounding box center [463, 717] width 200 height 14
click at [331, 714] on input "images/PDF_555150948_00...pdf" at bounding box center [326, 718] width 9 height 9
checkbox input "true"
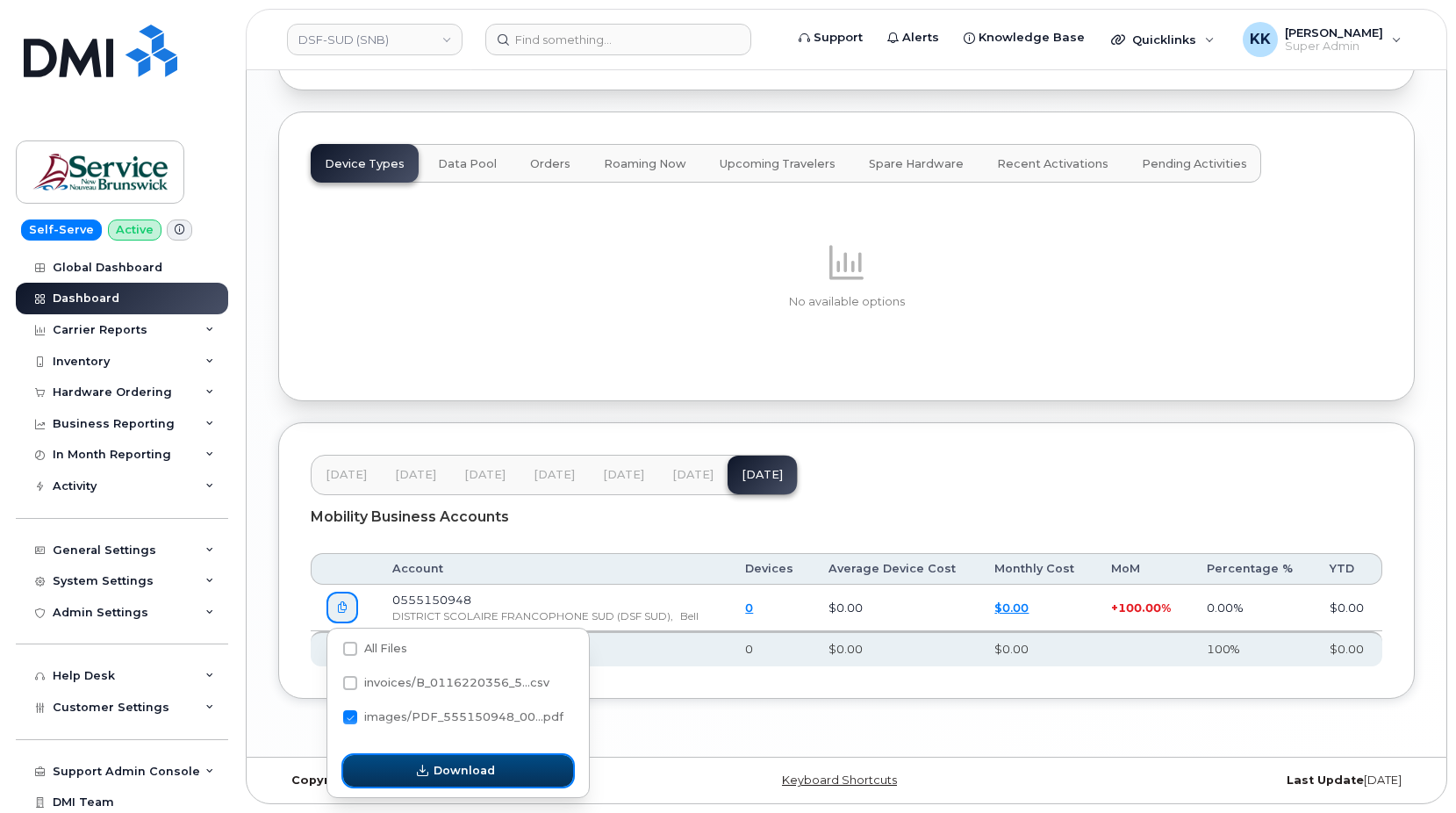
click at [428, 771] on icon "button" at bounding box center [422, 771] width 12 height 12
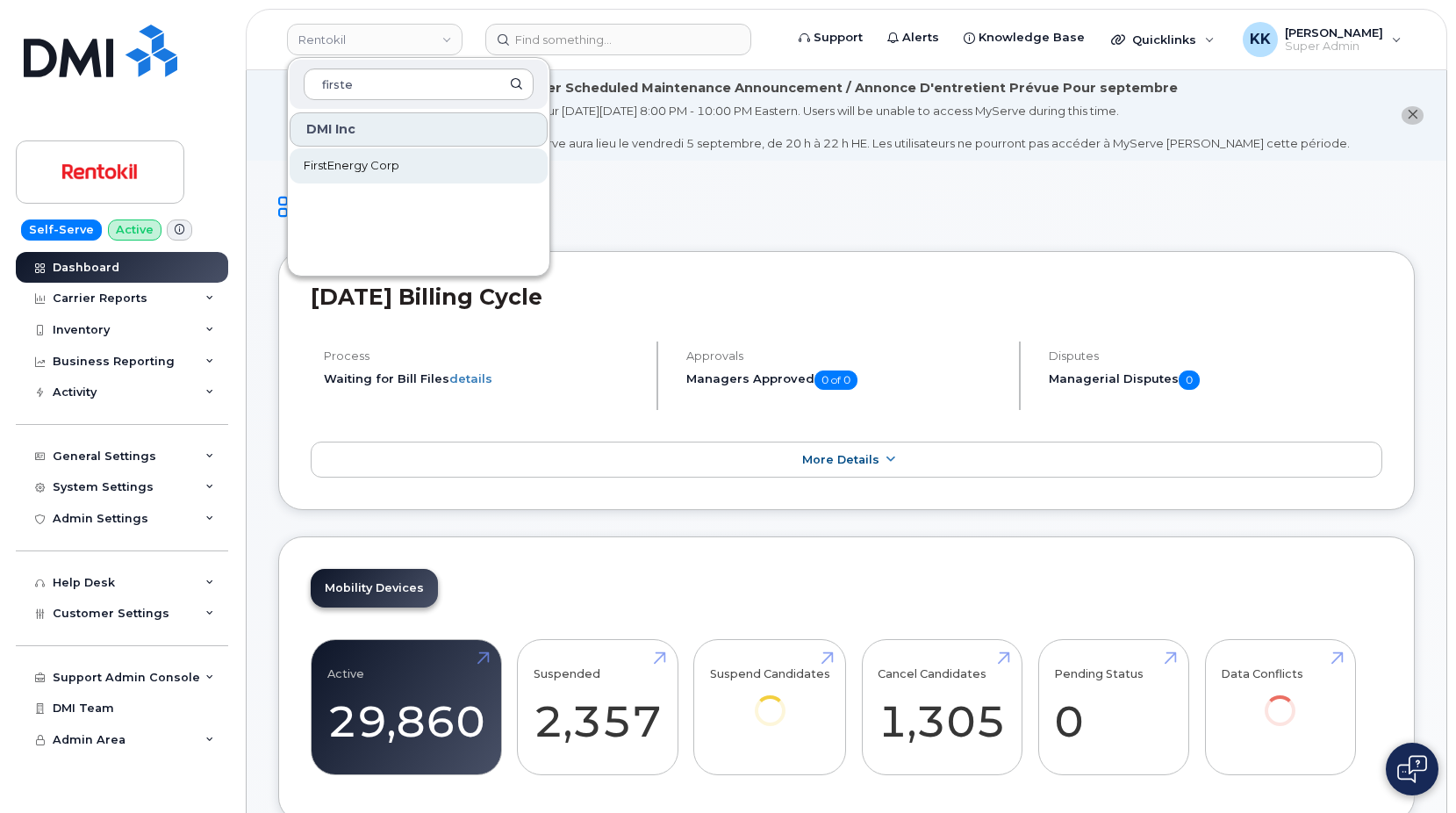
type input "firste"
click at [336, 159] on span "FirstEnergy Corp" at bounding box center [351, 166] width 95 height 18
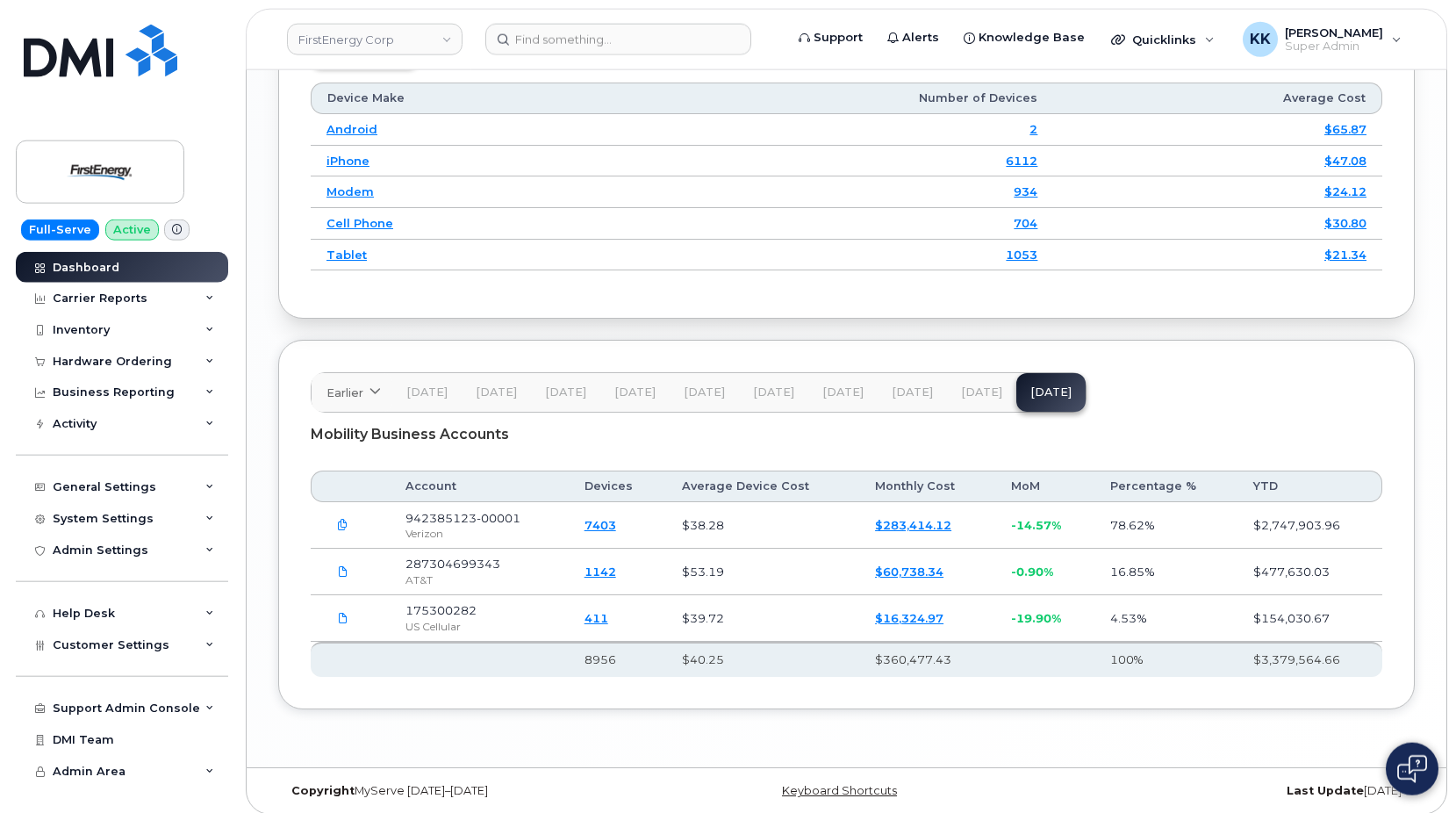
scroll to position [2151, 0]
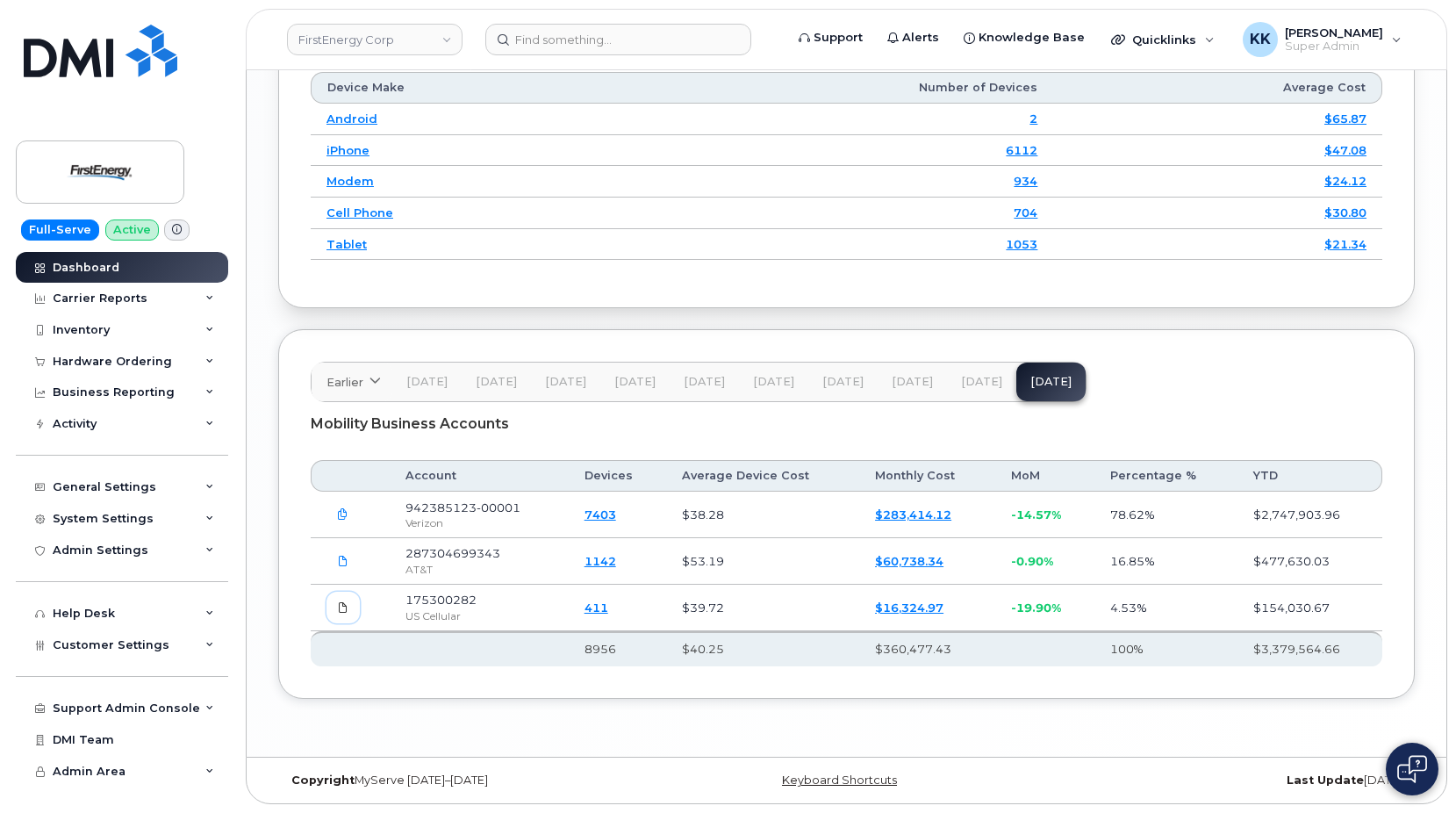
click at [327, 609] on link at bounding box center [343, 608] width 33 height 31
